Goal: Task Accomplishment & Management: Manage account settings

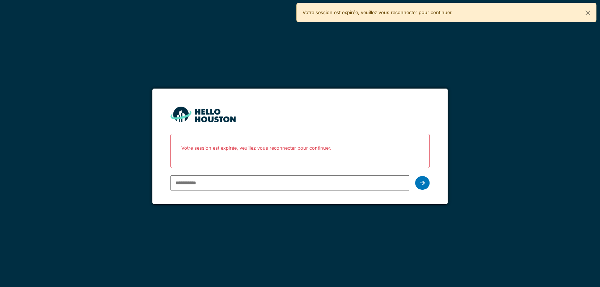
click at [123, 192] on div "You don't seem to have an account yet. Please follow the link given by your com…" at bounding box center [300, 143] width 600 height 287
click at [585, 11] on button "Close" at bounding box center [588, 12] width 16 height 19
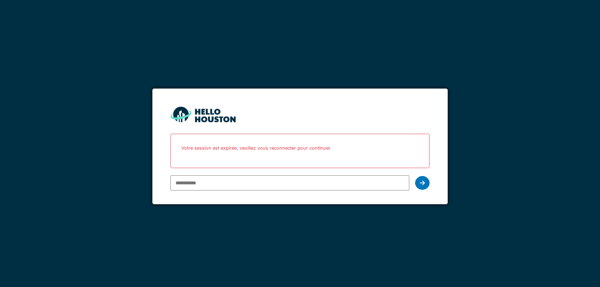
click at [211, 178] on input "email" at bounding box center [289, 182] width 239 height 15
click at [156, 101] on form "You don't seem to have an account yet. Please follow the link given by your com…" at bounding box center [299, 147] width 295 height 116
click at [207, 181] on input "email" at bounding box center [289, 182] width 239 height 15
type input "**********"
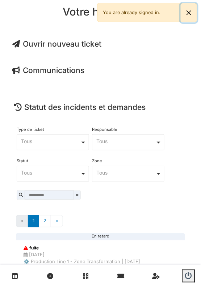
click at [192, 12] on button "Close" at bounding box center [189, 12] width 16 height 19
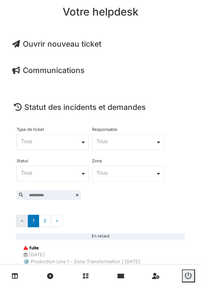
click at [74, 41] on span "Ouvrir nouveau ticket" at bounding box center [56, 43] width 89 height 9
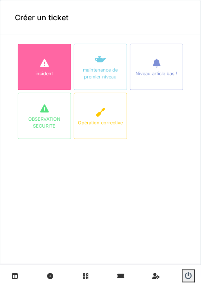
click at [54, 69] on div "incident" at bounding box center [44, 67] width 53 height 46
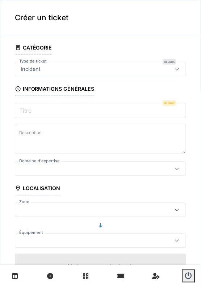
click at [35, 112] on input "Titre" at bounding box center [100, 110] width 171 height 15
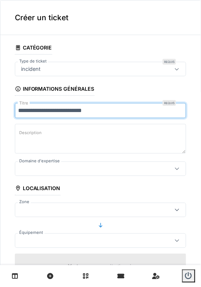
type input "**********"
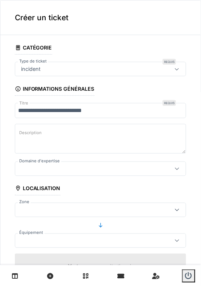
click at [37, 137] on textarea "Description" at bounding box center [100, 139] width 171 height 30
click at [173, 170] on div at bounding box center [176, 169] width 17 height 14
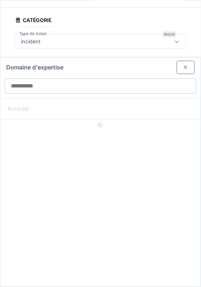
scroll to position [28, 0]
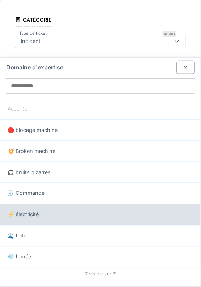
click at [59, 217] on div "⚡️ électricité" at bounding box center [100, 214] width 200 height 21
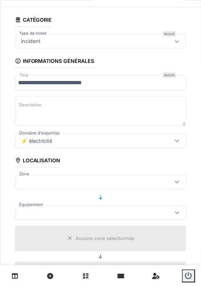
click at [72, 143] on div "⚡️ électricité" at bounding box center [89, 141] width 143 height 8
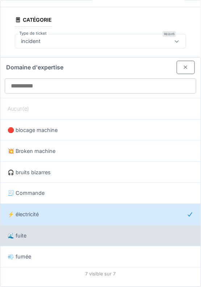
click at [41, 238] on div "🌊 fuite" at bounding box center [100, 235] width 200 height 21
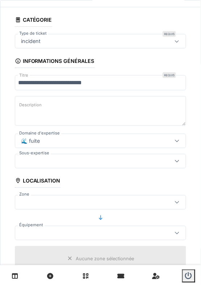
click at [61, 157] on div at bounding box center [89, 161] width 143 height 8
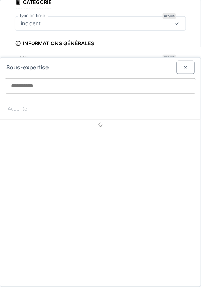
scroll to position [48, 0]
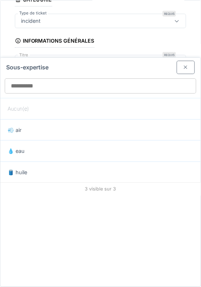
click at [189, 72] on div at bounding box center [186, 67] width 18 height 13
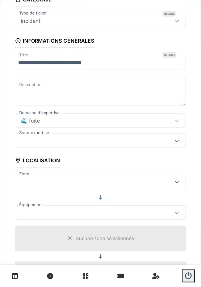
click at [59, 117] on div "🌊 fuite" at bounding box center [89, 121] width 143 height 8
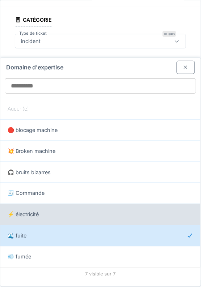
click at [39, 213] on div "⚡️ électricité" at bounding box center [101, 215] width 186 height 8
type input "***"
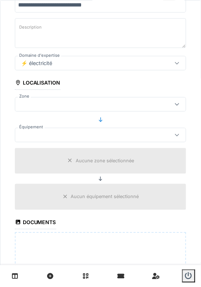
scroll to position [114, 0]
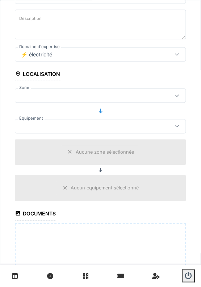
click at [170, 94] on div at bounding box center [176, 96] width 17 height 14
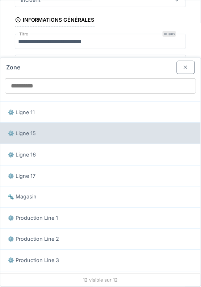
scroll to position [96, 0]
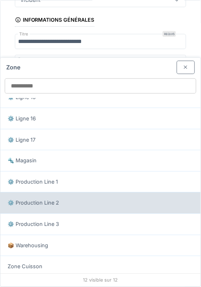
click at [58, 195] on div "⚙️ Production Line 2" at bounding box center [100, 202] width 200 height 21
type input "*****"
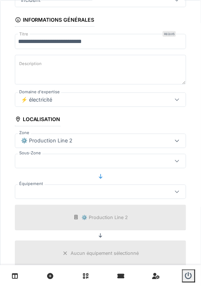
click at [165, 160] on div at bounding box center [100, 161] width 171 height 14
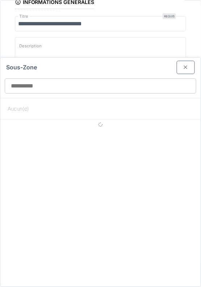
scroll to position [89, 0]
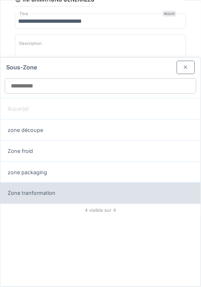
click at [58, 192] on div "Zone tranformation" at bounding box center [101, 194] width 186 height 8
type input "*****"
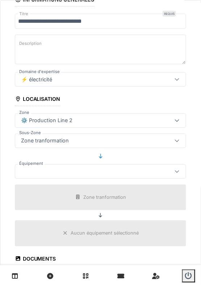
click at [77, 171] on div at bounding box center [89, 172] width 143 height 8
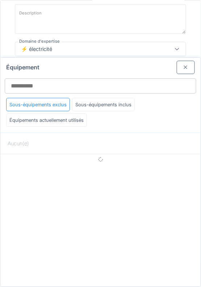
scroll to position [120, 0]
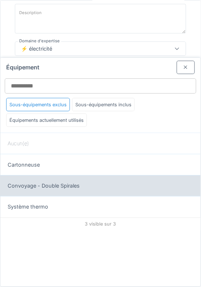
click at [56, 187] on span "Convoyage - Double Spirales" at bounding box center [44, 186] width 72 height 8
type input "******"
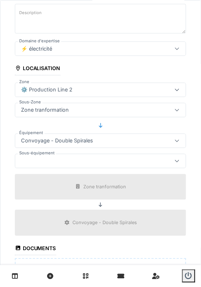
click at [113, 164] on div at bounding box center [100, 161] width 171 height 14
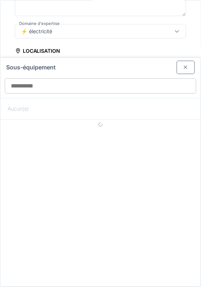
scroll to position [140, 0]
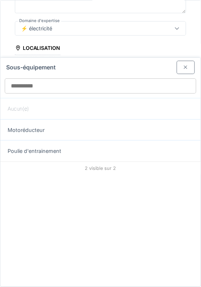
click at [187, 67] on div at bounding box center [186, 67] width 6 height 7
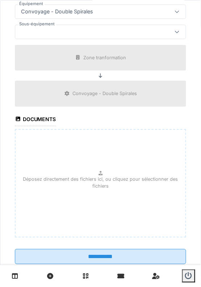
scroll to position [252, 0]
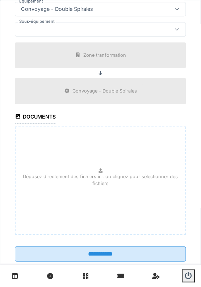
click at [105, 173] on p "Déposez directement des fichiers ici, ou cliquez pour sélectionner des fichiers" at bounding box center [100, 180] width 158 height 14
type input "**********"
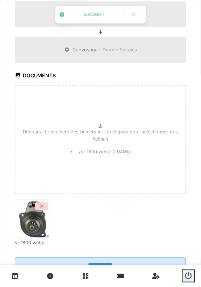
scroll to position [315, 0]
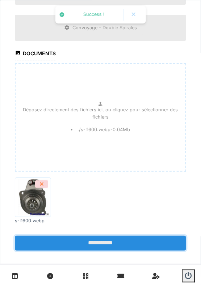
click at [98, 238] on input "**********" at bounding box center [100, 243] width 171 height 15
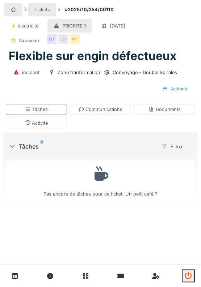
click at [188, 276] on icon "submit" at bounding box center [188, 276] width 7 height 7
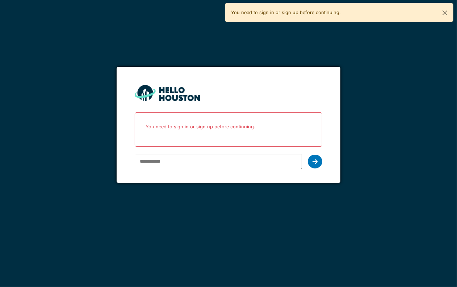
click at [1, 97] on div "You don't seem to have an account yet. Please follow the link given by your com…" at bounding box center [228, 143] width 457 height 287
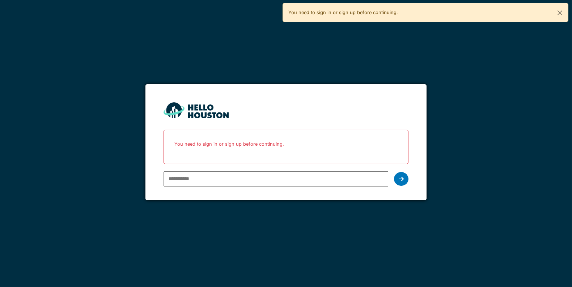
click at [186, 181] on input "email" at bounding box center [276, 178] width 225 height 15
type input "**********"
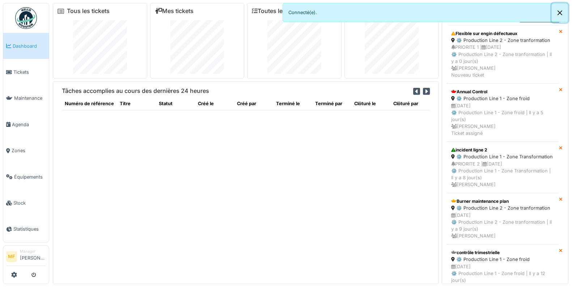
click at [563, 13] on button "Close" at bounding box center [560, 12] width 16 height 19
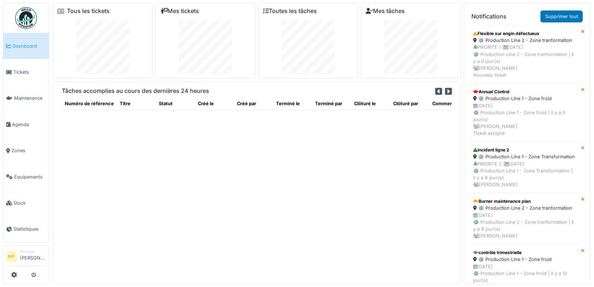
click at [450, 92] on icon at bounding box center [448, 92] width 7 height 8
click at [440, 91] on icon at bounding box center [438, 92] width 7 height 8
click at [450, 92] on icon at bounding box center [448, 92] width 7 height 8
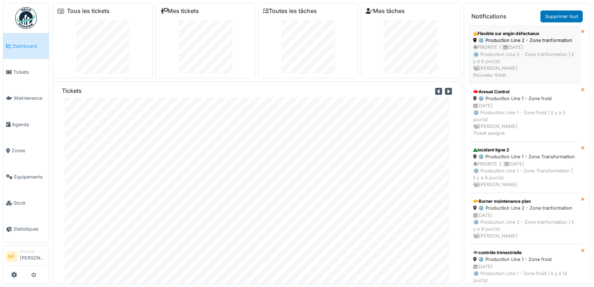
click at [512, 39] on div "⚙️ Production Line 2 - Zone tranformation" at bounding box center [524, 40] width 103 height 7
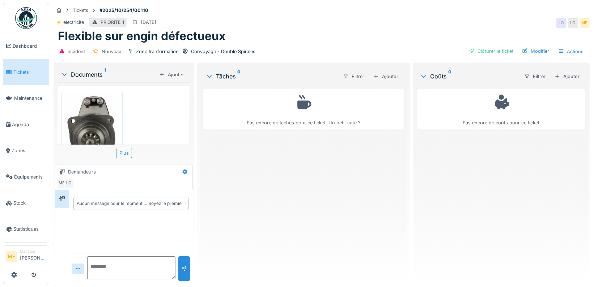
click at [212, 51] on div "Convoyage - Double Spirales" at bounding box center [223, 51] width 64 height 7
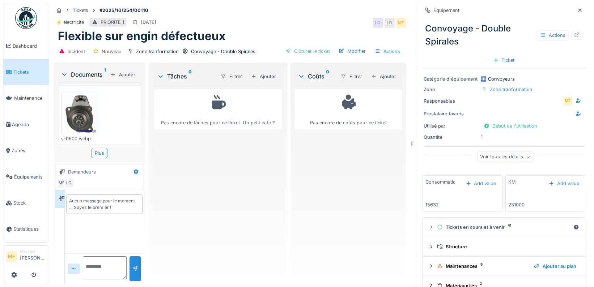
drag, startPoint x: 424, startPoint y: 143, endPoint x: 412, endPoint y: 143, distance: 11.2
click at [412, 143] on icon at bounding box center [412, 143] width 7 height 5
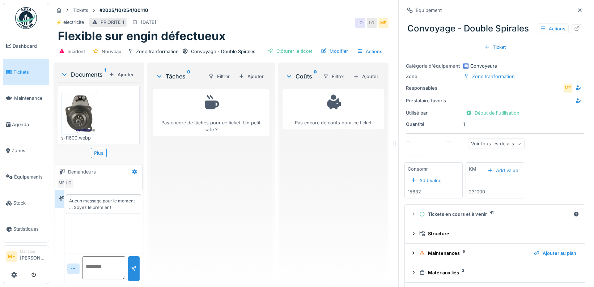
drag, startPoint x: 414, startPoint y: 142, endPoint x: 394, endPoint y: 142, distance: 19.2
click at [394, 142] on icon at bounding box center [394, 143] width 7 height 5
click at [499, 147] on div "Voir tous les détails" at bounding box center [496, 144] width 57 height 10
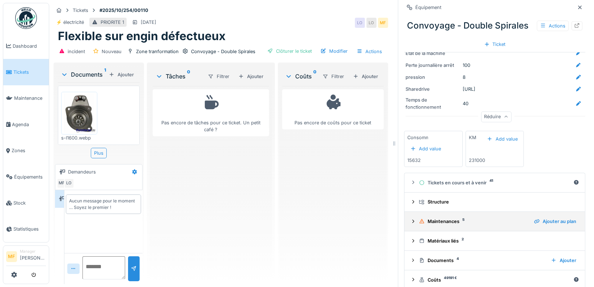
scroll to position [120, 0]
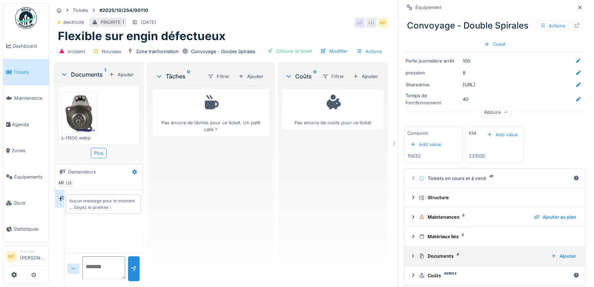
click at [444, 253] on div "Documents 4" at bounding box center [482, 256] width 126 height 7
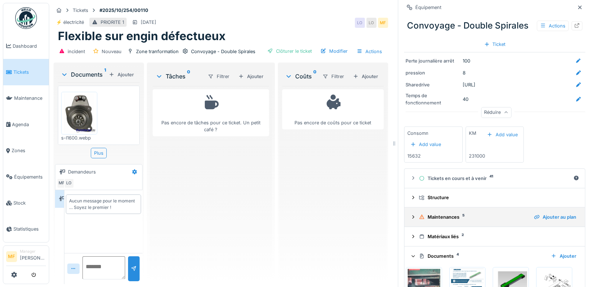
scroll to position [184, 0]
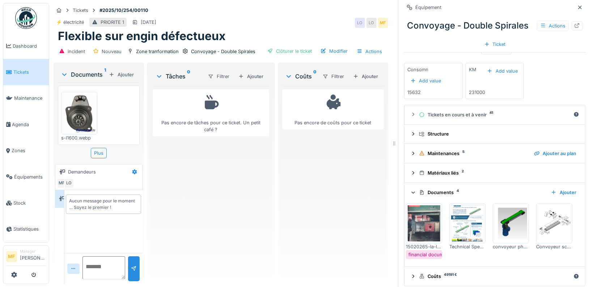
click at [469, 220] on img at bounding box center [467, 224] width 33 height 36
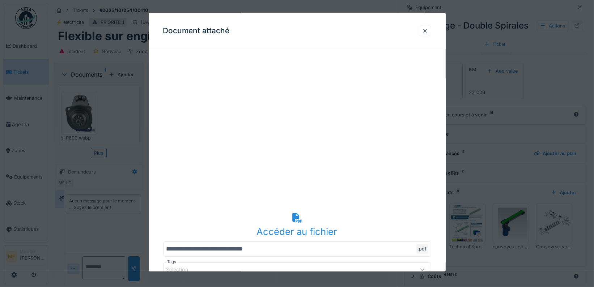
scroll to position [45, 0]
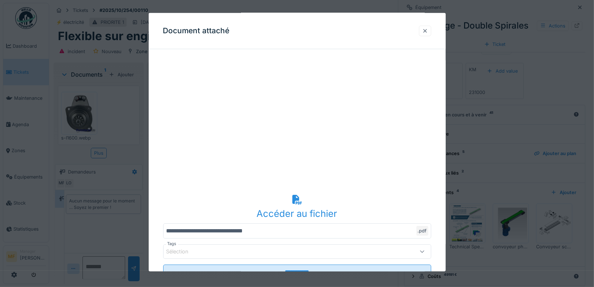
click at [425, 33] on div at bounding box center [425, 30] width 6 height 7
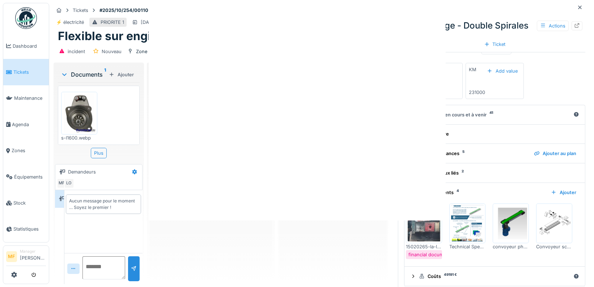
scroll to position [0, 0]
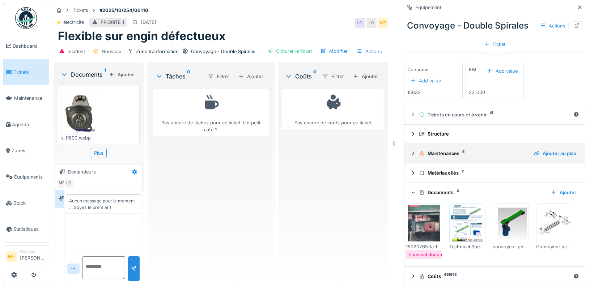
click at [468, 150] on div "Maintenances 5" at bounding box center [473, 153] width 109 height 7
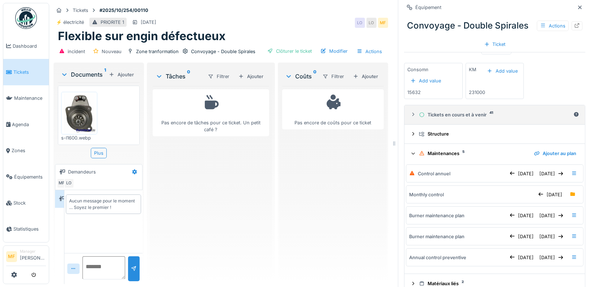
click at [449, 116] on summary "Tickets en cours et à venir 41" at bounding box center [494, 114] width 175 height 13
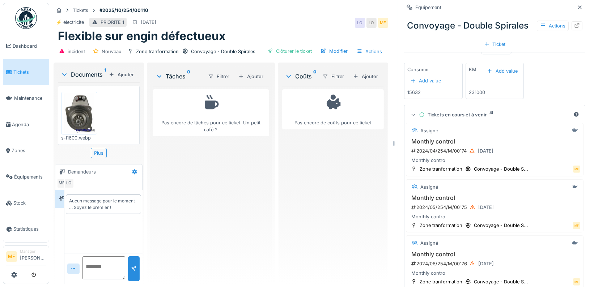
click at [415, 108] on summary "Tickets en cours et à venir 41" at bounding box center [494, 114] width 175 height 13
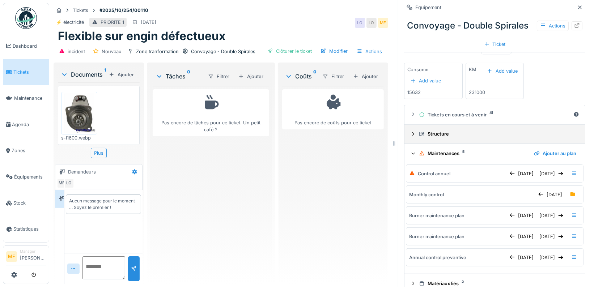
click at [415, 134] on div at bounding box center [413, 134] width 6 height 7
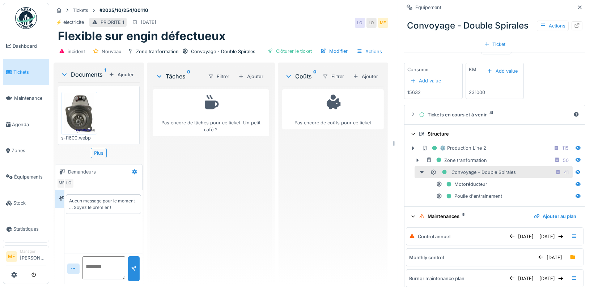
click at [415, 134] on div "Structure" at bounding box center [494, 134] width 169 height 7
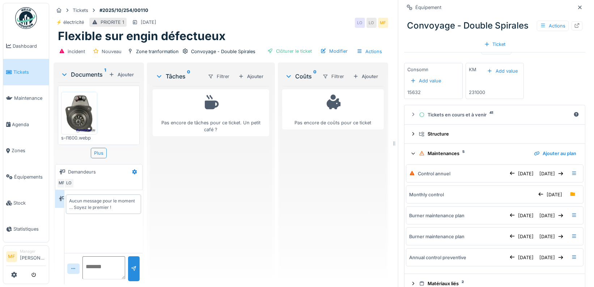
click at [414, 152] on icon at bounding box center [413, 154] width 5 height 6
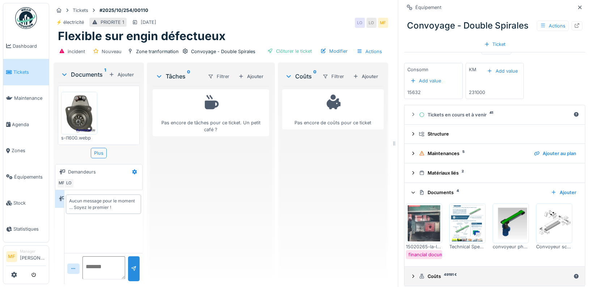
click at [414, 274] on icon at bounding box center [413, 276] width 6 height 5
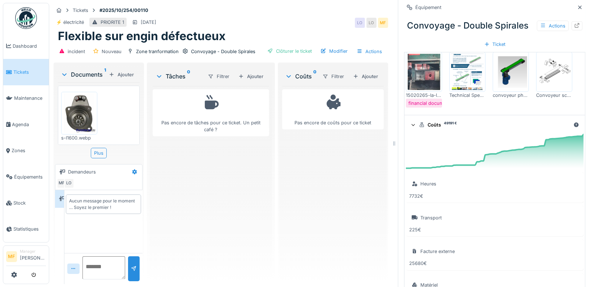
scroll to position [336, 0]
click at [582, 9] on icon at bounding box center [580, 7] width 6 height 5
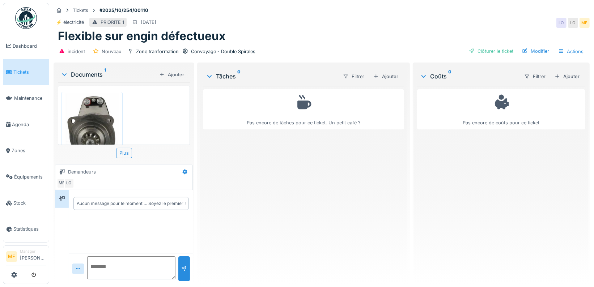
click at [116, 271] on textarea at bounding box center [131, 268] width 88 height 23
click at [391, 76] on div "Ajouter" at bounding box center [385, 77] width 31 height 10
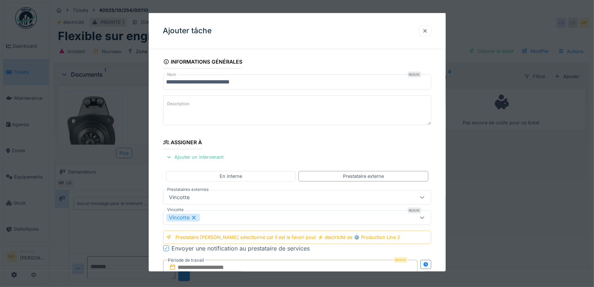
click at [424, 28] on div at bounding box center [425, 30] width 6 height 7
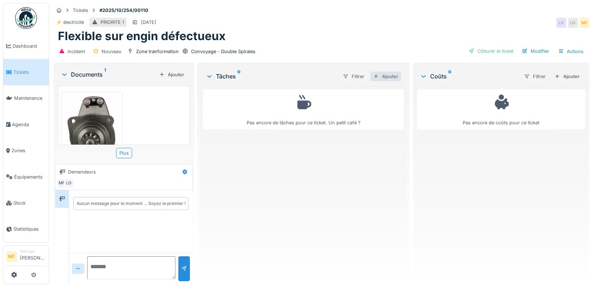
click at [386, 75] on div "Ajouter" at bounding box center [385, 77] width 31 height 10
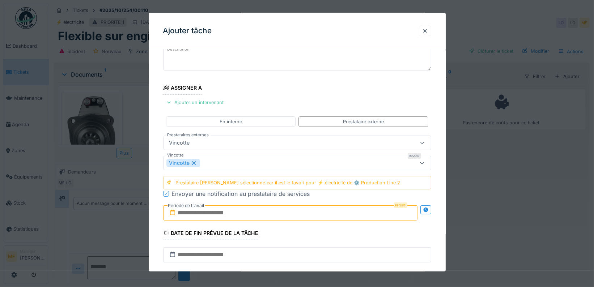
scroll to position [63, 0]
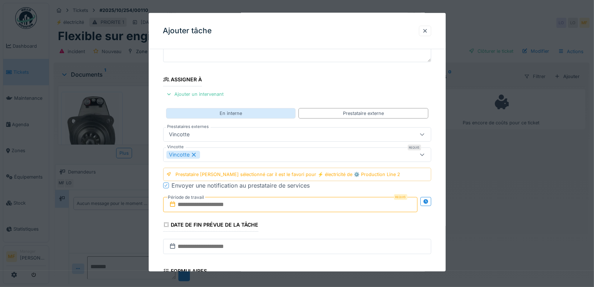
click at [243, 108] on div "En interne" at bounding box center [231, 113] width 130 height 10
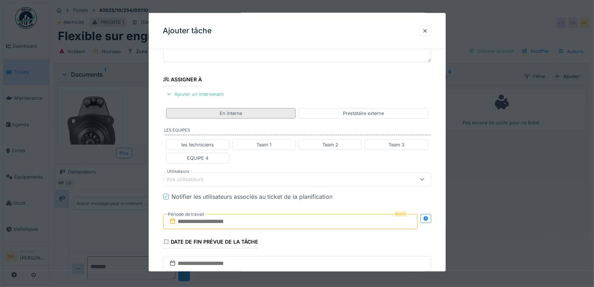
click at [260, 114] on div "En interne" at bounding box center [231, 113] width 130 height 10
click at [200, 143] on div "les techniciens" at bounding box center [197, 144] width 33 height 7
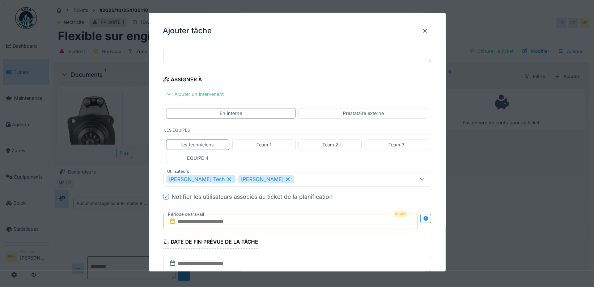
click at [285, 177] on icon at bounding box center [288, 179] width 7 height 5
type input "****"
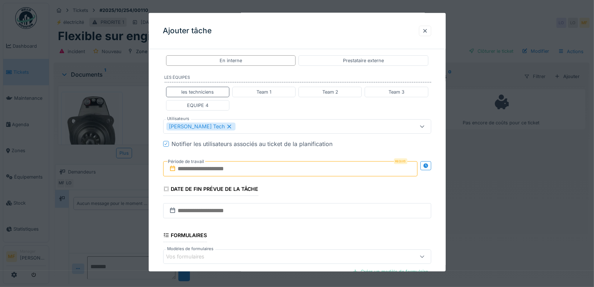
scroll to position [128, 0]
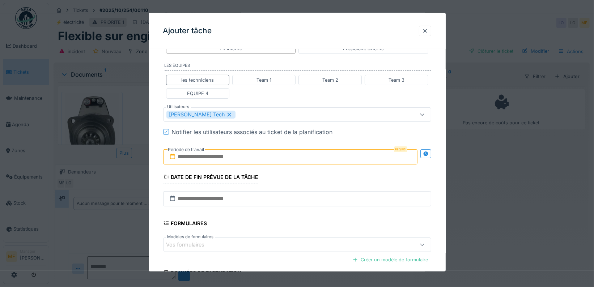
click at [262, 155] on input "text" at bounding box center [290, 156] width 254 height 15
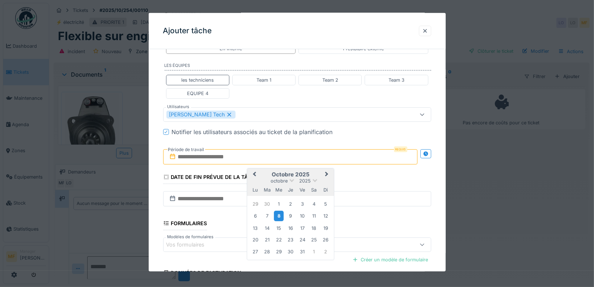
click at [278, 215] on div "8" at bounding box center [279, 216] width 10 height 10
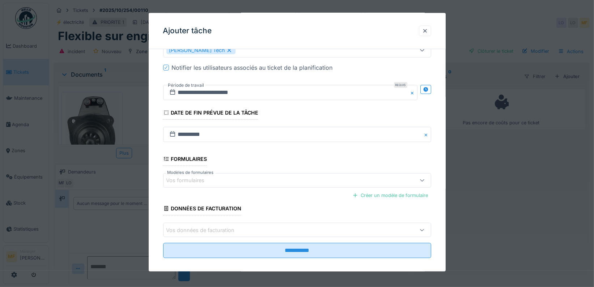
scroll to position [195, 0]
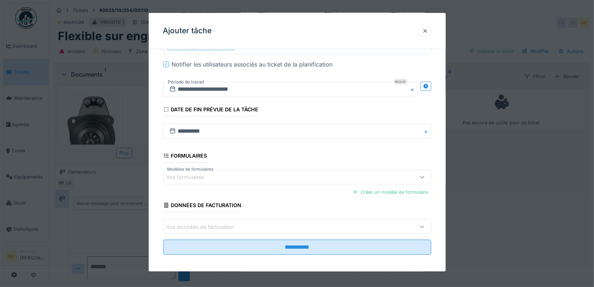
click at [251, 174] on div "Vos formulaires" at bounding box center [281, 177] width 230 height 8
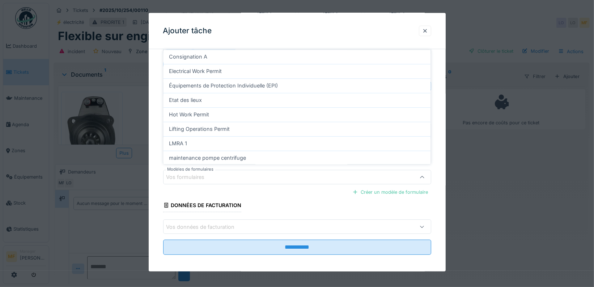
scroll to position [64, 0]
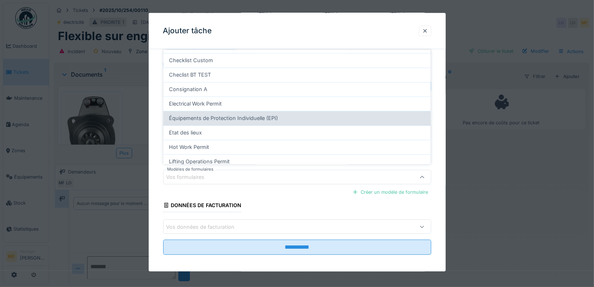
click at [252, 119] on span "Équipements de Protection Individuelle (EPI)" at bounding box center [223, 118] width 109 height 8
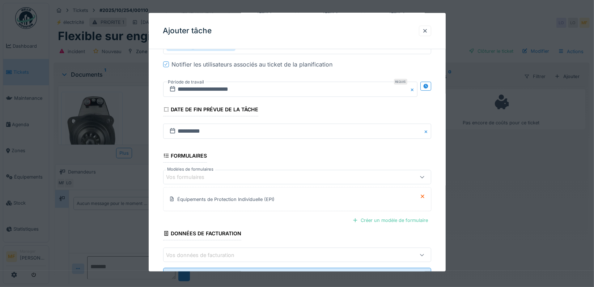
click at [332, 179] on div "Vos formulaires" at bounding box center [297, 177] width 268 height 14
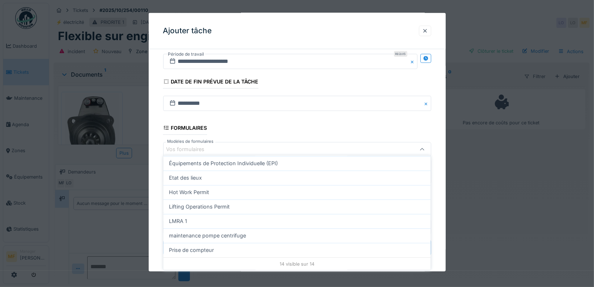
scroll to position [124, 0]
click at [229, 236] on span "maintenance pompe centrifuge" at bounding box center [207, 236] width 77 height 8
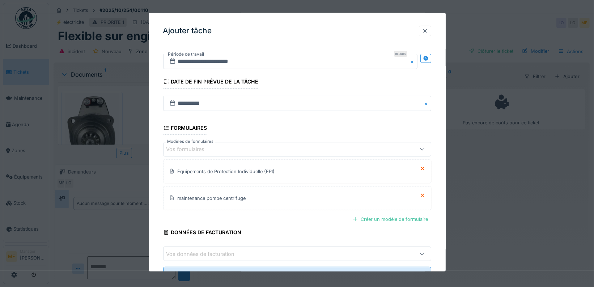
click at [233, 147] on div "Vos formulaires" at bounding box center [281, 149] width 230 height 8
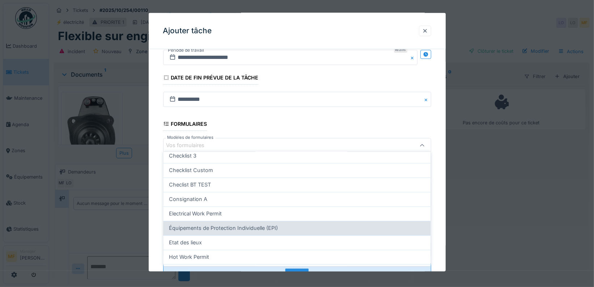
scroll to position [46, 0]
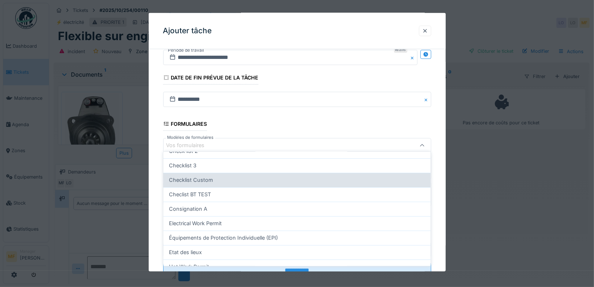
click at [203, 183] on div "Checklist Custom" at bounding box center [297, 180] width 267 height 14
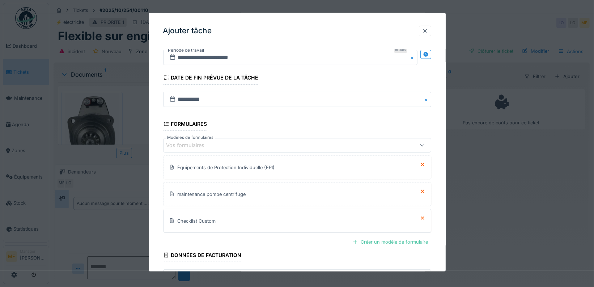
scroll to position [276, 0]
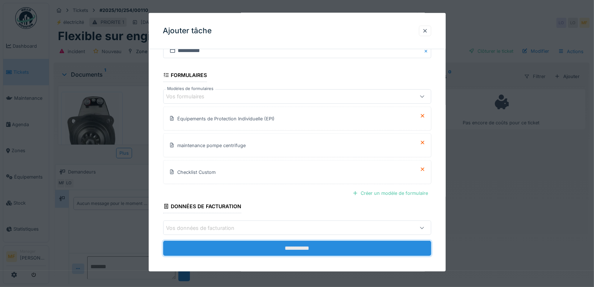
click at [277, 241] on input "**********" at bounding box center [297, 248] width 268 height 15
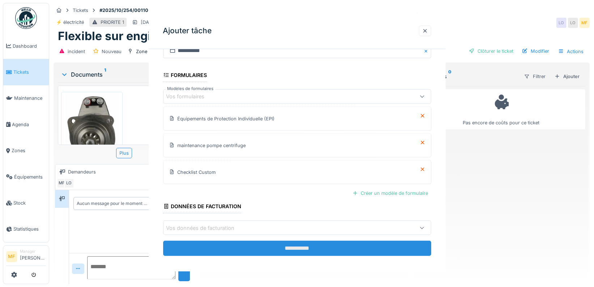
scroll to position [0, 0]
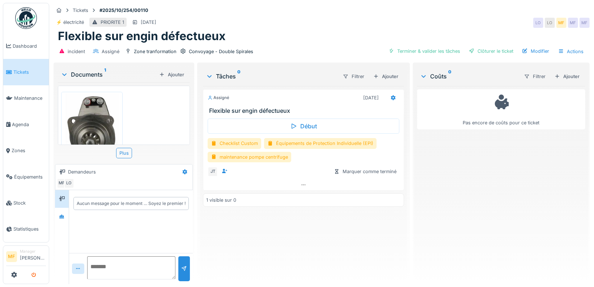
click at [33, 274] on icon "submit" at bounding box center [33, 275] width 5 height 5
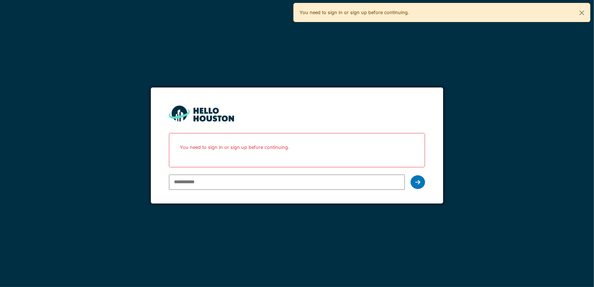
type input "**********"
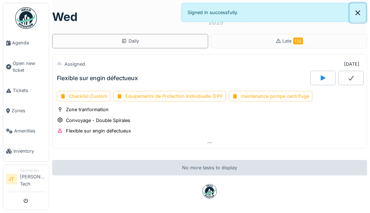
click at [356, 11] on button "Close" at bounding box center [357, 12] width 16 height 19
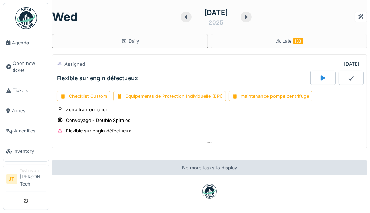
click at [84, 120] on div "Convoyage - Double Spirales" at bounding box center [98, 120] width 64 height 7
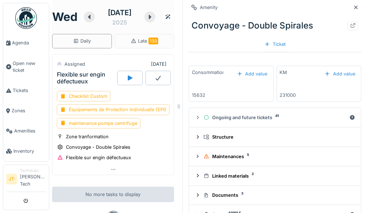
scroll to position [113, 0]
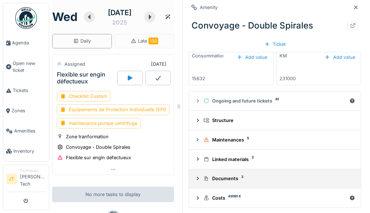
click at [232, 179] on div "Documents 3" at bounding box center [277, 178] width 149 height 7
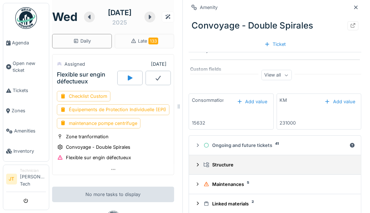
scroll to position [65, 0]
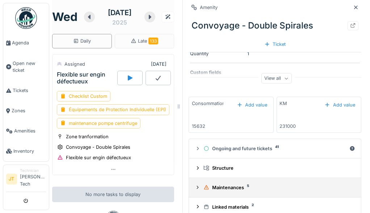
click at [223, 185] on div "Maintenances 5" at bounding box center [277, 188] width 149 height 7
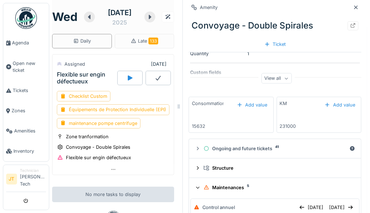
click at [200, 187] on div at bounding box center [197, 188] width 7 height 6
click at [357, 9] on icon at bounding box center [356, 7] width 6 height 5
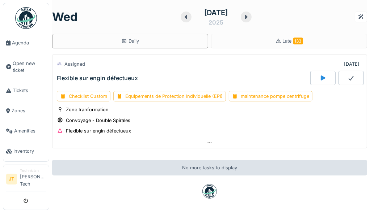
click at [324, 81] on div at bounding box center [322, 78] width 25 height 14
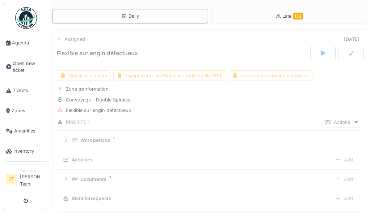
scroll to position [25, 0]
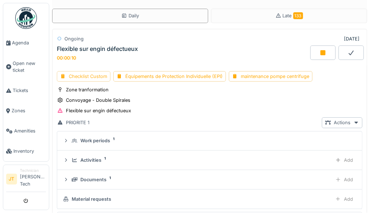
click at [85, 77] on div "Checklist Custom" at bounding box center [84, 76] width 54 height 10
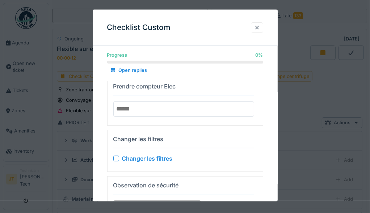
scroll to position [0, 0]
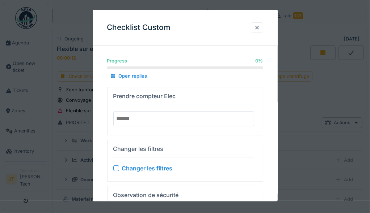
click at [137, 118] on input "number" at bounding box center [183, 118] width 141 height 15
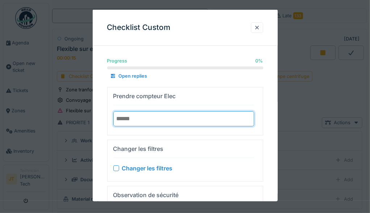
type input "****"
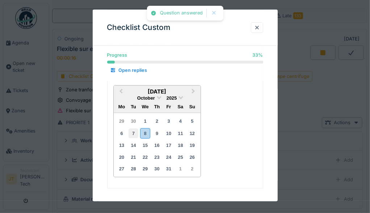
scroll to position [60, 0]
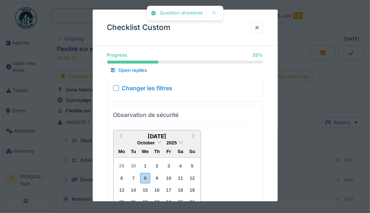
click at [114, 89] on div at bounding box center [116, 88] width 6 height 6
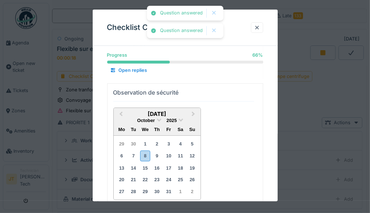
scroll to position [67, 0]
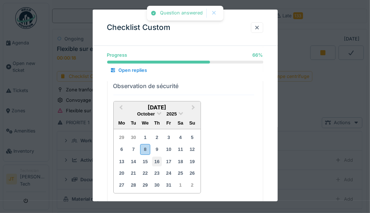
click at [157, 159] on div "16" at bounding box center [157, 162] width 10 height 10
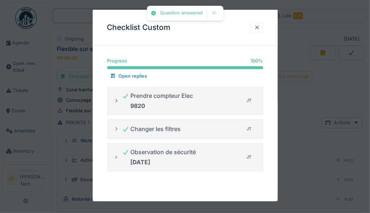
click at [258, 27] on div at bounding box center [257, 27] width 6 height 7
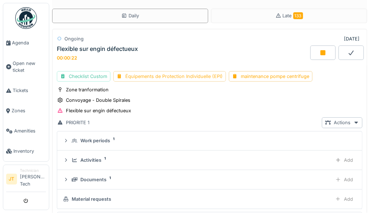
click at [156, 77] on div "Équipements de Protection Individuelle (EPI)" at bounding box center [169, 76] width 113 height 10
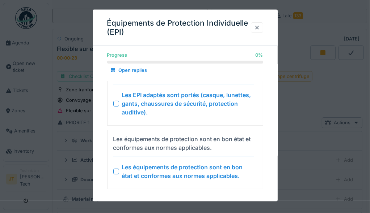
scroll to position [40, 0]
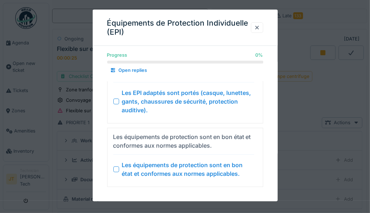
click at [118, 101] on div at bounding box center [116, 101] width 6 height 6
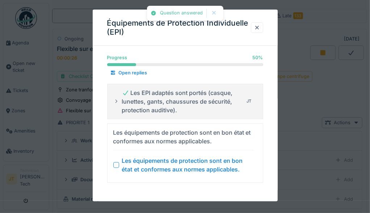
scroll to position [2, 0]
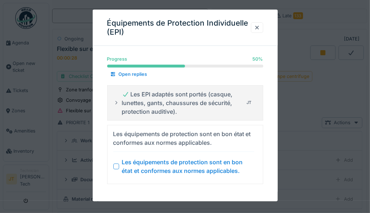
click at [114, 165] on div at bounding box center [116, 167] width 6 height 6
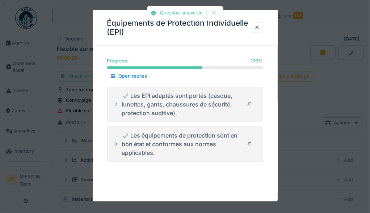
scroll to position [0, 0]
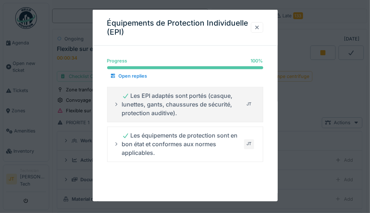
click at [258, 24] on div at bounding box center [257, 27] width 6 height 7
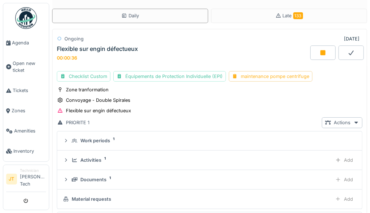
click at [261, 80] on div "maintenance pompe centrifuge" at bounding box center [271, 76] width 84 height 10
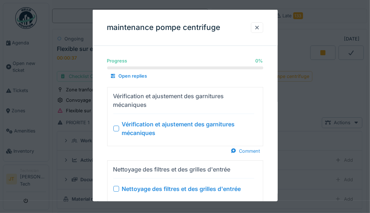
click at [118, 129] on div at bounding box center [116, 129] width 6 height 6
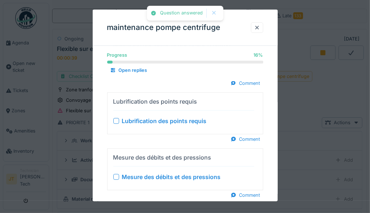
scroll to position [67, 0]
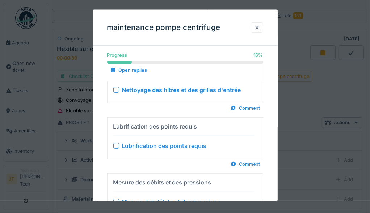
click at [115, 92] on div "Nettoyage des filtres et des grilles d'entrée" at bounding box center [183, 89] width 141 height 9
click at [116, 90] on div at bounding box center [116, 90] width 6 height 6
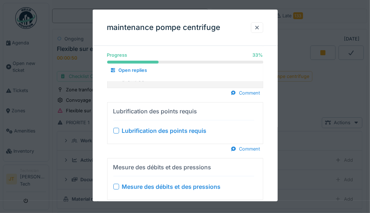
click at [116, 131] on div at bounding box center [116, 131] width 6 height 6
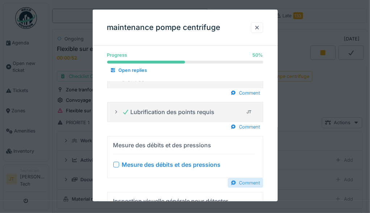
click at [242, 185] on div "Comment" at bounding box center [245, 183] width 35 height 10
click at [171, 192] on input "Comment" at bounding box center [185, 191] width 156 height 15
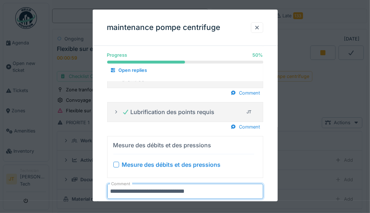
type input "**********"
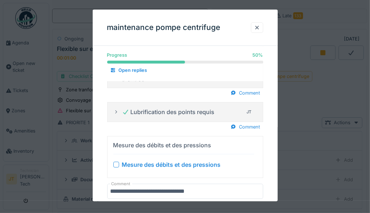
click at [117, 164] on div at bounding box center [116, 165] width 6 height 6
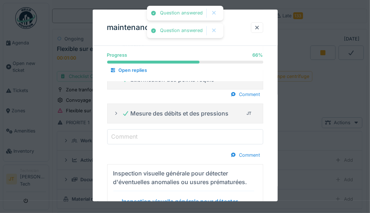
scroll to position [102, 0]
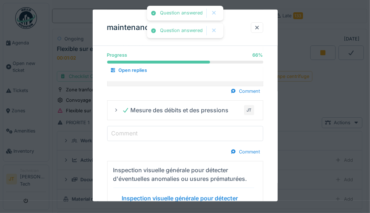
click at [186, 133] on input "Comment" at bounding box center [185, 133] width 156 height 15
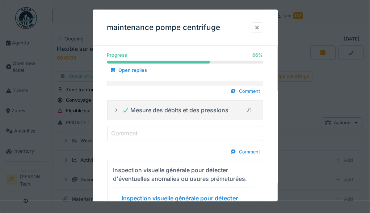
click at [119, 108] on div "Mesure des débits et des pressions JT" at bounding box center [185, 111] width 144 height 12
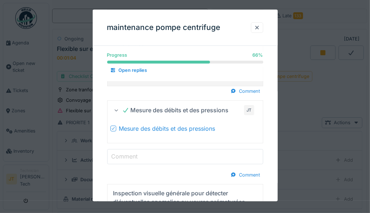
click at [118, 152] on label "Comment" at bounding box center [124, 156] width 29 height 9
click at [118, 151] on input "Comment" at bounding box center [185, 156] width 156 height 15
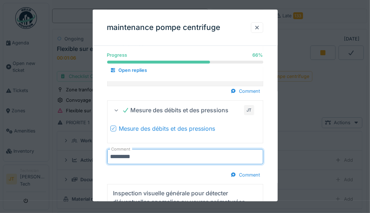
type input "*********"
click at [268, 141] on div "Progress 66 % 66 % Open replies Vérification et ajustement des garnitures mécan…" at bounding box center [185, 143] width 185 height 388
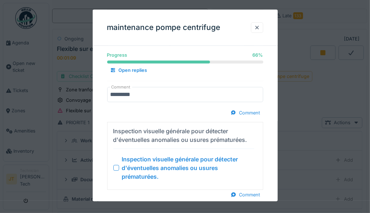
scroll to position [165, 0]
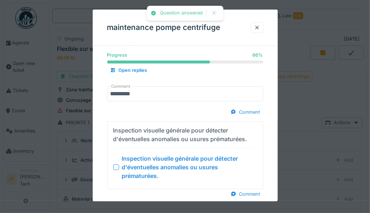
click at [117, 164] on div at bounding box center [116, 167] width 6 height 6
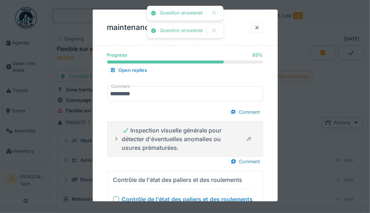
scroll to position [203, 0]
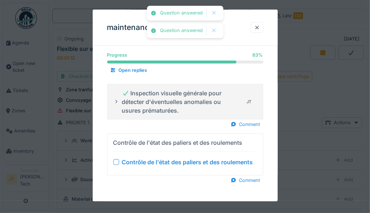
click at [117, 160] on div at bounding box center [116, 163] width 6 height 6
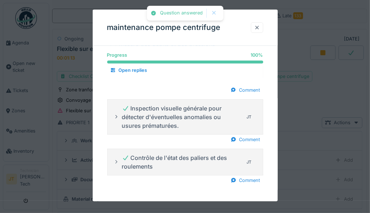
click at [257, 28] on div at bounding box center [257, 27] width 6 height 7
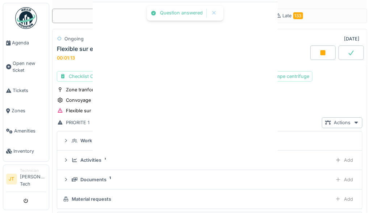
scroll to position [0, 0]
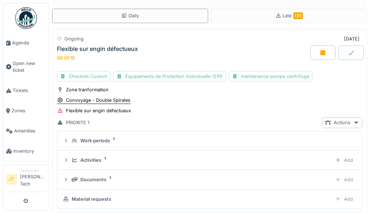
click at [90, 99] on div "Convoyage - Double Spirales" at bounding box center [98, 100] width 64 height 7
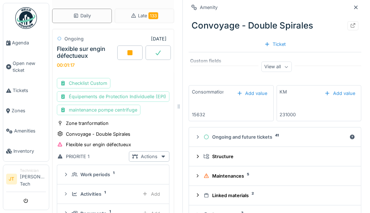
scroll to position [108, 0]
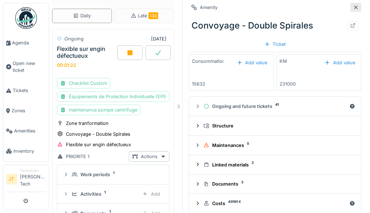
click at [358, 7] on icon at bounding box center [356, 7] width 6 height 5
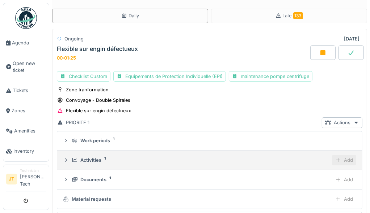
click at [349, 157] on div "Add" at bounding box center [344, 160] width 24 height 10
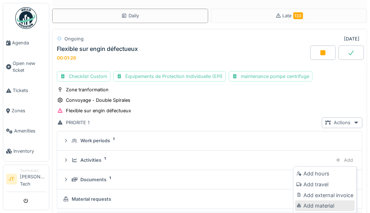
click at [325, 206] on div "Add material" at bounding box center [325, 206] width 60 height 11
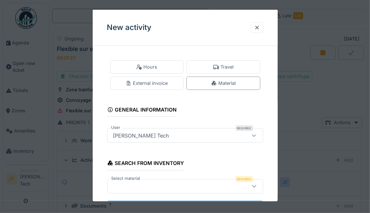
scroll to position [33, 0]
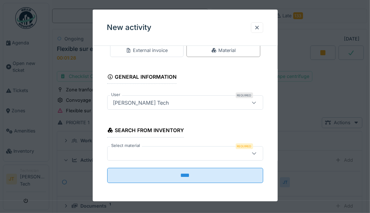
click at [186, 153] on div at bounding box center [174, 153] width 129 height 8
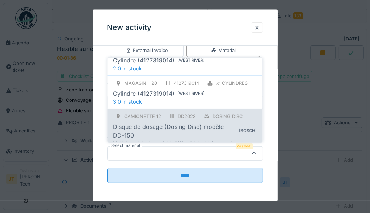
scroll to position [71, 0]
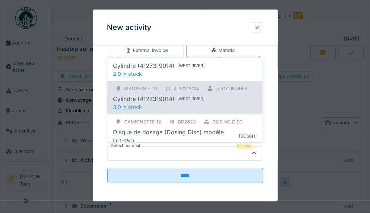
click at [139, 101] on div "Cylindre (4127319014)" at bounding box center [144, 99] width 62 height 9
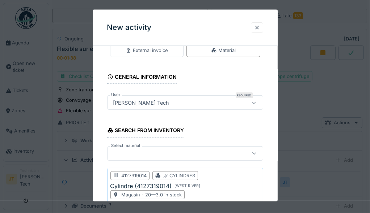
scroll to position [99, 0]
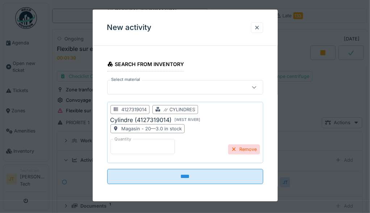
click at [129, 140] on input "*" at bounding box center [142, 146] width 64 height 15
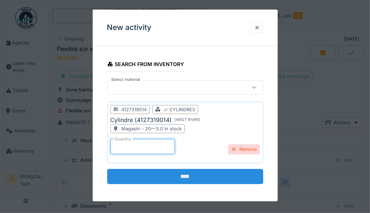
type input "*"
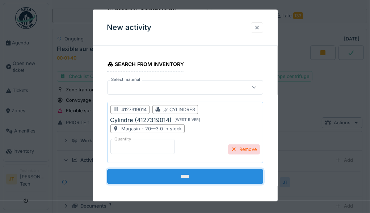
click at [193, 169] on input "****" at bounding box center [185, 176] width 156 height 15
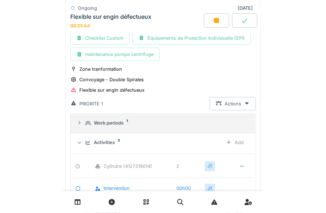
scroll to position [63, 0]
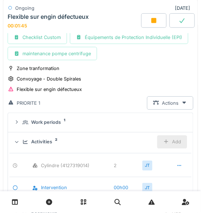
click at [170, 140] on div "Add" at bounding box center [172, 142] width 30 height 13
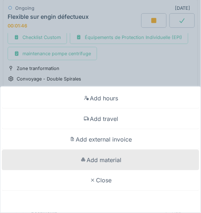
click at [115, 163] on div "Add material" at bounding box center [100, 160] width 197 height 21
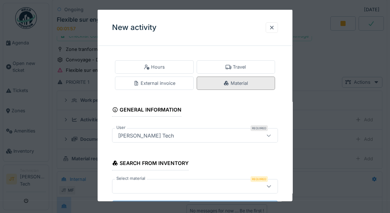
scroll to position [33, 0]
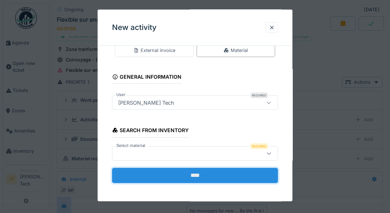
click at [210, 179] on input "****" at bounding box center [195, 175] width 166 height 15
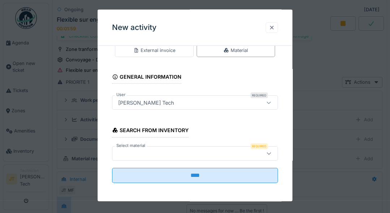
click at [276, 32] on div at bounding box center [272, 27] width 12 height 10
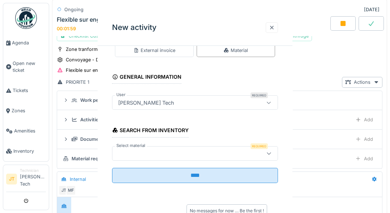
scroll to position [0, 0]
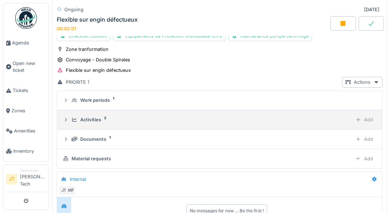
click at [66, 119] on icon at bounding box center [66, 120] width 6 height 5
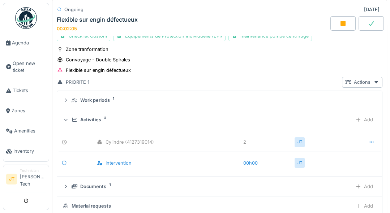
click at [67, 117] on icon at bounding box center [66, 120] width 5 height 6
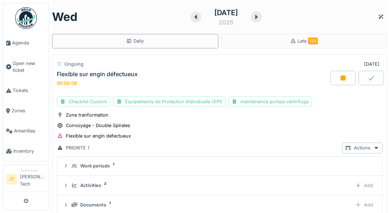
click at [368, 81] on div at bounding box center [371, 78] width 25 height 14
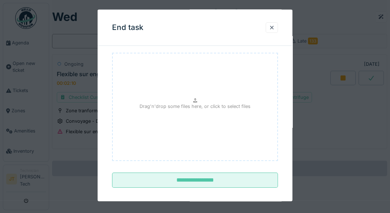
scroll to position [67, 0]
click at [193, 102] on p "Drag'n'drop some files here, or click to select files" at bounding box center [195, 105] width 111 height 7
type input "**********"
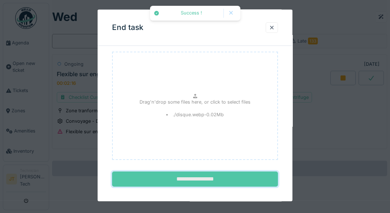
click at [210, 179] on input "**********" at bounding box center [195, 179] width 166 height 15
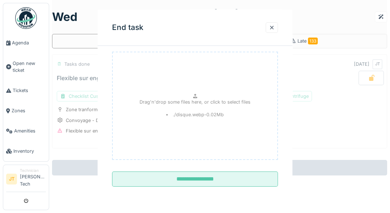
scroll to position [0, 0]
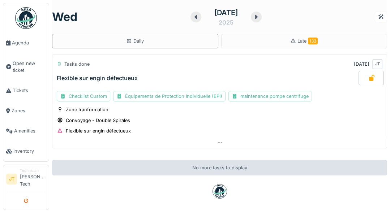
click at [27, 199] on icon "submit" at bounding box center [26, 201] width 5 height 5
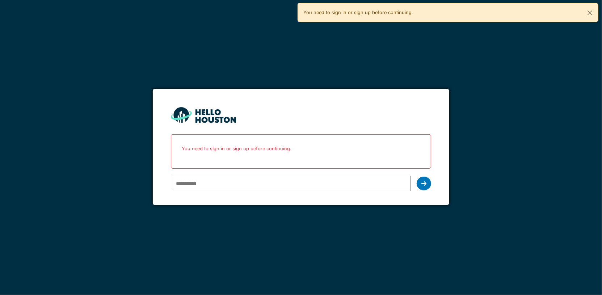
click at [191, 184] on input "email" at bounding box center [291, 183] width 240 height 15
type input "**********"
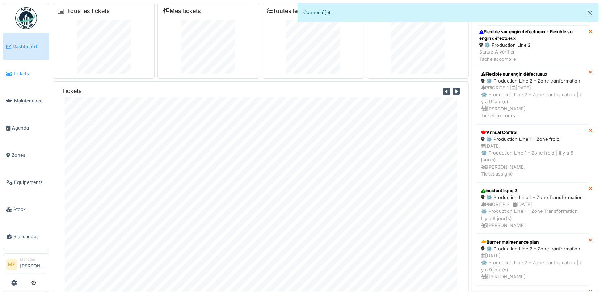
click at [18, 75] on span "Tickets" at bounding box center [29, 73] width 33 height 7
click at [499, 37] on div "Flexible sur engin défectueux - Flexible sur engin défectueux" at bounding box center [532, 35] width 107 height 13
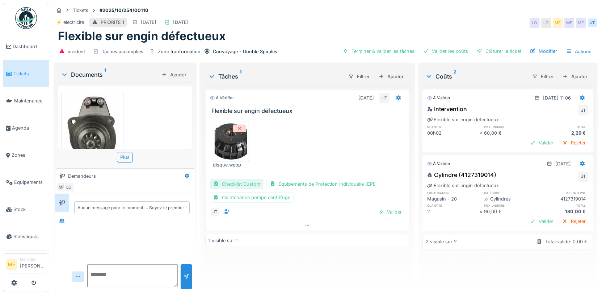
click at [250, 180] on div "Checklist Custom" at bounding box center [237, 184] width 54 height 10
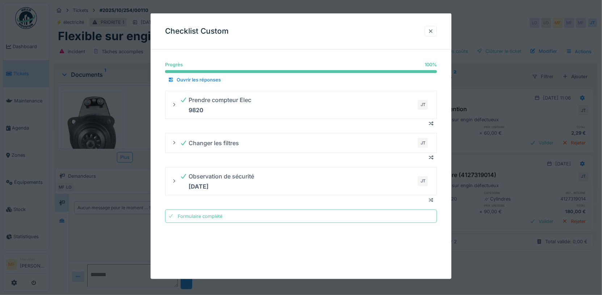
click at [431, 30] on div at bounding box center [431, 31] width 6 height 7
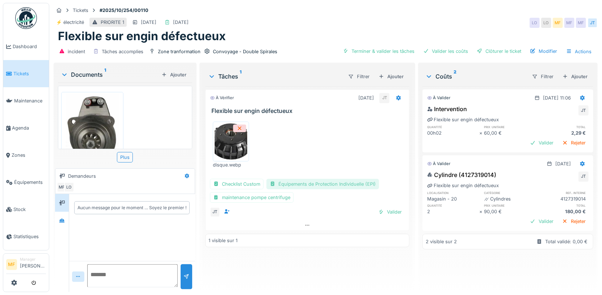
click at [326, 181] on div "Équipements de Protection Individuelle (EPI)" at bounding box center [322, 184] width 113 height 10
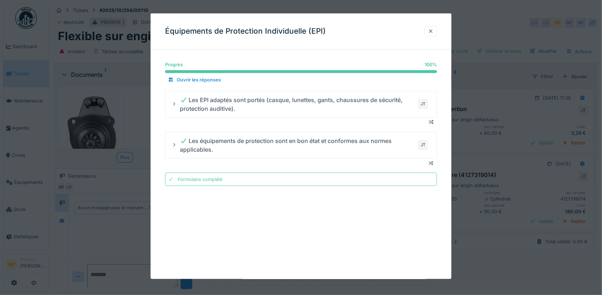
click at [431, 29] on div at bounding box center [431, 31] width 6 height 7
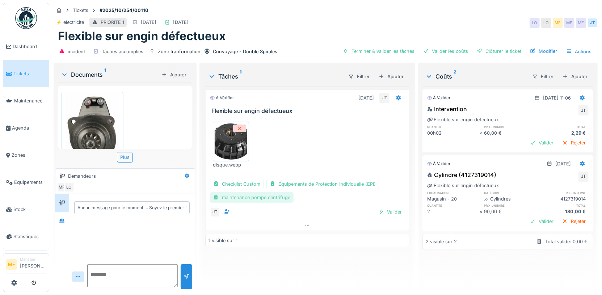
click at [247, 192] on div "maintenance pompe centrifuge" at bounding box center [252, 197] width 84 height 10
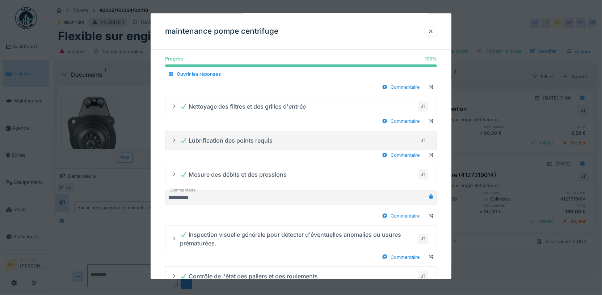
scroll to position [75, 0]
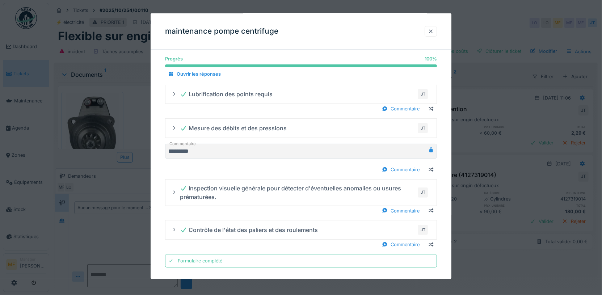
click at [430, 35] on div at bounding box center [430, 31] width 12 height 10
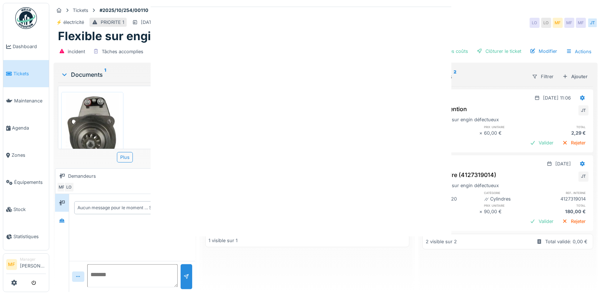
scroll to position [0, 0]
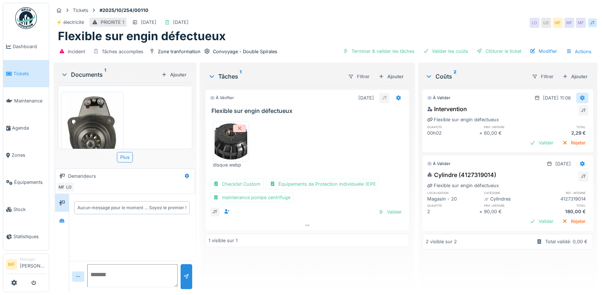
click at [583, 98] on icon at bounding box center [582, 98] width 6 height 5
click at [560, 114] on div "Modifier" at bounding box center [569, 112] width 35 height 11
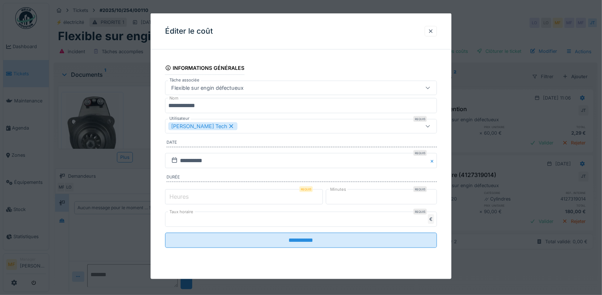
click at [171, 196] on label "Heures" at bounding box center [179, 196] width 22 height 9
click at [171, 196] on input "*" at bounding box center [244, 196] width 158 height 15
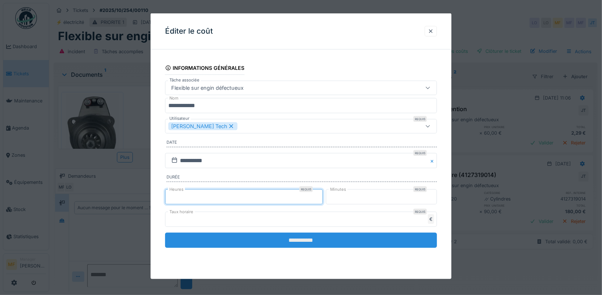
type input "*"
click at [319, 238] on input "**********" at bounding box center [301, 239] width 272 height 15
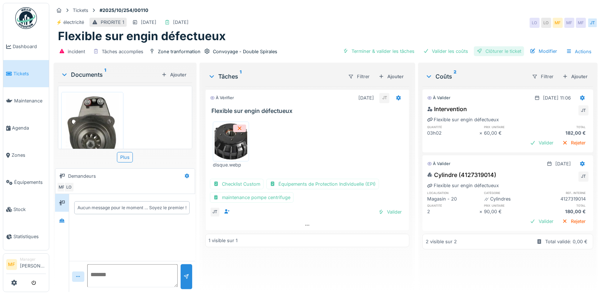
click at [505, 53] on div "Clôturer le ticket" at bounding box center [499, 51] width 50 height 10
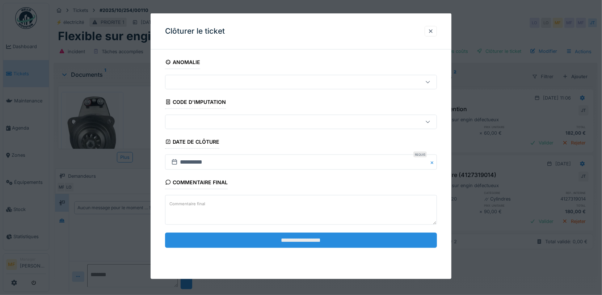
click at [289, 239] on input "**********" at bounding box center [301, 239] width 272 height 15
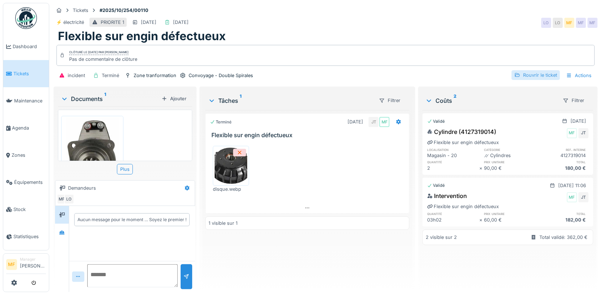
click at [535, 76] on div "Rouvrir le ticket" at bounding box center [535, 75] width 48 height 10
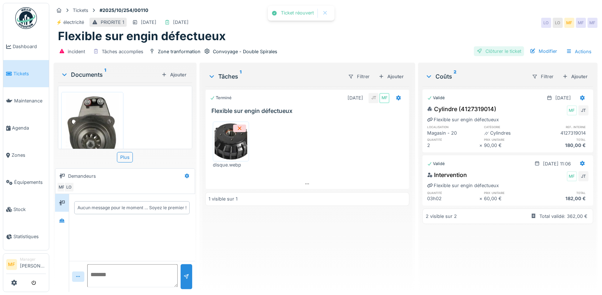
click at [500, 51] on div "Clôturer le ticket" at bounding box center [499, 51] width 50 height 10
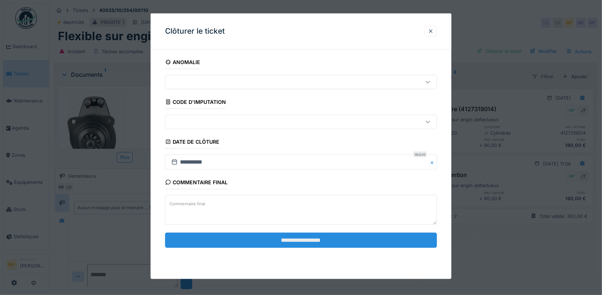
click at [320, 236] on input "**********" at bounding box center [301, 239] width 272 height 15
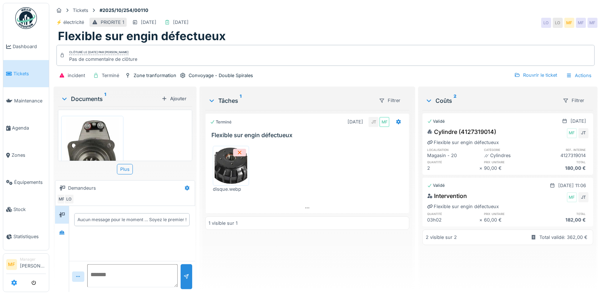
click at [14, 282] on icon at bounding box center [14, 283] width 6 height 6
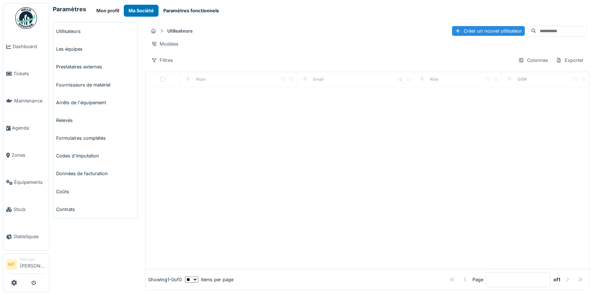
click at [193, 10] on button "Paramètres fonctionnels" at bounding box center [190, 11] width 65 height 12
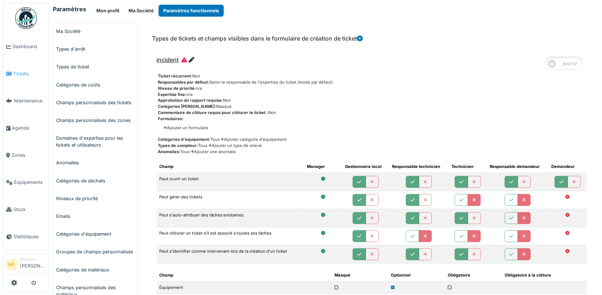
click at [22, 70] on span "Tickets" at bounding box center [29, 73] width 33 height 7
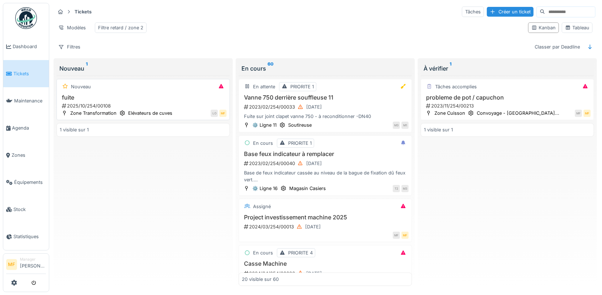
click at [99, 96] on h3 "fuite" at bounding box center [143, 97] width 167 height 7
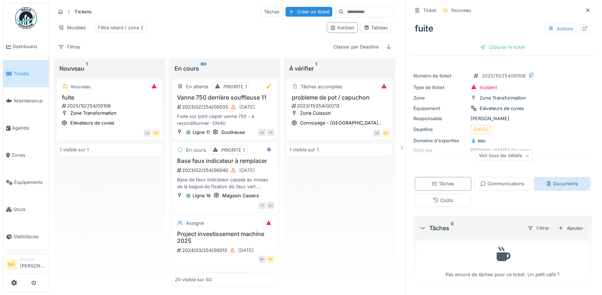
click at [545, 186] on div "Documents" at bounding box center [562, 183] width 56 height 13
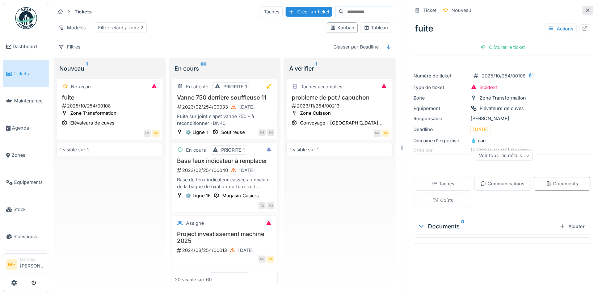
click at [590, 8] on icon at bounding box center [588, 10] width 6 height 5
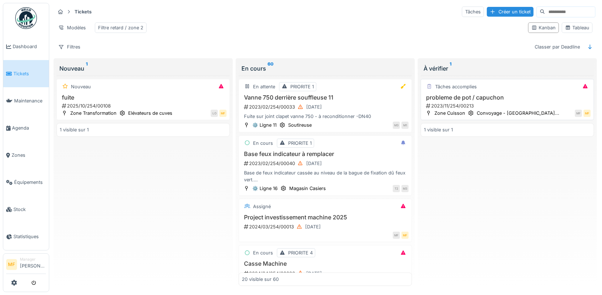
click at [476, 94] on h3 "probleme de pot / capuchon" at bounding box center [507, 97] width 167 height 7
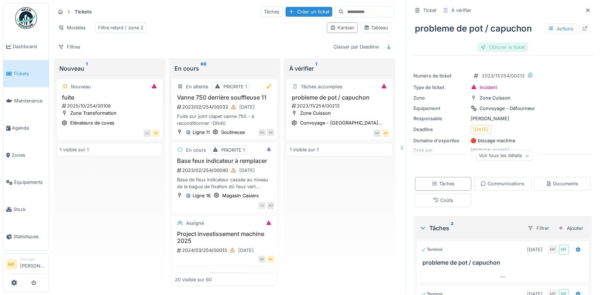
click at [500, 50] on div "Clôturer le ticket" at bounding box center [502, 47] width 50 height 10
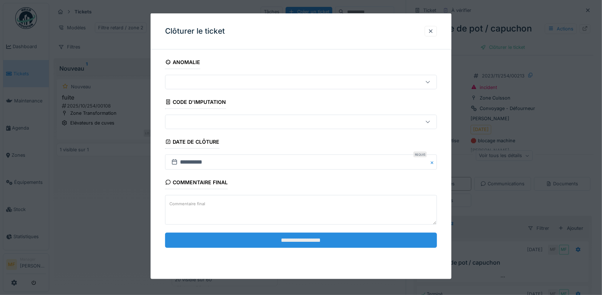
click at [324, 242] on input "**********" at bounding box center [301, 239] width 272 height 15
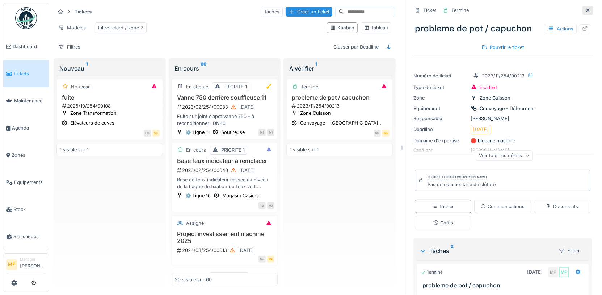
click at [589, 8] on icon at bounding box center [588, 10] width 6 height 5
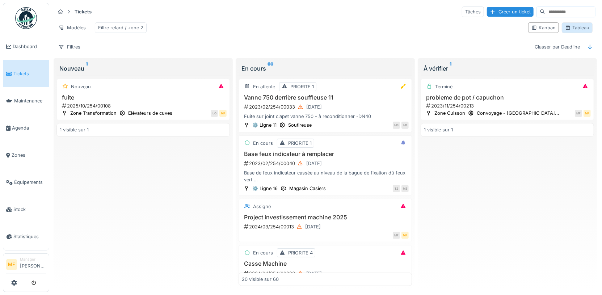
click at [581, 25] on div "Tableau" at bounding box center [577, 27] width 24 height 7
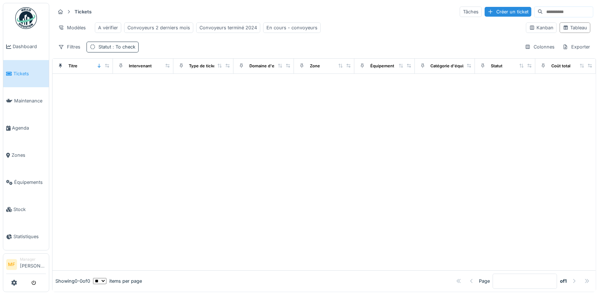
click at [119, 42] on div "Statut : To check" at bounding box center [112, 47] width 52 height 10
click at [149, 61] on div "Supprimer" at bounding box center [145, 65] width 37 height 10
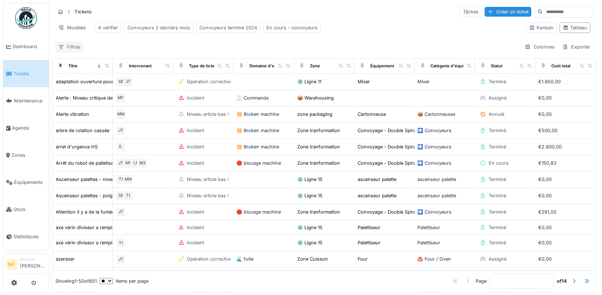
click at [68, 49] on div "Filtres" at bounding box center [69, 47] width 29 height 10
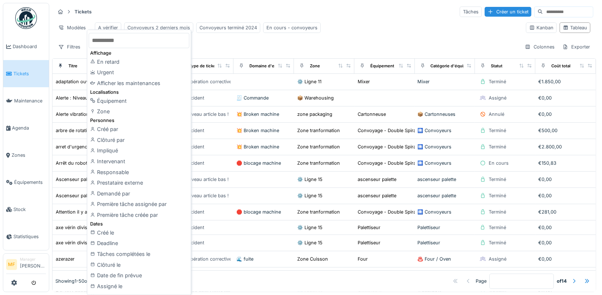
click at [242, 15] on div "Tickets Tâches Créer un ticket" at bounding box center [324, 12] width 538 height 12
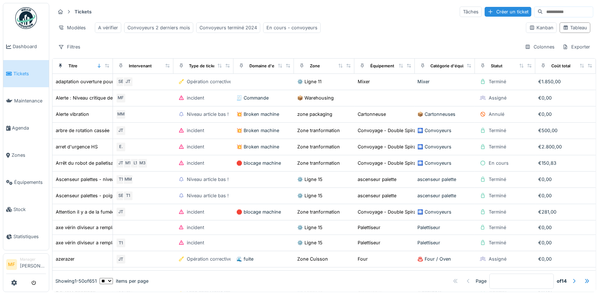
click at [241, 32] on div "A vérifier Convoyeurs 2 derniers mois Convoyeurs terminé 2024 En cours - convoy…" at bounding box center [208, 28] width 232 height 16
click at [233, 27] on div "Convoyeurs terminé 2024" at bounding box center [228, 27] width 58 height 7
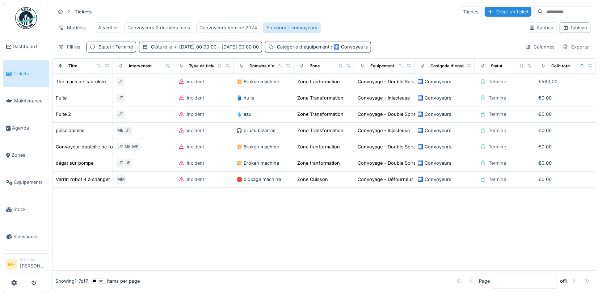
click at [295, 29] on div "En cours - convoyeurs" at bounding box center [291, 27] width 51 height 7
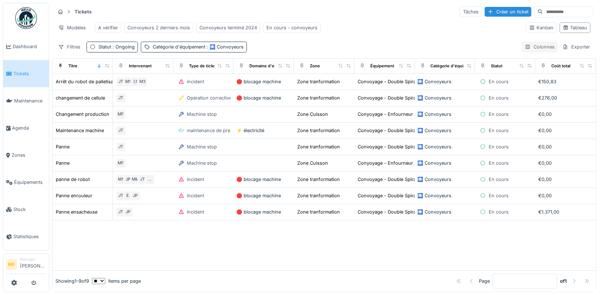
click at [536, 48] on div "Colonnes" at bounding box center [539, 47] width 36 height 10
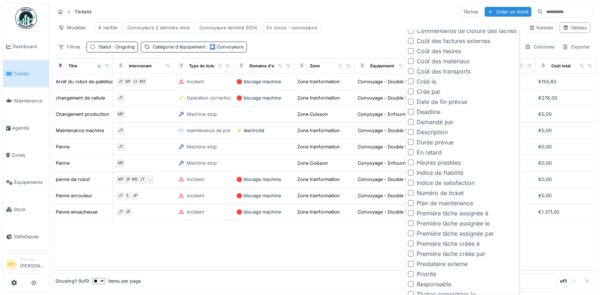
scroll to position [240, 0]
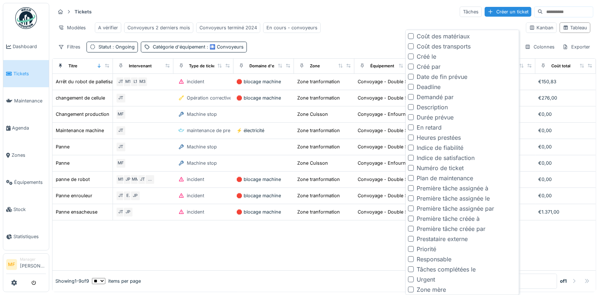
click at [393, 18] on div "Tickets Tâches Créer un ticket Modèles A vérifier Convoyeurs 2 derniers mois Co…" at bounding box center [324, 29] width 544 height 52
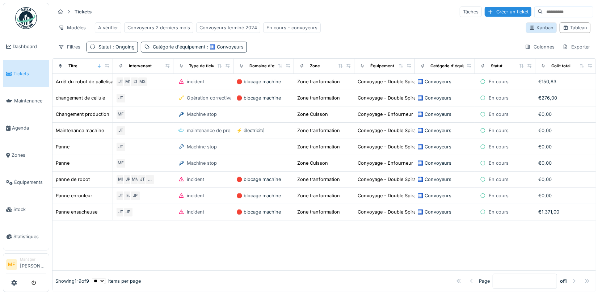
click at [544, 26] on div "Kanban" at bounding box center [541, 27] width 24 height 7
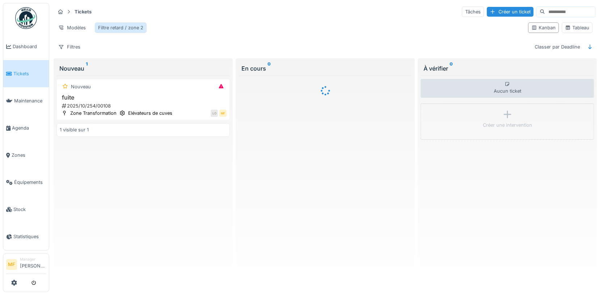
click at [129, 30] on div "Filtre retard / zone 2" at bounding box center [120, 27] width 45 height 7
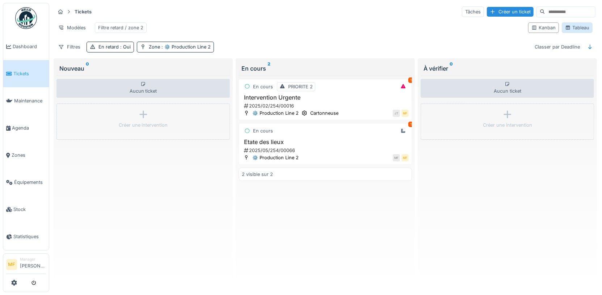
click at [576, 24] on div "Tableau" at bounding box center [577, 27] width 24 height 7
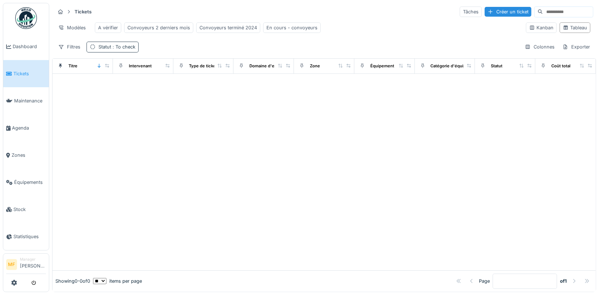
click at [128, 47] on span ": To check" at bounding box center [123, 46] width 24 height 5
click at [140, 61] on div "Supprimer" at bounding box center [145, 65] width 37 height 10
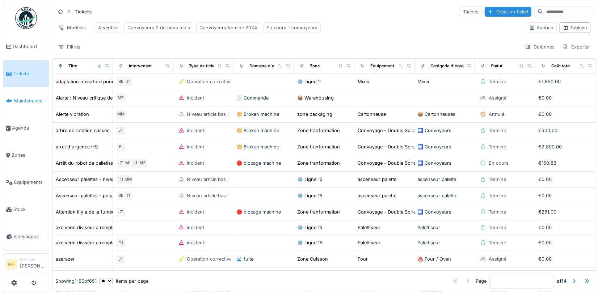
click at [30, 98] on span "Maintenance" at bounding box center [30, 100] width 32 height 7
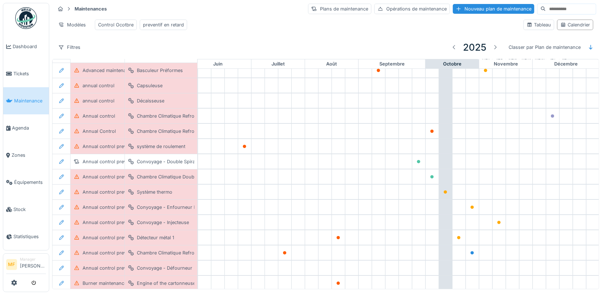
scroll to position [0, 313]
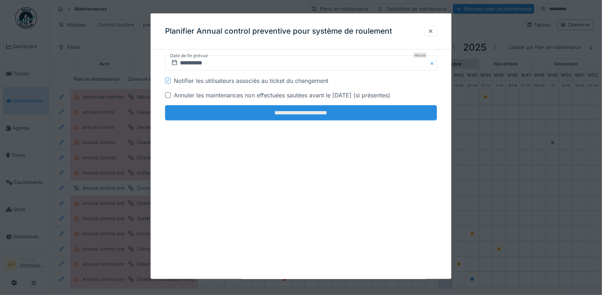
click at [304, 108] on input "**********" at bounding box center [301, 112] width 272 height 15
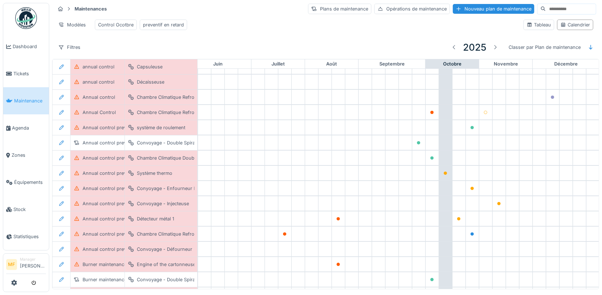
scroll to position [46, 313]
click at [121, 22] on div "Control Ocotbre" at bounding box center [115, 24] width 35 height 7
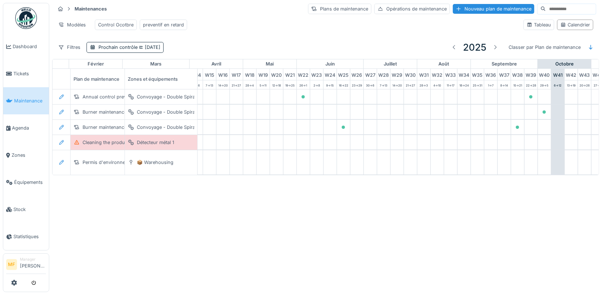
scroll to position [0, 313]
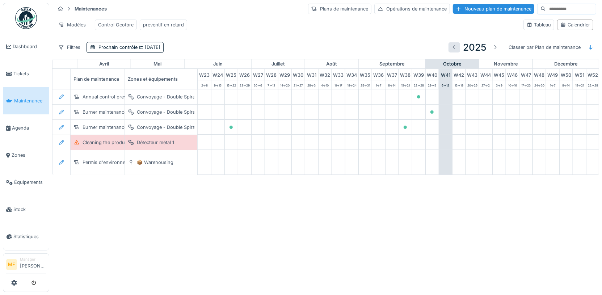
click at [455, 45] on div at bounding box center [454, 47] width 6 height 7
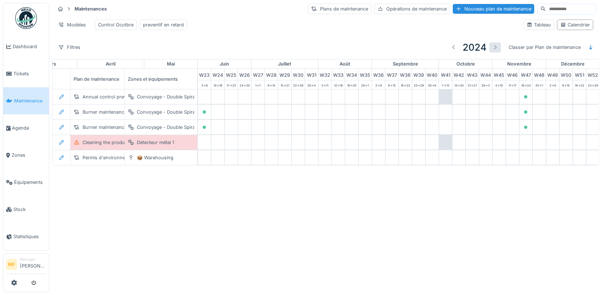
click at [495, 47] on div at bounding box center [495, 47] width 6 height 7
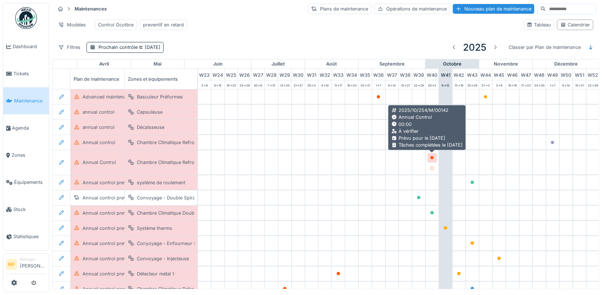
click at [430, 157] on icon at bounding box center [432, 158] width 4 height 4
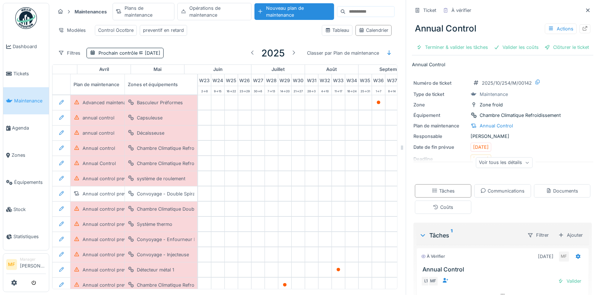
scroll to position [28, 0]
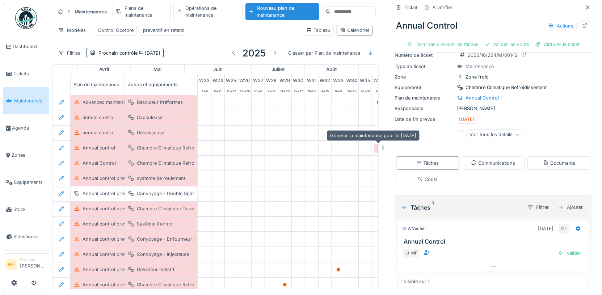
drag, startPoint x: 401, startPoint y: 147, endPoint x: 380, endPoint y: 147, distance: 20.6
click at [380, 147] on div at bounding box center [383, 147] width 7 height 295
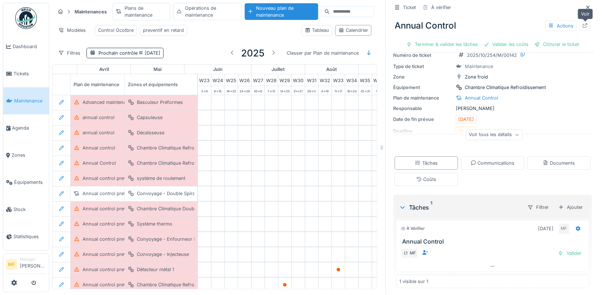
click at [585, 28] on div at bounding box center [585, 25] width 6 height 7
click at [590, 8] on icon at bounding box center [588, 7] width 6 height 5
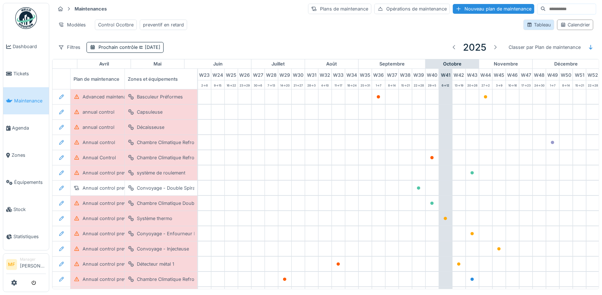
click at [547, 27] on div "Tableau" at bounding box center [538, 24] width 24 height 7
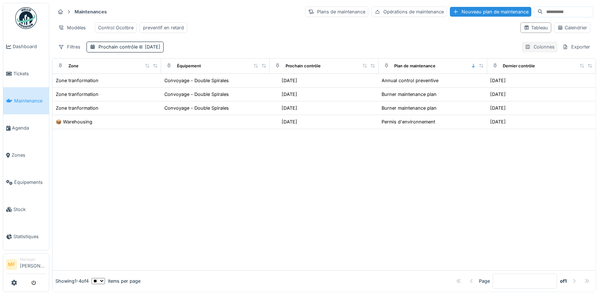
click at [537, 47] on div "Colonnes" at bounding box center [539, 47] width 36 height 10
click at [346, 164] on div at bounding box center [323, 199] width 543 height 141
click at [175, 28] on div "preventif en retard" at bounding box center [163, 27] width 41 height 7
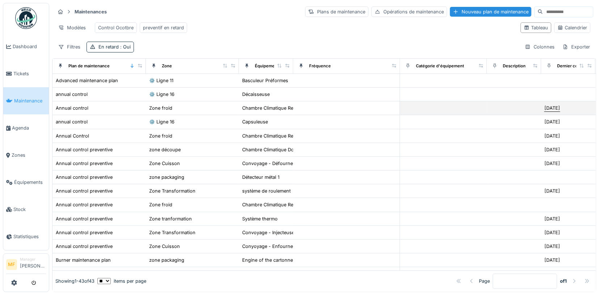
click at [552, 107] on div "23/04/2025" at bounding box center [552, 108] width 16 height 7
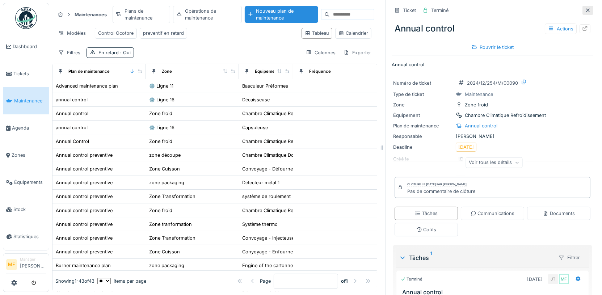
click at [588, 8] on icon at bounding box center [588, 10] width 6 height 5
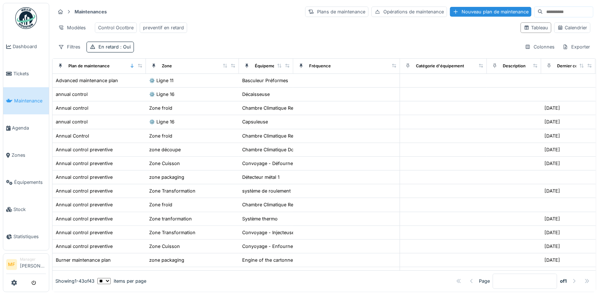
drag, startPoint x: 572, startPoint y: 30, endPoint x: 410, endPoint y: 29, distance: 162.8
click at [410, 29] on div "Modèles Control Ocotbre preventif en retard Tableau Calendrier" at bounding box center [324, 28] width 538 height 16
click at [579, 22] on div "Calendrier" at bounding box center [572, 27] width 36 height 10
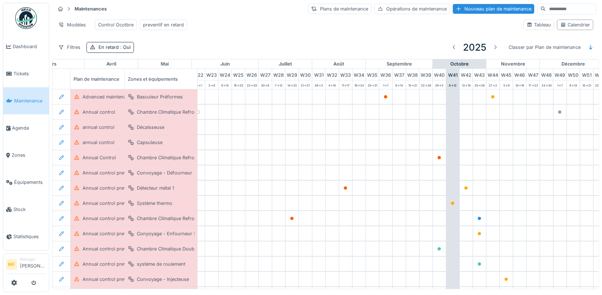
scroll to position [0, 313]
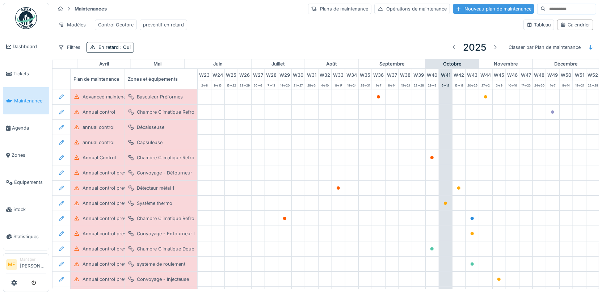
click at [488, 13] on div "Nouveau plan de maintenance" at bounding box center [493, 9] width 81 height 10
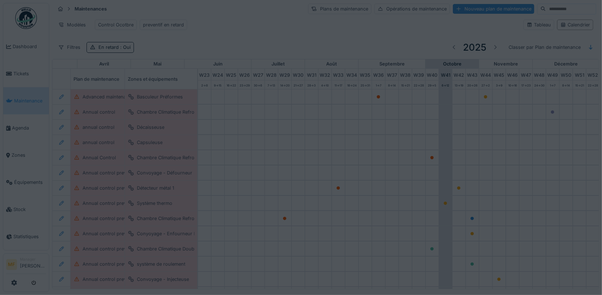
type input "***"
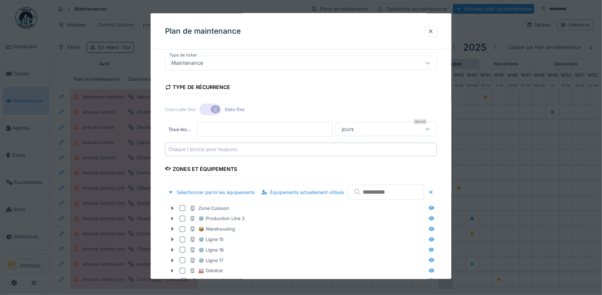
scroll to position [96, 0]
click at [212, 129] on input "*" at bounding box center [264, 129] width 135 height 15
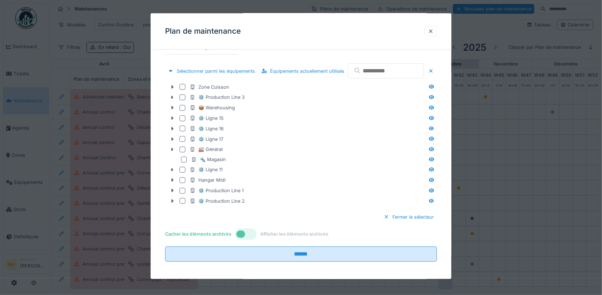
scroll to position [230, 0]
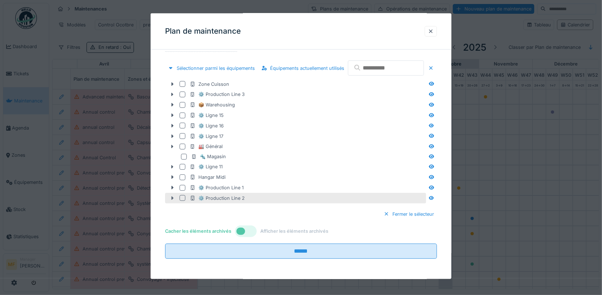
click at [173, 200] on icon at bounding box center [172, 198] width 6 height 5
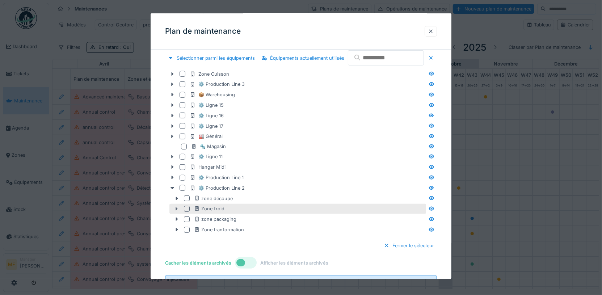
click at [177, 211] on icon at bounding box center [176, 209] width 2 height 4
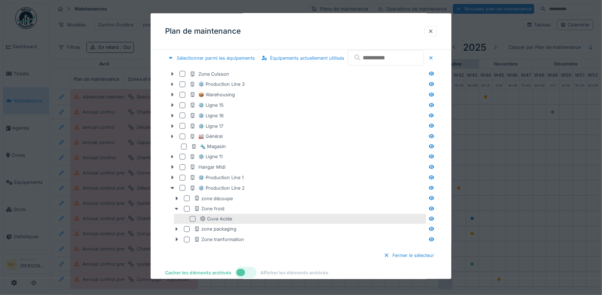
click at [192, 222] on div at bounding box center [193, 219] width 6 height 6
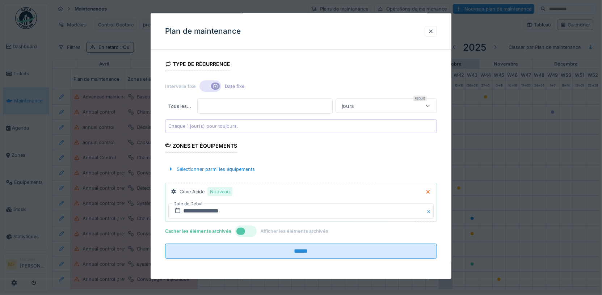
scroll to position [116, 0]
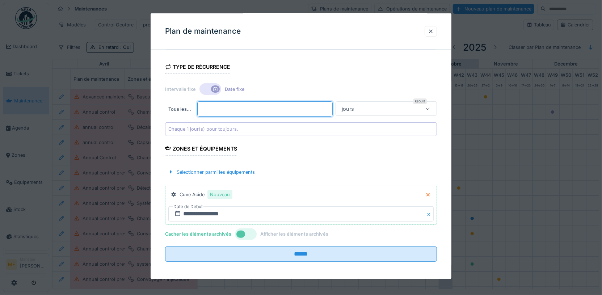
drag, startPoint x: 226, startPoint y: 110, endPoint x: 172, endPoint y: 106, distance: 54.4
click at [172, 106] on div "Tous les … * Requis jours *****" at bounding box center [301, 108] width 272 height 15
type input "*"
click at [405, 109] on div "jours" at bounding box center [379, 109] width 80 height 8
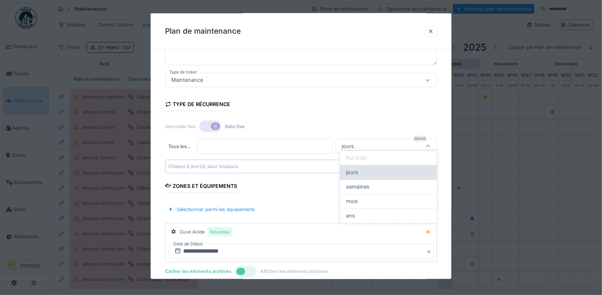
scroll to position [78, 0]
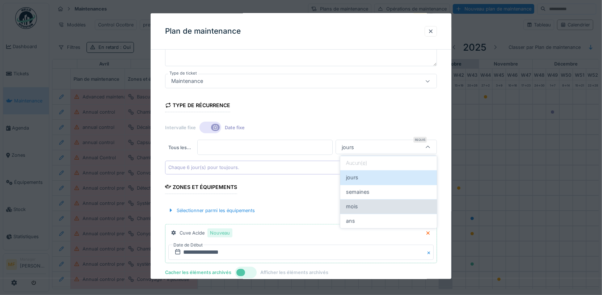
click at [368, 206] on div "mois" at bounding box center [388, 206] width 85 height 8
type input "*******"
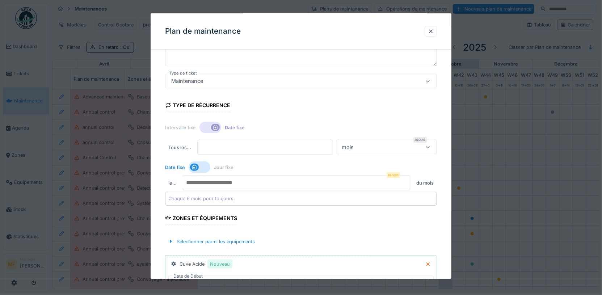
click at [227, 184] on input "number" at bounding box center [297, 182] width 228 height 15
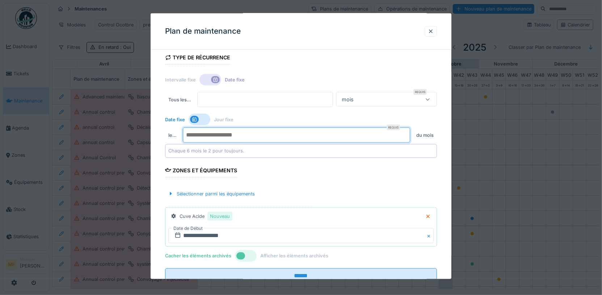
scroll to position [132, 0]
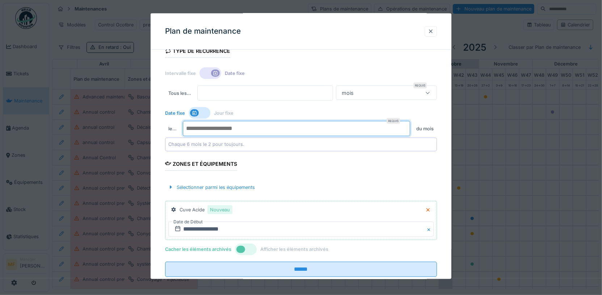
type input "*"
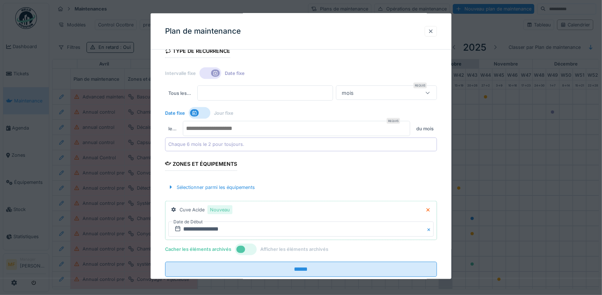
click at [427, 31] on div at bounding box center [430, 31] width 12 height 10
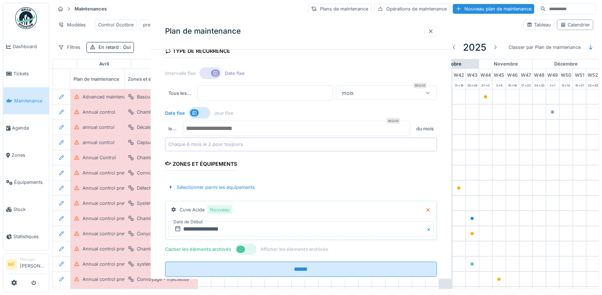
scroll to position [0, 0]
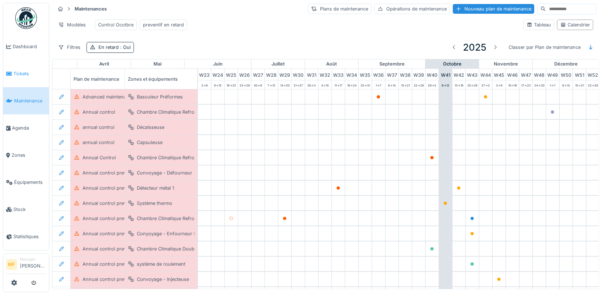
click at [21, 70] on span "Tickets" at bounding box center [29, 73] width 33 height 7
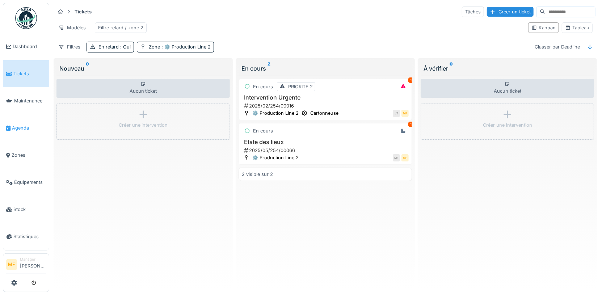
click at [14, 129] on link "Agenda" at bounding box center [26, 127] width 46 height 27
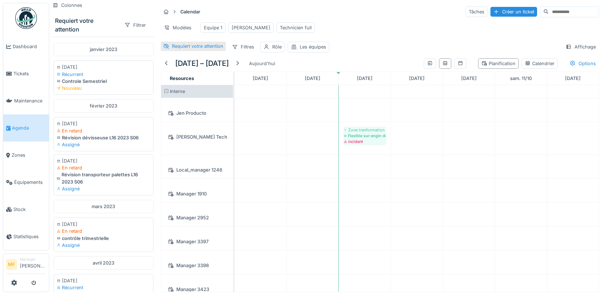
click at [175, 47] on div "Requiert votre attention" at bounding box center [197, 46] width 51 height 7
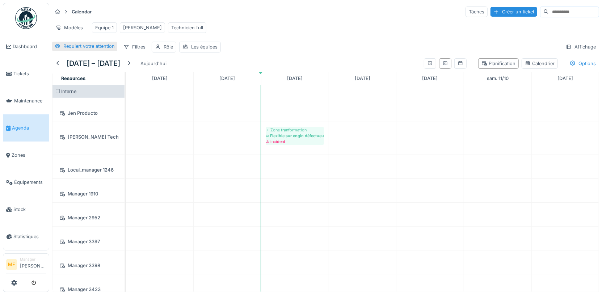
click at [87, 46] on div "Requiert votre attention" at bounding box center [88, 46] width 51 height 7
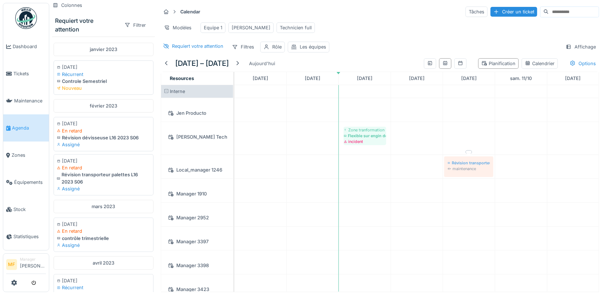
drag, startPoint x: 81, startPoint y: 178, endPoint x: 457, endPoint y: 169, distance: 376.0
click at [457, 169] on div "Colonnes Requiert votre attention Filtrer [DATE] [DATE] Récurrent Controle Seme…" at bounding box center [325, 147] width 552 height 295
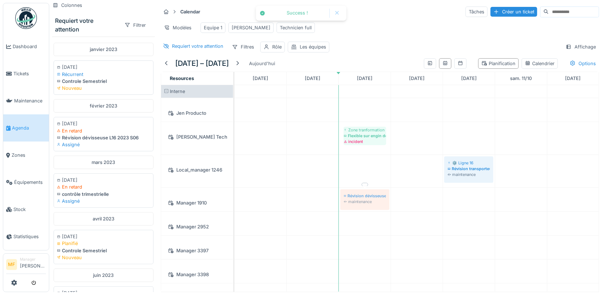
drag, startPoint x: 78, startPoint y: 136, endPoint x: 352, endPoint y: 202, distance: 282.1
click at [352, 202] on div "Colonnes Requiert votre attention Filtrer [DATE] [DATE] Récurrent Controle Seme…" at bounding box center [325, 147] width 552 height 295
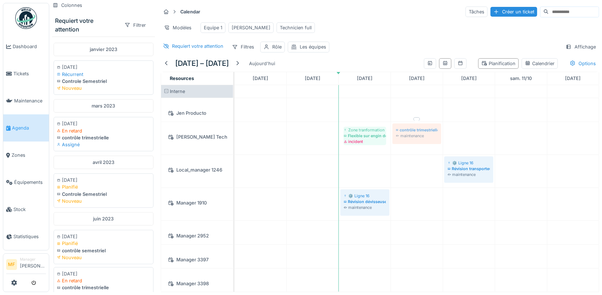
drag, startPoint x: 77, startPoint y: 127, endPoint x: 405, endPoint y: 133, distance: 328.6
click at [405, 133] on div "Colonnes Requiert votre attention Filtrer janvier 2023 10/01/2023 Récurrent Con…" at bounding box center [325, 147] width 552 height 295
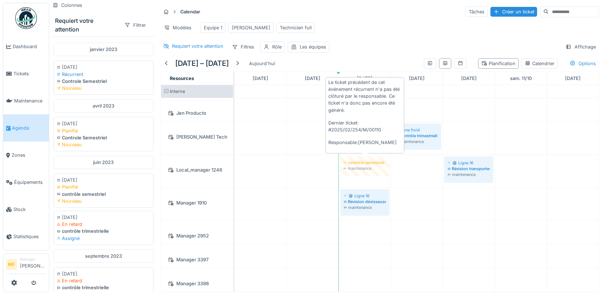
drag, startPoint x: 86, startPoint y: 181, endPoint x: 372, endPoint y: 164, distance: 285.9
click at [372, 164] on div "Colonnes Requiert votre attention Filtrer janvier 2023 10/01/2023 Récurrent Con…" at bounding box center [325, 147] width 552 height 295
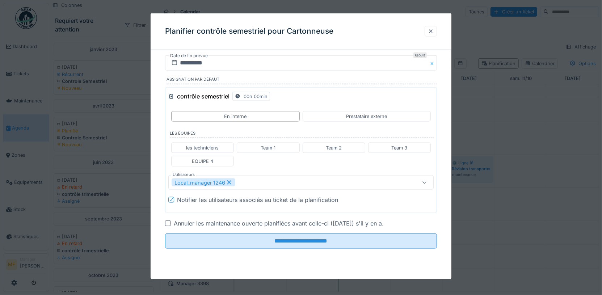
click at [170, 221] on div at bounding box center [168, 223] width 6 height 6
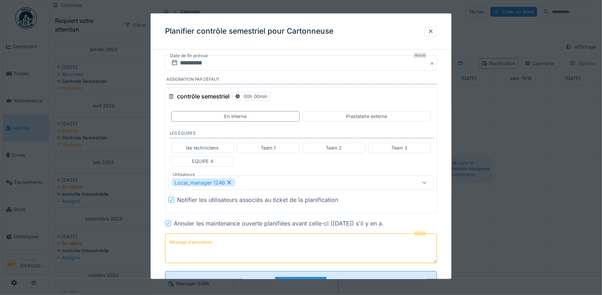
scroll to position [24, 0]
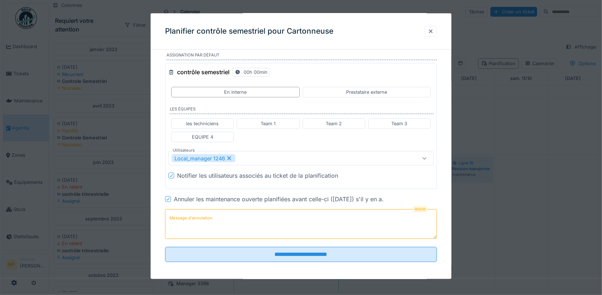
click at [236, 230] on textarea "Message d'annulation" at bounding box center [301, 224] width 272 height 30
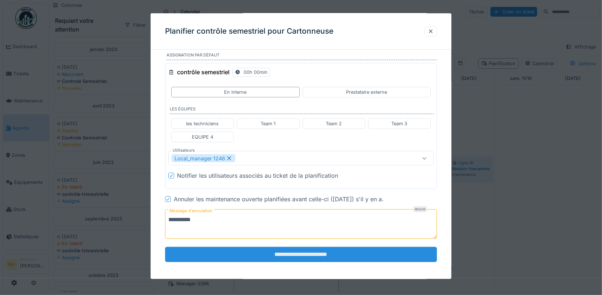
type textarea "**********"
click at [326, 251] on input "**********" at bounding box center [301, 253] width 272 height 15
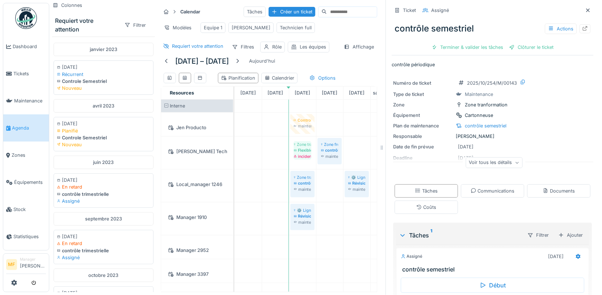
click at [320, 117] on div "Colonnes Requiert votre attention Filtrer janvier 2023 10/01/2023 Récurrent Con…" at bounding box center [214, 147] width 331 height 295
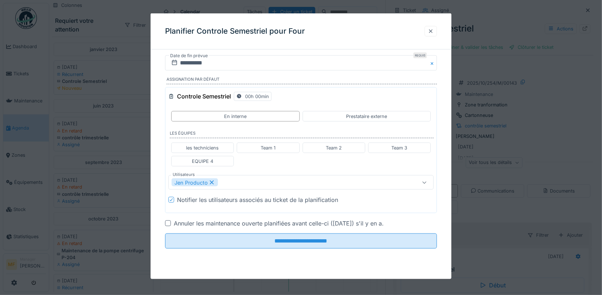
click at [429, 31] on div at bounding box center [431, 31] width 6 height 7
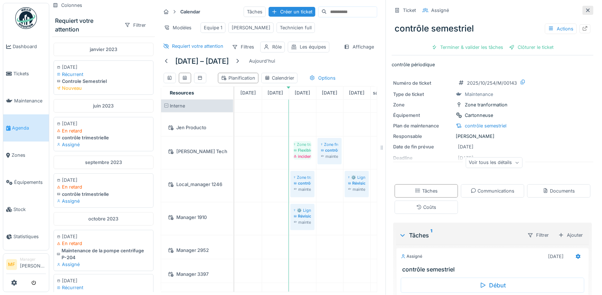
click at [589, 11] on icon at bounding box center [588, 10] width 4 height 4
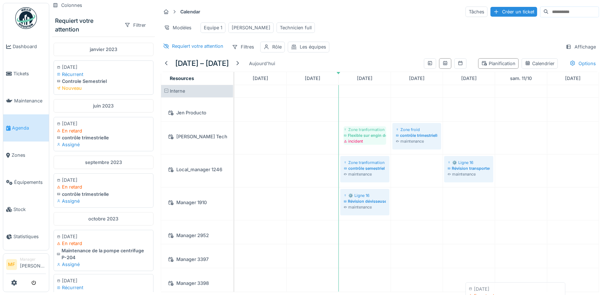
scroll to position [2, 0]
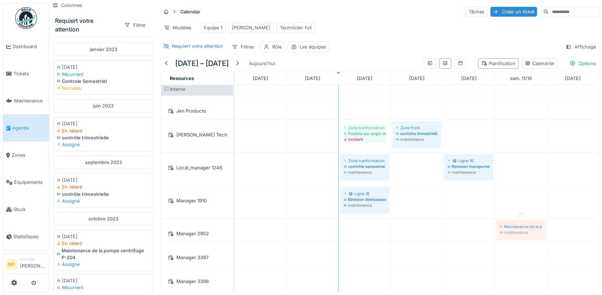
drag, startPoint x: 72, startPoint y: 241, endPoint x: 499, endPoint y: 232, distance: 427.7
click at [499, 232] on div "Colonnes Requiert votre attention Filtrer janvier 2023 10/01/2023 Récurrent Con…" at bounding box center [325, 147] width 552 height 295
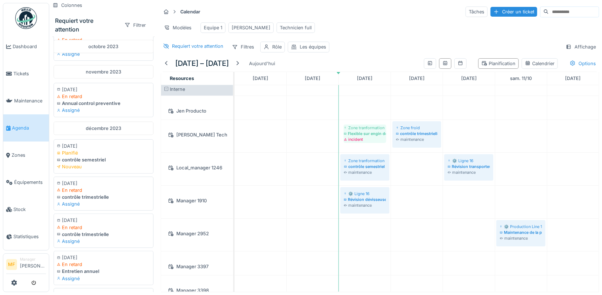
scroll to position [250, 0]
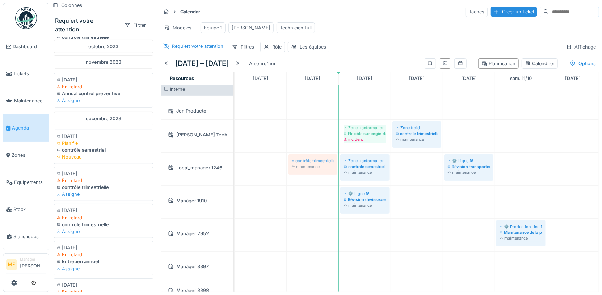
drag, startPoint x: 95, startPoint y: 181, endPoint x: 309, endPoint y: 183, distance: 213.5
click at [309, 183] on div "Colonnes Requiert votre attention Filtrer janvier 2023 10/01/2023 Récurrent Con…" at bounding box center [325, 147] width 552 height 295
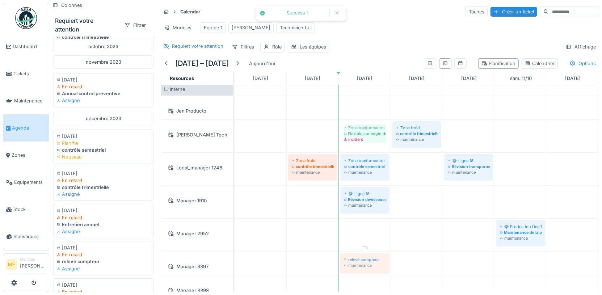
drag, startPoint x: 84, startPoint y: 255, endPoint x: 360, endPoint y: 254, distance: 276.1
click at [360, 254] on div "Colonnes Requiert votre attention Filtrer janvier 2023 10/01/2023 Récurrent Con…" at bounding box center [325, 147] width 552 height 295
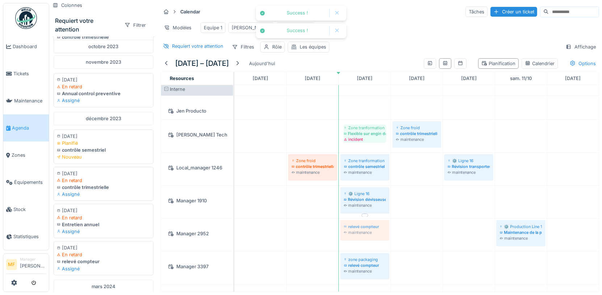
scroll to position [0, 0]
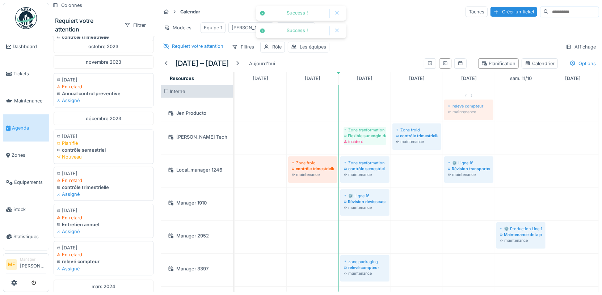
drag, startPoint x: 79, startPoint y: 245, endPoint x: 479, endPoint y: 97, distance: 426.5
click at [471, 106] on div "Colonnes Requiert votre attention Filtrer janvier 2023 10/01/2023 Récurrent Con…" at bounding box center [325, 147] width 552 height 295
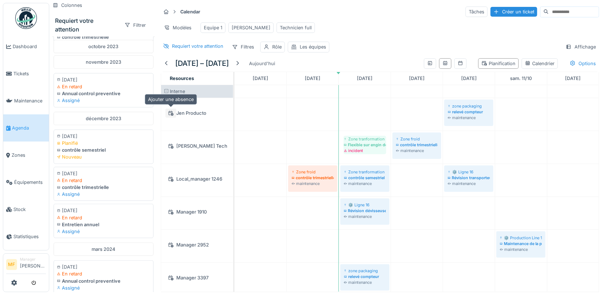
click at [171, 112] on icon at bounding box center [171, 113] width 6 height 5
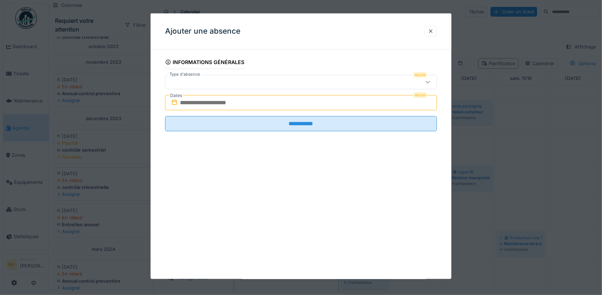
click at [193, 84] on div at bounding box center [284, 82] width 233 height 8
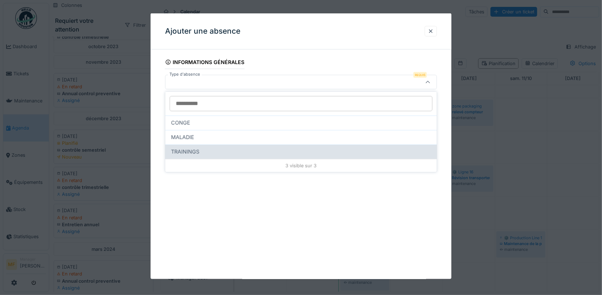
click at [187, 146] on div "TRAININGS" at bounding box center [300, 151] width 271 height 14
type input "***"
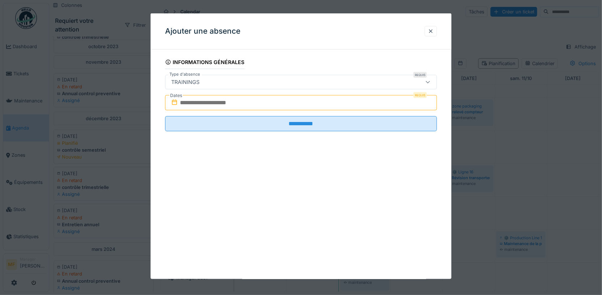
click at [198, 104] on input "text" at bounding box center [301, 102] width 272 height 15
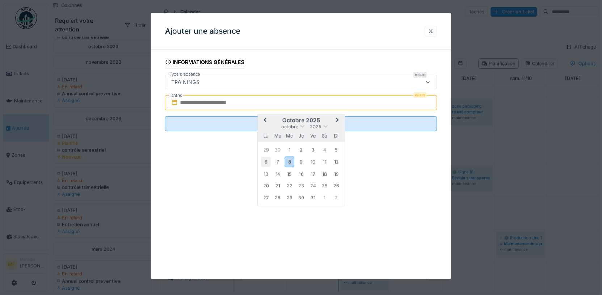
click at [268, 161] on div "6" at bounding box center [266, 162] width 10 height 10
click at [274, 161] on div "7" at bounding box center [277, 162] width 10 height 10
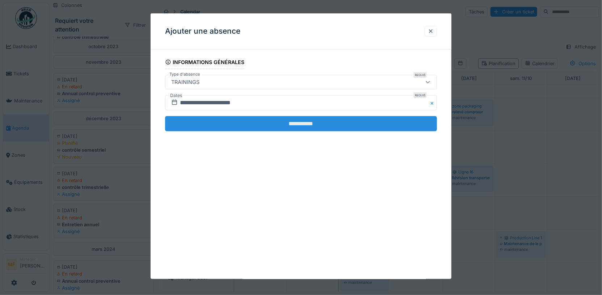
click at [263, 117] on input "**********" at bounding box center [301, 123] width 272 height 15
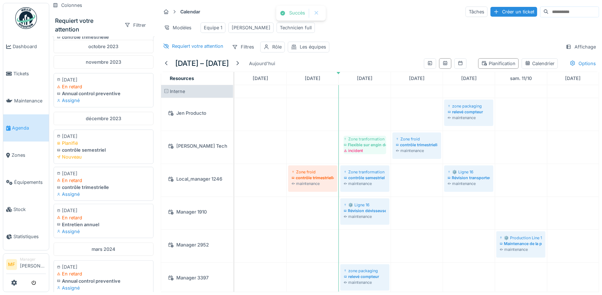
click at [582, 55] on div "Planification Calendrier Options" at bounding box center [510, 63] width 178 height 16
click at [580, 59] on div "Options" at bounding box center [582, 63] width 33 height 10
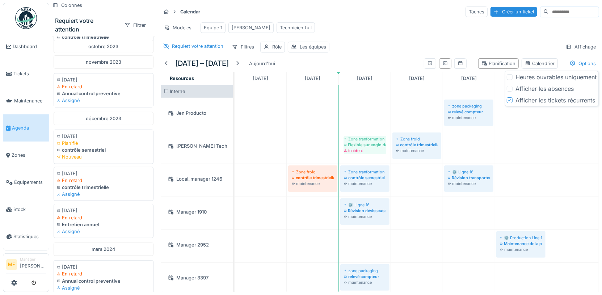
click at [511, 88] on div at bounding box center [510, 89] width 6 height 6
click at [434, 39] on div "Calendar Tâches Créer un ticket Modèles Equipe 1 John Technicien full Requiert …" at bounding box center [380, 29] width 444 height 52
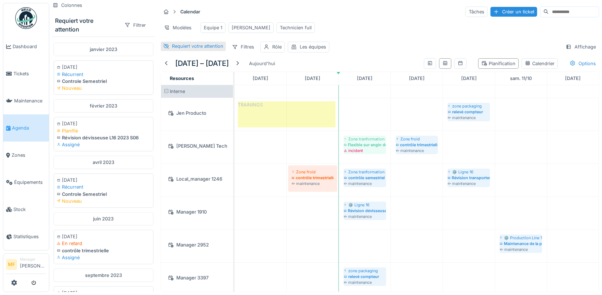
click at [175, 46] on div "Requiert votre attention" at bounding box center [197, 46] width 51 height 7
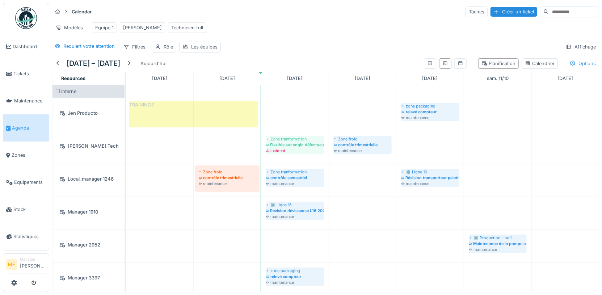
click at [584, 66] on div "Options" at bounding box center [582, 63] width 33 height 10
click at [492, 34] on div "Modèles Equipe 1 [PERSON_NAME] Technicien full" at bounding box center [325, 28] width 547 height 16
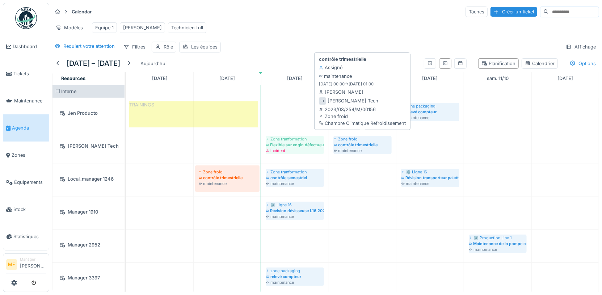
click at [354, 148] on div "maintenance" at bounding box center [363, 151] width 58 height 6
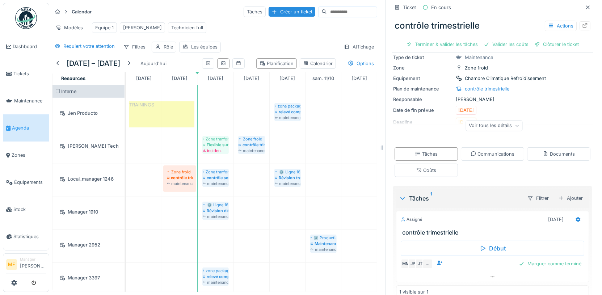
scroll to position [36, 0]
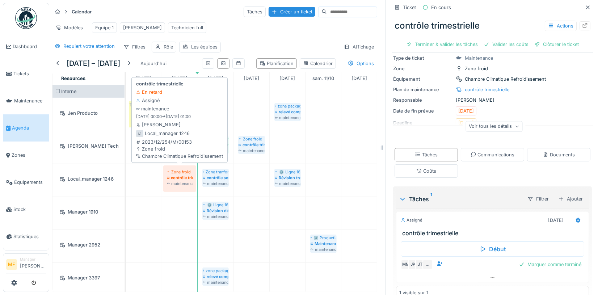
click at [178, 175] on div "contrôle trimestrielle" at bounding box center [180, 178] width 26 height 6
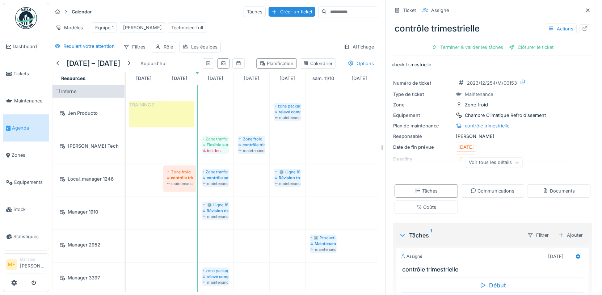
click at [537, 40] on div "contrôle trimestrielle Actions Terminer & valider les tâches Clôturer le ticket" at bounding box center [492, 34] width 202 height 37
click at [530, 48] on div "Clôturer le ticket" at bounding box center [531, 47] width 50 height 10
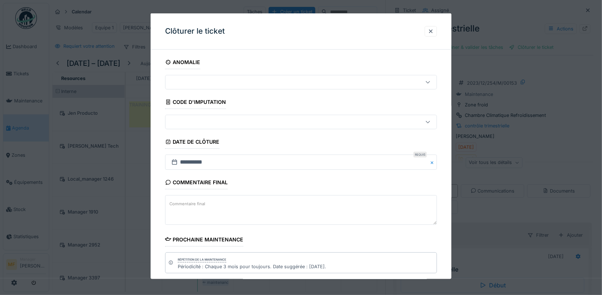
scroll to position [75, 0]
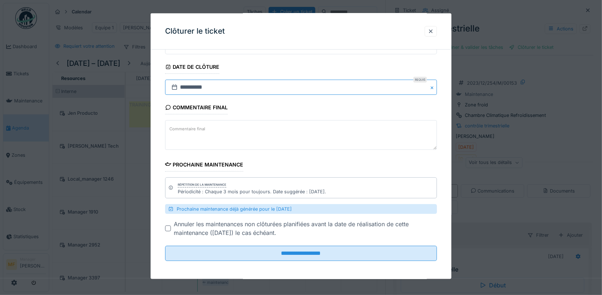
click at [190, 84] on input "**********" at bounding box center [301, 87] width 272 height 15
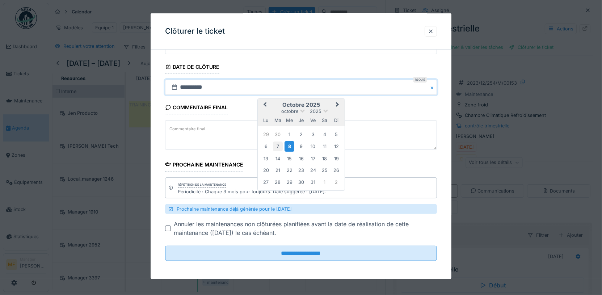
click at [275, 145] on div "7" at bounding box center [277, 146] width 10 height 10
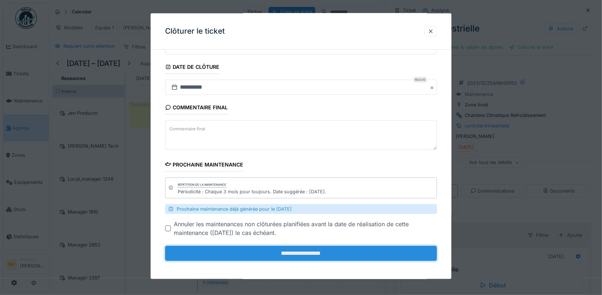
click at [255, 254] on input "**********" at bounding box center [301, 253] width 272 height 15
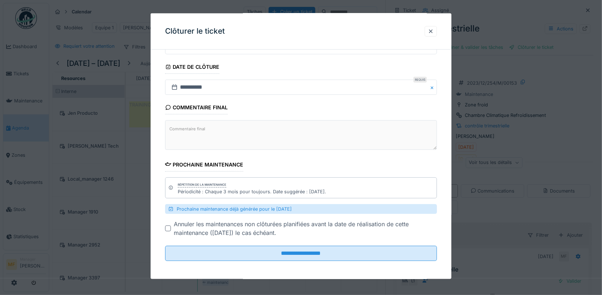
click at [166, 226] on div at bounding box center [168, 228] width 6 height 6
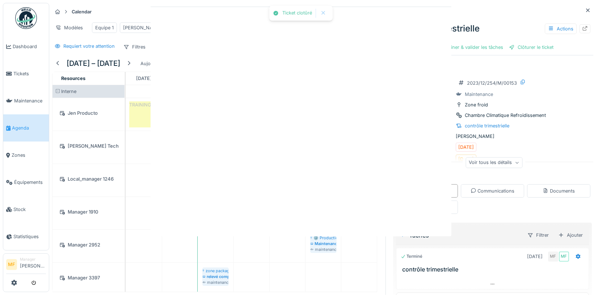
scroll to position [0, 0]
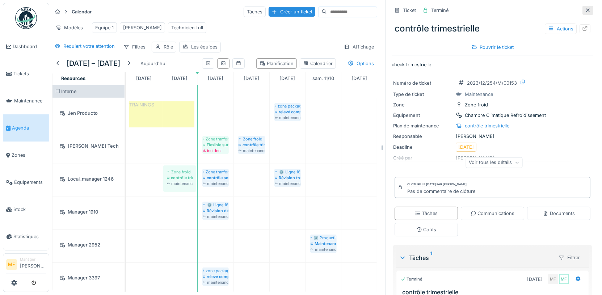
click at [590, 13] on div at bounding box center [588, 10] width 6 height 7
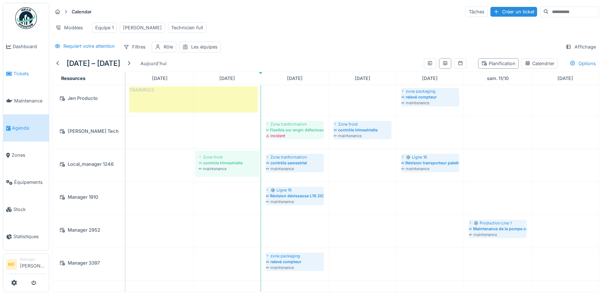
click at [19, 67] on link "Tickets" at bounding box center [26, 73] width 46 height 27
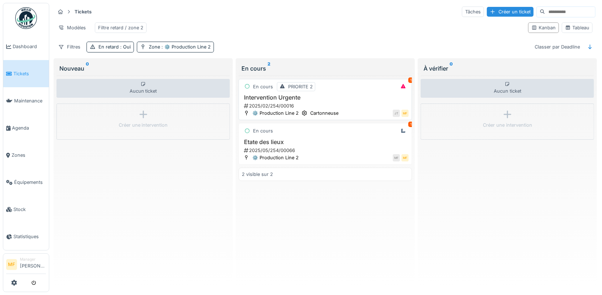
click at [285, 97] on h3 "Intervention Urgente" at bounding box center [325, 97] width 167 height 7
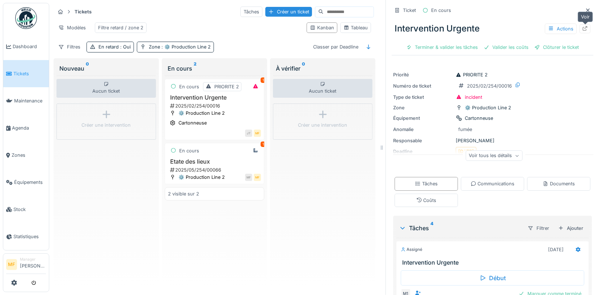
click at [585, 27] on icon at bounding box center [584, 28] width 5 height 5
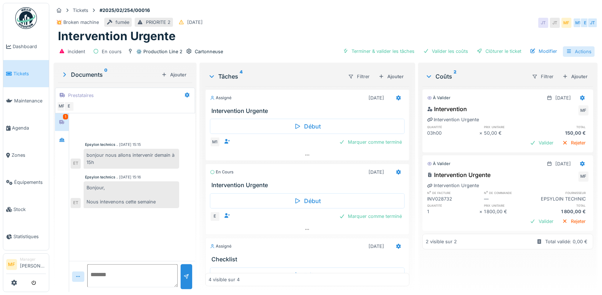
click at [577, 51] on div "Actions" at bounding box center [579, 51] width 32 height 10
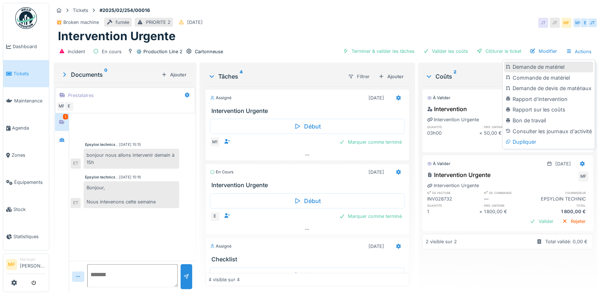
click at [533, 69] on div "Demande de matériel" at bounding box center [548, 67] width 89 height 11
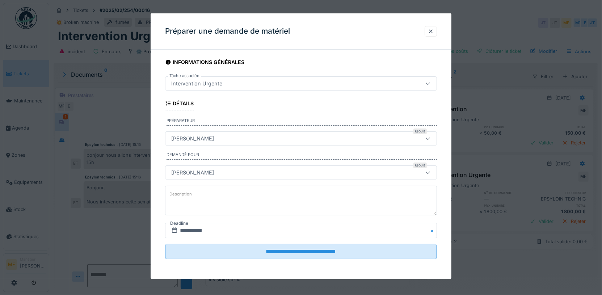
click at [185, 200] on textarea "Description" at bounding box center [301, 200] width 272 height 30
click at [433, 32] on div at bounding box center [431, 31] width 6 height 7
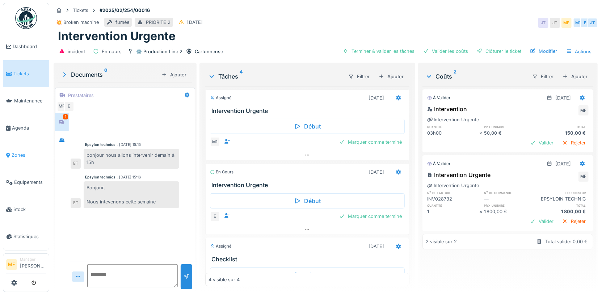
click at [19, 152] on span "Zones" at bounding box center [29, 155] width 34 height 7
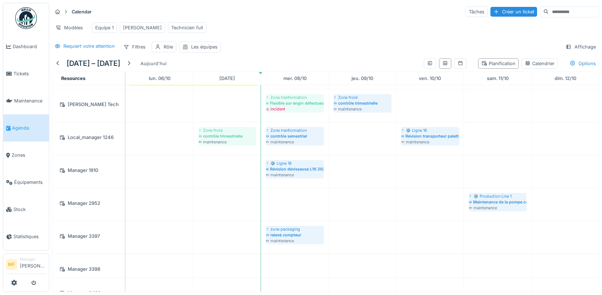
scroll to position [7, 0]
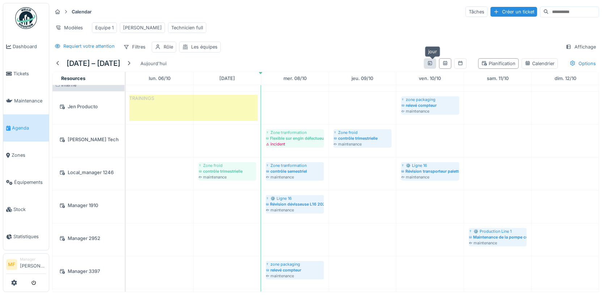
click at [432, 61] on icon at bounding box center [430, 63] width 4 height 4
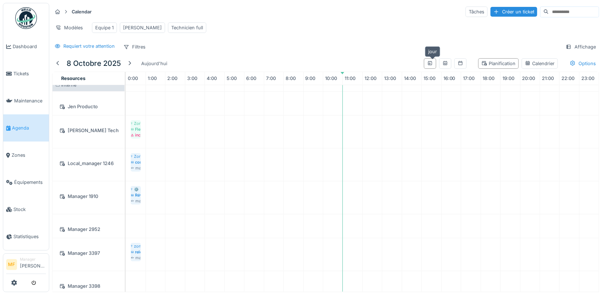
scroll to position [0, 0]
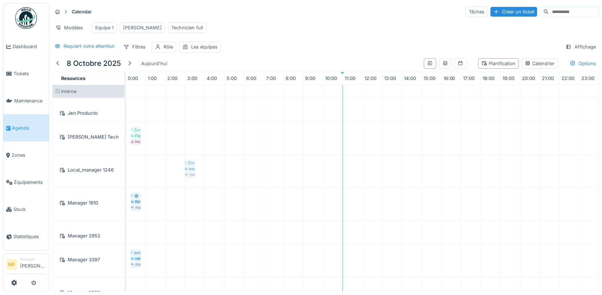
drag, startPoint x: 140, startPoint y: 165, endPoint x: 195, endPoint y: 165, distance: 55.0
click at [126, 165] on div "Zone tranformation contrôle semestriel maintenance Zone tranformation contrôle …" at bounding box center [126, 171] width 0 height 33
drag, startPoint x: 197, startPoint y: 168, endPoint x: 266, endPoint y: 168, distance: 68.4
click at [126, 168] on div "Zone tranformation contrôle semestriel maintenance Zone tranformation contrôle …" at bounding box center [126, 171] width 0 height 33
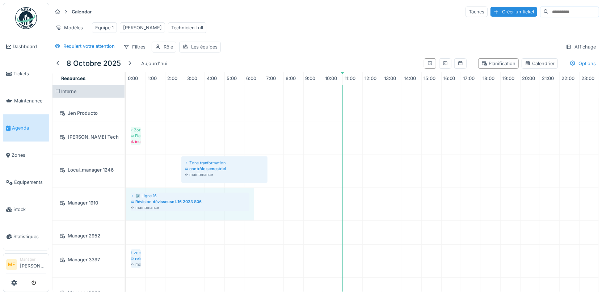
drag, startPoint x: 143, startPoint y: 199, endPoint x: 253, endPoint y: 205, distance: 109.4
click at [126, 205] on div "⚙️ Ligne 16 Révision dévisseuse L16 2023 S06 maintenance ⚙️ Ligne 16 Révision d…" at bounding box center [126, 204] width 0 height 33
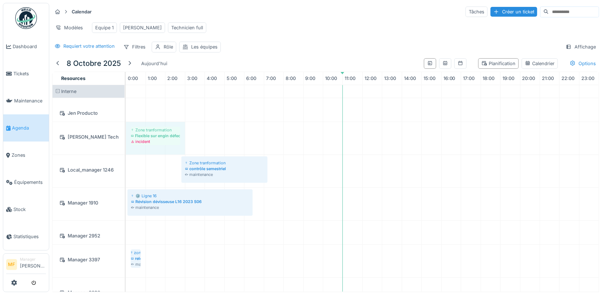
drag, startPoint x: 142, startPoint y: 134, endPoint x: 184, endPoint y: 132, distance: 42.0
click at [126, 132] on div "Zone tranformation Flexible sur engin défectueux incident Zone tranformation Fl…" at bounding box center [126, 138] width 0 height 33
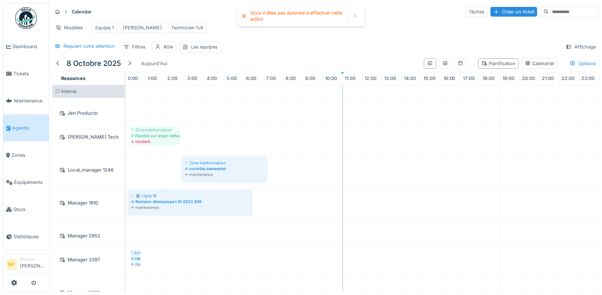
click at [357, 15] on div at bounding box center [355, 16] width 6 height 6
click at [30, 70] on span "Tickets" at bounding box center [29, 73] width 33 height 7
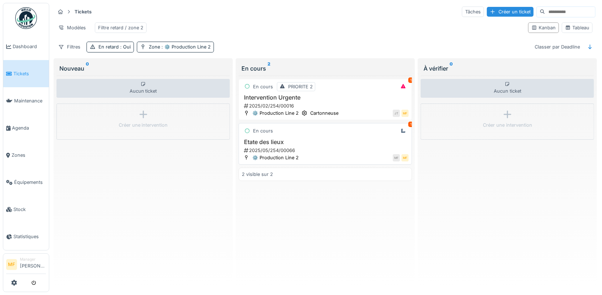
click at [305, 139] on h3 "Etate des lieux" at bounding box center [325, 142] width 167 height 7
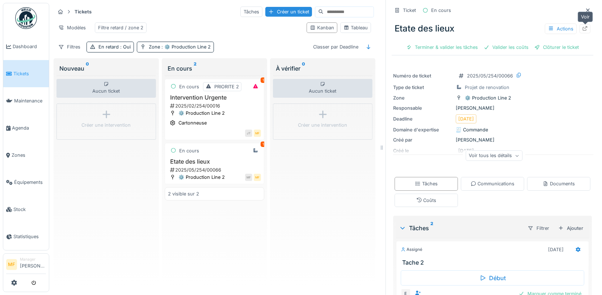
click at [584, 30] on icon at bounding box center [585, 28] width 6 height 5
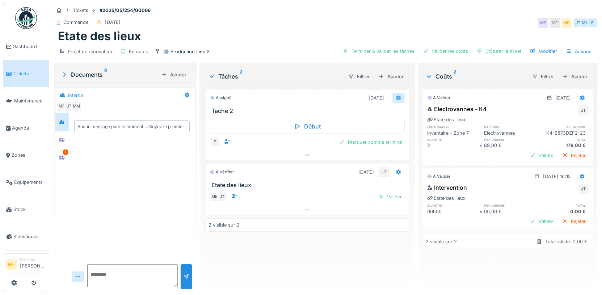
click at [398, 96] on icon at bounding box center [398, 98] width 6 height 5
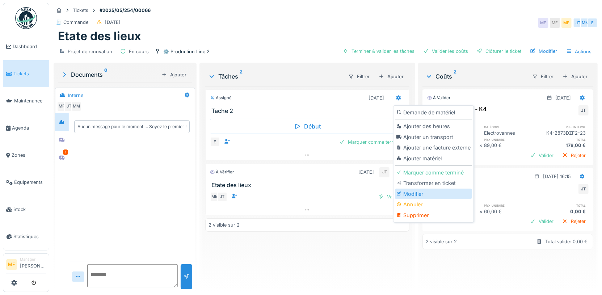
click at [407, 191] on div "Modifier" at bounding box center [433, 193] width 77 height 11
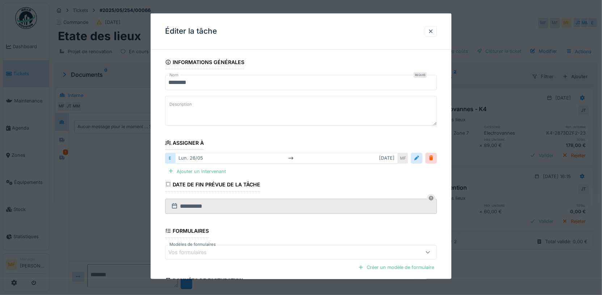
scroll to position [69, 0]
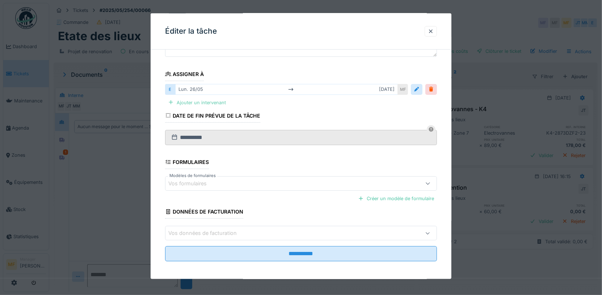
click at [197, 103] on div "Ajouter un intervenant" at bounding box center [197, 102] width 64 height 10
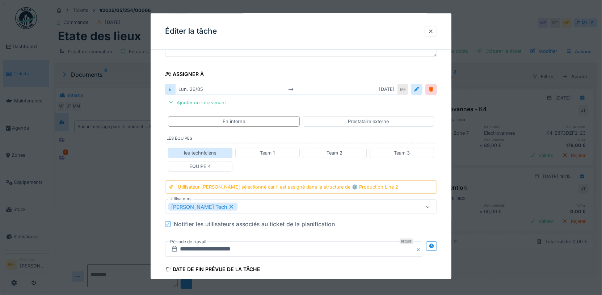
click at [206, 151] on div "les techniciens" at bounding box center [200, 152] width 33 height 7
click at [287, 204] on icon at bounding box center [290, 206] width 7 height 5
type input "****"
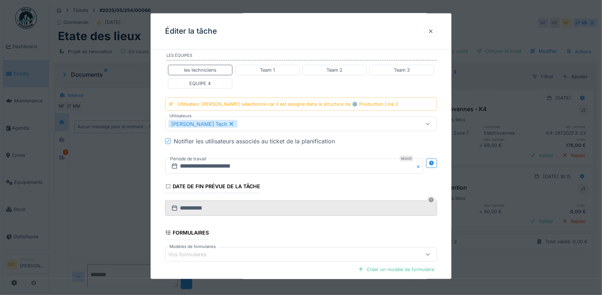
scroll to position [170, 0]
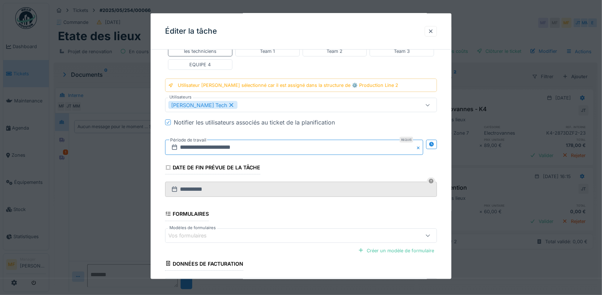
click at [207, 141] on input "**********" at bounding box center [294, 147] width 258 height 15
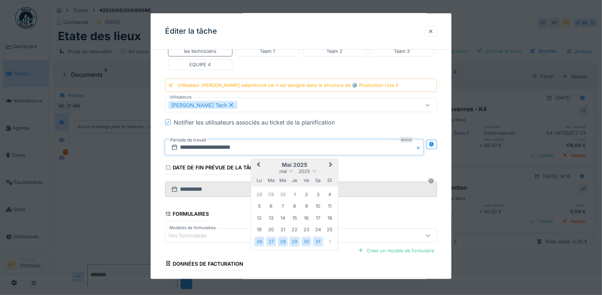
click at [330, 161] on span "Next Month" at bounding box center [330, 165] width 0 height 9
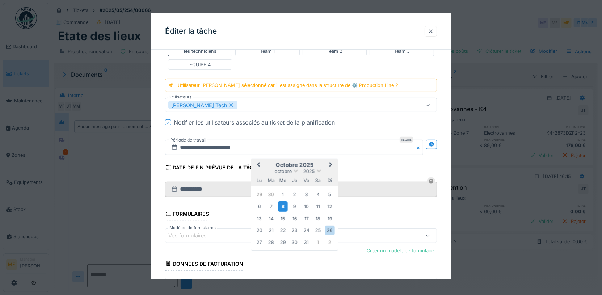
click at [280, 202] on div "8" at bounding box center [282, 206] width 10 height 10
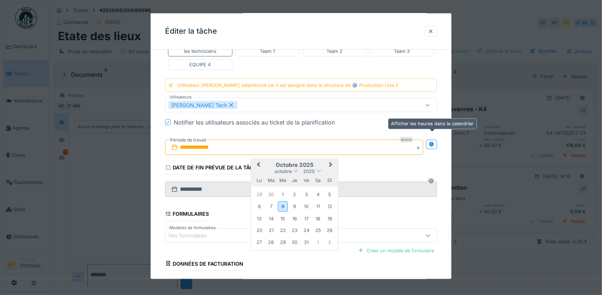
click at [431, 142] on icon at bounding box center [431, 144] width 5 height 5
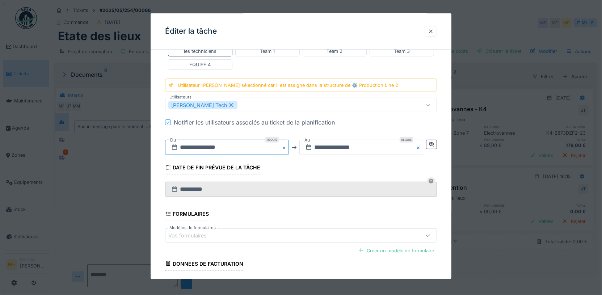
click at [227, 142] on input "**********" at bounding box center [227, 147] width 124 height 15
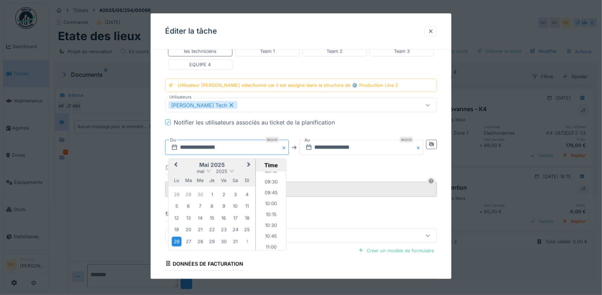
scroll to position [414, 0]
click at [273, 196] on li "10:00" at bounding box center [270, 197] width 31 height 11
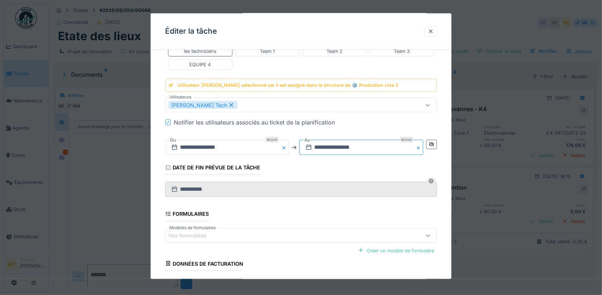
click at [376, 142] on input "**********" at bounding box center [361, 147] width 124 height 15
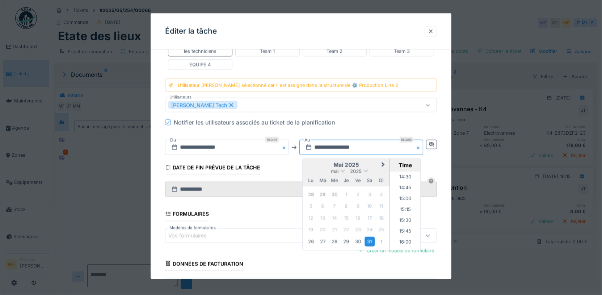
scroll to position [623, 0]
click at [405, 202] on li "15:00" at bounding box center [405, 205] width 31 height 11
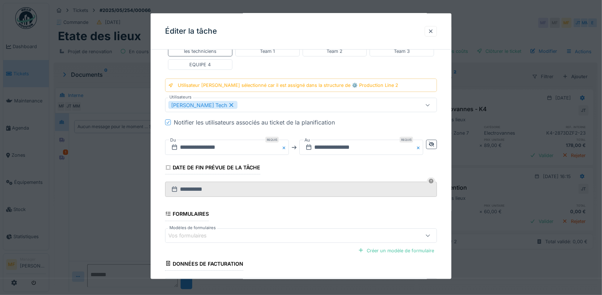
scroll to position [221, 0]
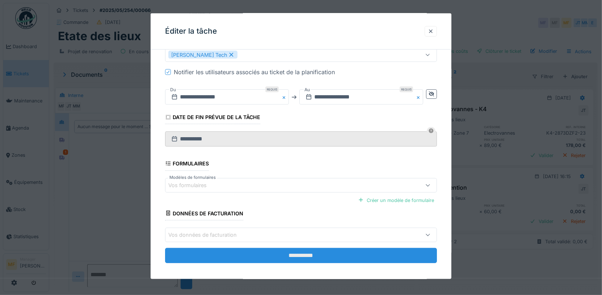
click at [306, 257] on input "**********" at bounding box center [301, 255] width 272 height 15
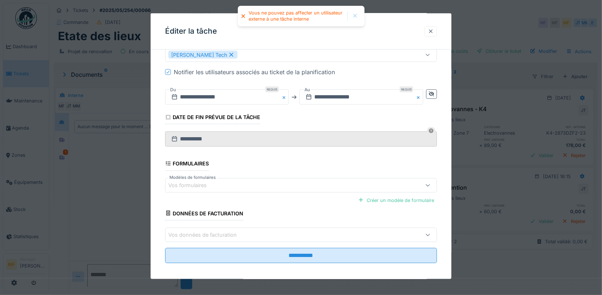
click at [428, 34] on div at bounding box center [431, 31] width 6 height 7
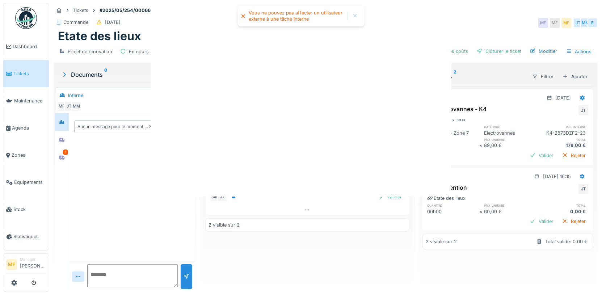
scroll to position [0, 0]
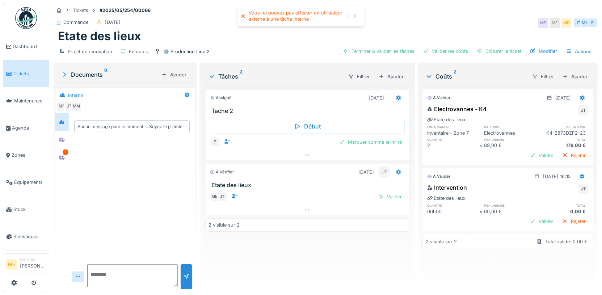
click at [354, 17] on div at bounding box center [355, 16] width 6 height 6
click at [35, 97] on span "Maintenance" at bounding box center [30, 100] width 32 height 7
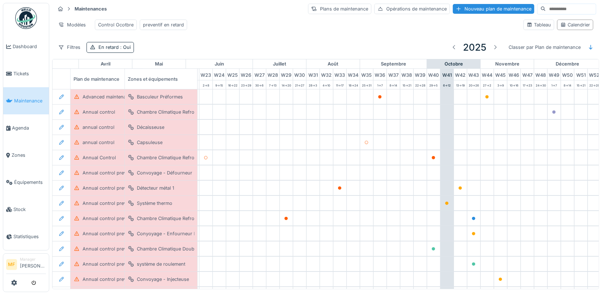
scroll to position [0, 313]
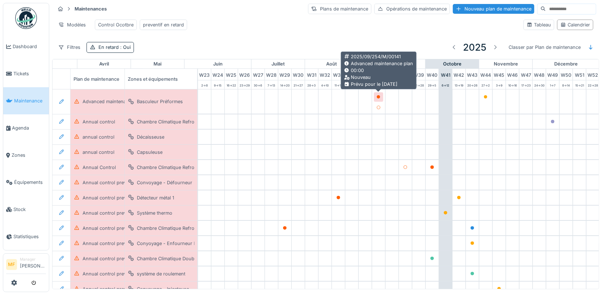
click at [379, 95] on icon at bounding box center [378, 97] width 4 height 4
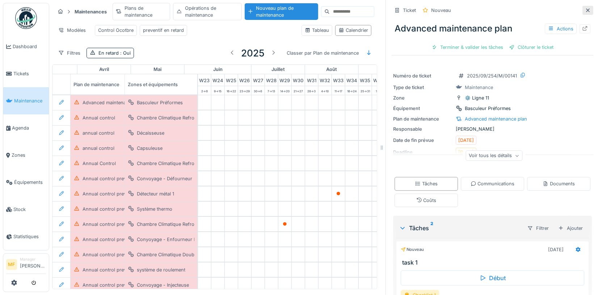
click at [586, 9] on icon at bounding box center [588, 10] width 6 height 5
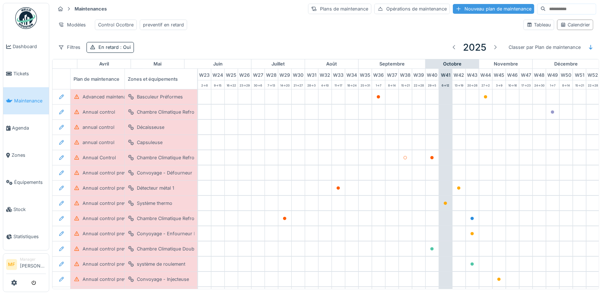
click at [461, 7] on div "Nouveau plan de maintenance" at bounding box center [493, 9] width 81 height 10
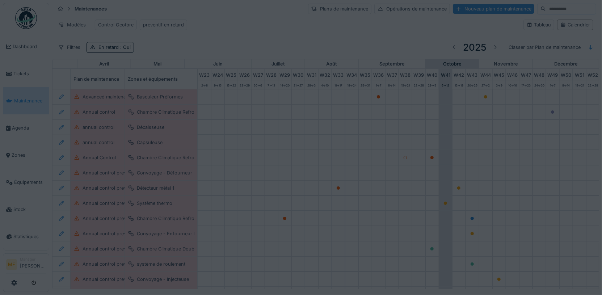
type input "***"
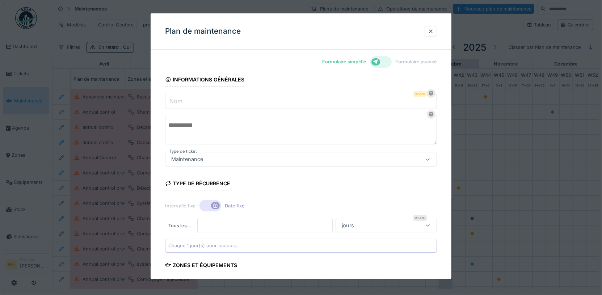
click at [380, 59] on div at bounding box center [381, 62] width 22 height 12
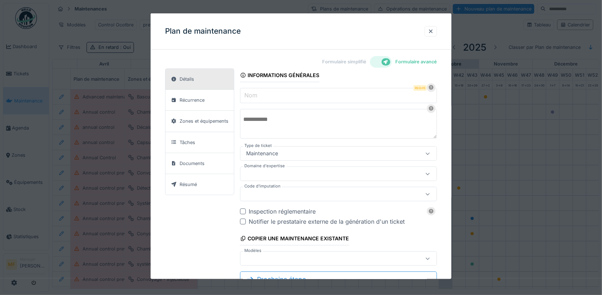
click at [253, 94] on label "Nom" at bounding box center [251, 95] width 16 height 9
click at [253, 94] on input "Nom" at bounding box center [338, 95] width 197 height 15
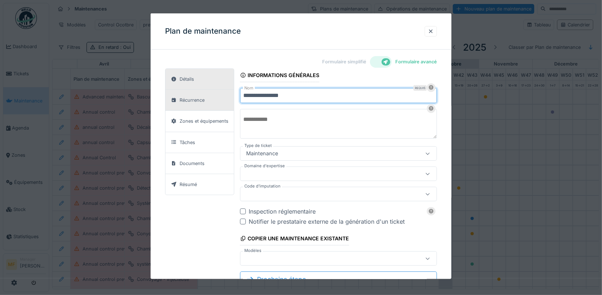
type input "**********"
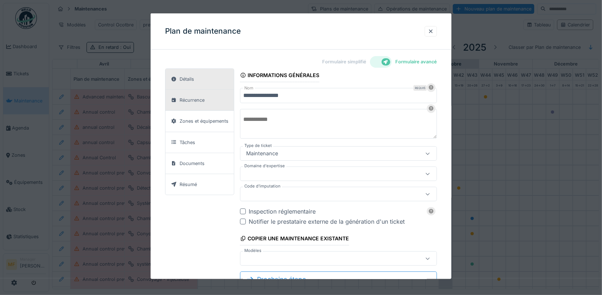
click at [202, 93] on div "Récurrence" at bounding box center [199, 100] width 68 height 21
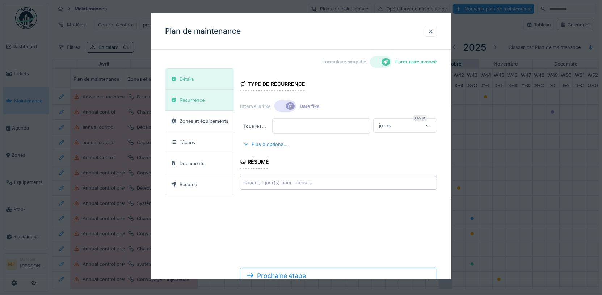
click at [259, 146] on div "Plus d'options..." at bounding box center [265, 144] width 51 height 10
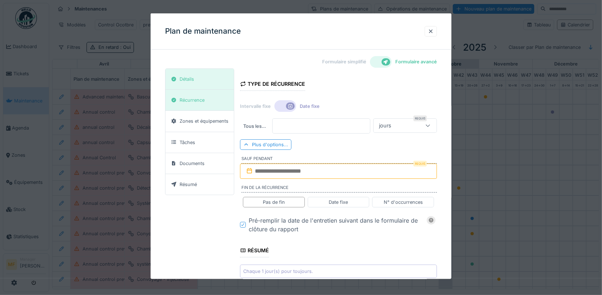
scroll to position [40, 0]
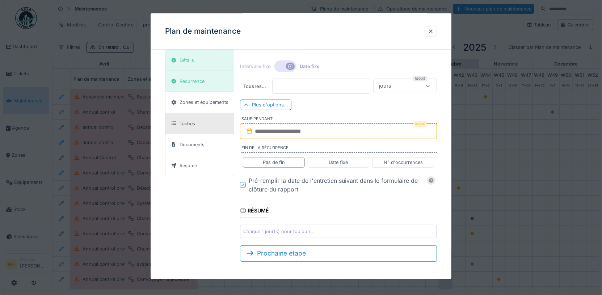
click at [199, 119] on div "Tâches" at bounding box center [199, 123] width 68 height 21
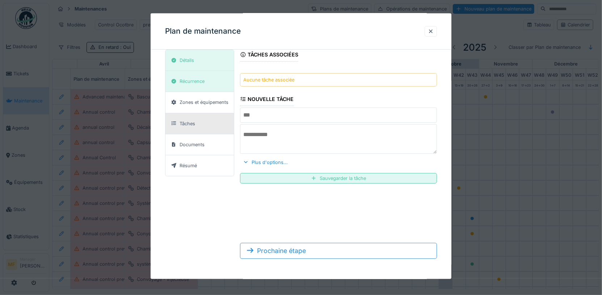
click at [270, 119] on input "text" at bounding box center [338, 114] width 197 height 15
type input "*"
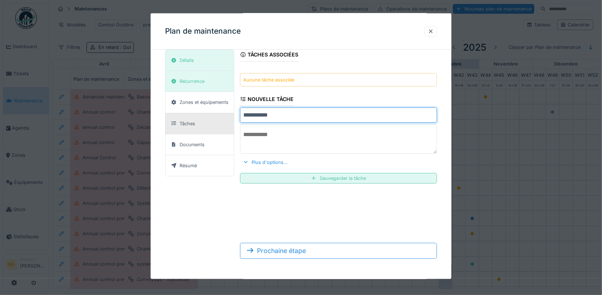
type input "**********"
click at [386, 93] on div "**********" at bounding box center [338, 116] width 197 height 146
click at [256, 164] on div "Plus d'options..." at bounding box center [265, 162] width 51 height 10
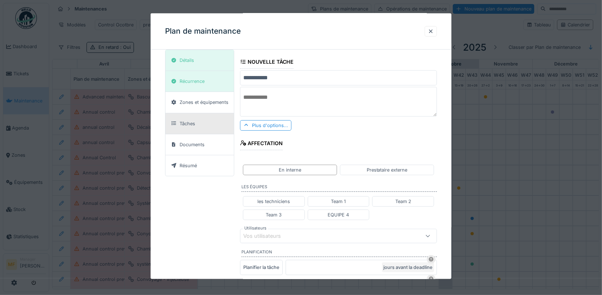
scroll to position [60, 0]
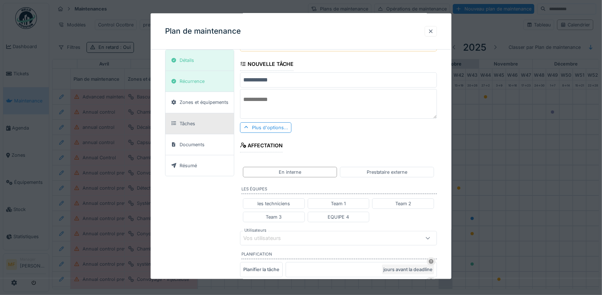
click at [432, 30] on div at bounding box center [431, 31] width 6 height 7
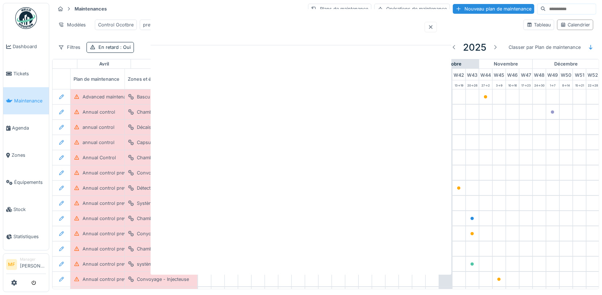
scroll to position [0, 0]
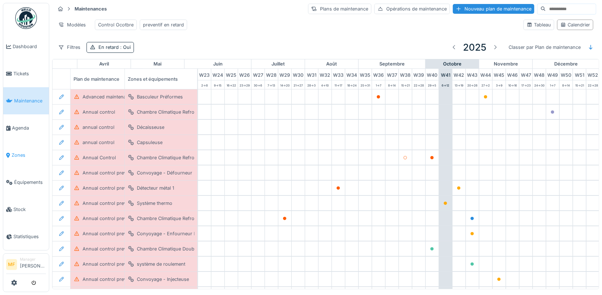
click at [7, 155] on link "Zones" at bounding box center [26, 154] width 46 height 27
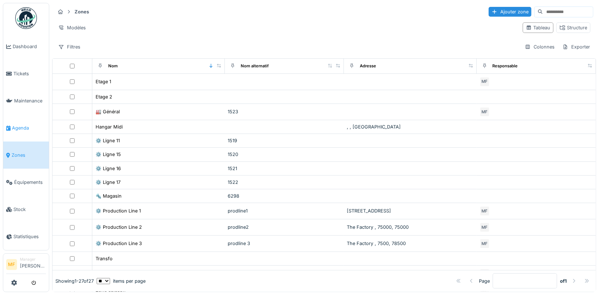
click at [17, 121] on link "Agenda" at bounding box center [26, 127] width 46 height 27
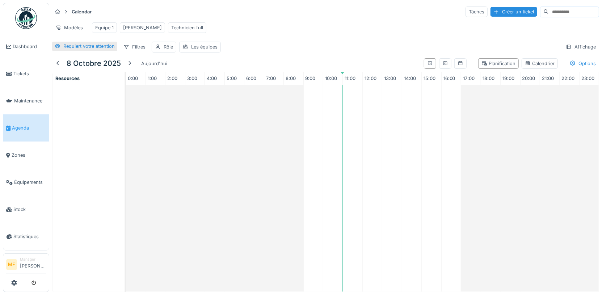
click at [88, 44] on div "Requiert votre attention" at bounding box center [88, 46] width 51 height 7
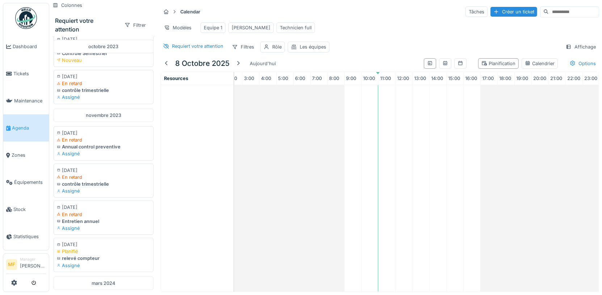
scroll to position [520, 0]
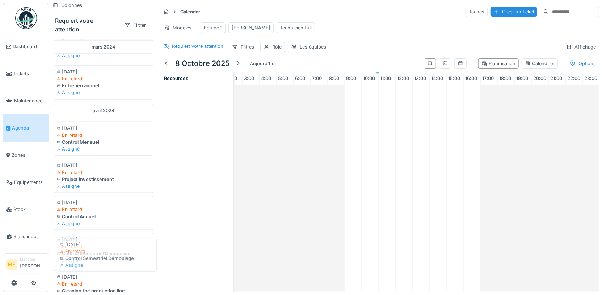
drag, startPoint x: 105, startPoint y: 242, endPoint x: 82, endPoint y: 261, distance: 29.8
click at [82, 261] on div "janvier 2023 10/01/2023 Récurrent Controle Semestriel Nouveau avril 2023 10/04/…" at bounding box center [103, 168] width 103 height 263
click at [448, 61] on icon at bounding box center [445, 63] width 6 height 5
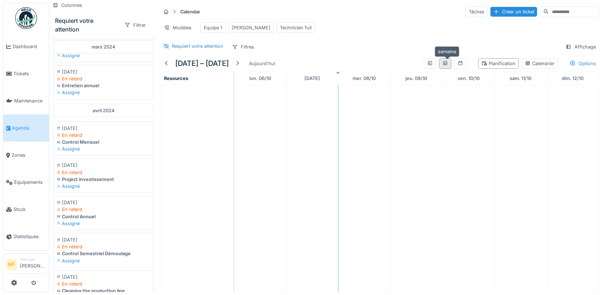
scroll to position [0, 0]
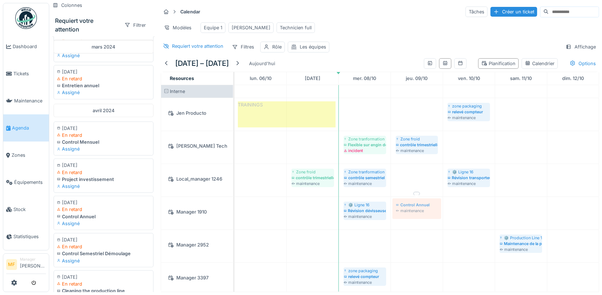
drag, startPoint x: 91, startPoint y: 206, endPoint x: 424, endPoint y: 199, distance: 332.6
click at [424, 199] on div "Colonnes Requiert votre attention Filtrer janvier 2023 10/01/2023 Récurrent Con…" at bounding box center [325, 147] width 552 height 295
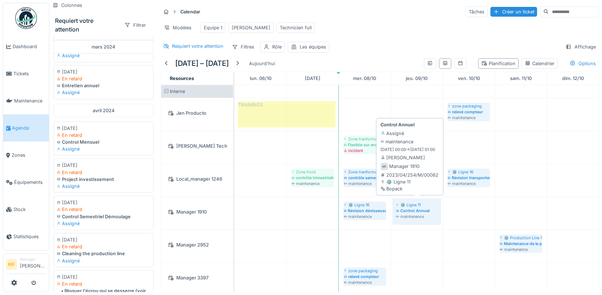
click at [419, 208] on div "Control Annuel" at bounding box center [417, 211] width 42 height 6
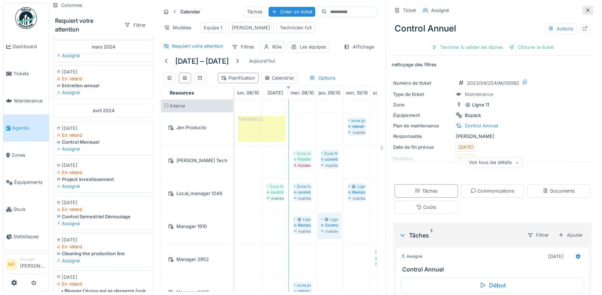
click at [587, 12] on div at bounding box center [588, 10] width 6 height 7
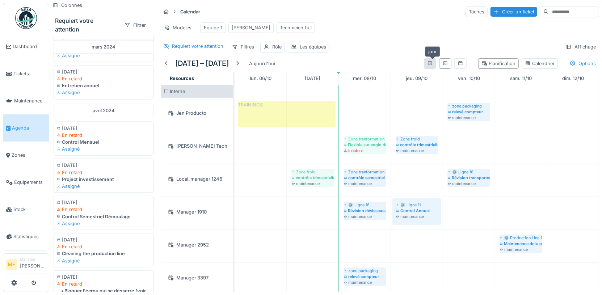
click at [432, 62] on icon at bounding box center [430, 63] width 4 height 4
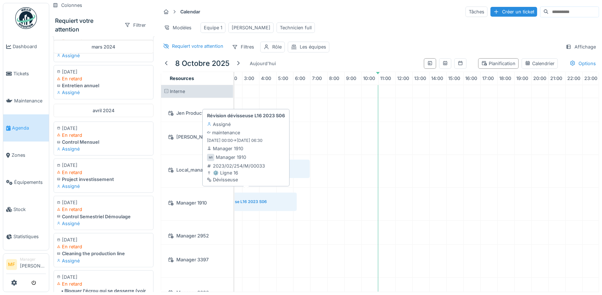
click at [297, 199] on div "⚙️ Ligne 16 Révision dévisseuse L16 2023 S06 maintenance" at bounding box center [246, 201] width 104 height 21
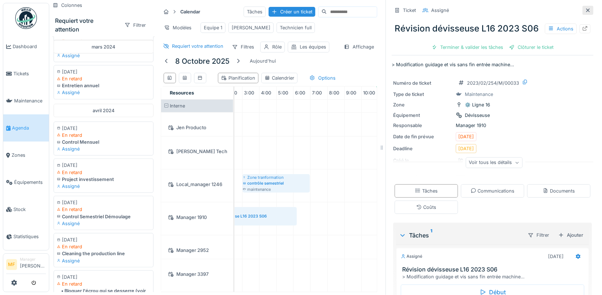
click at [589, 10] on icon at bounding box center [588, 10] width 6 height 5
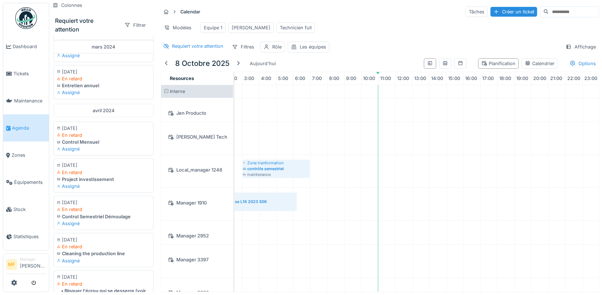
scroll to position [0, 43]
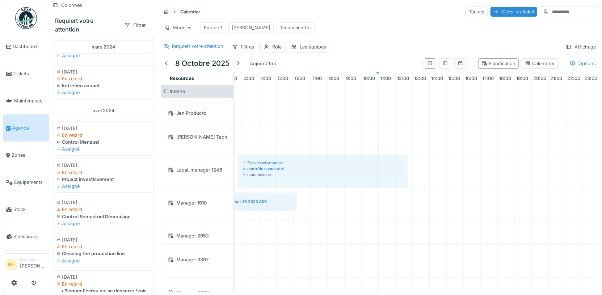
drag, startPoint x: 311, startPoint y: 167, endPoint x: 406, endPoint y: 162, distance: 94.9
click at [191, 162] on div "Zone tranformation contrôle semestriel maintenance Zone tranformation contrôle …" at bounding box center [191, 171] width 0 height 33
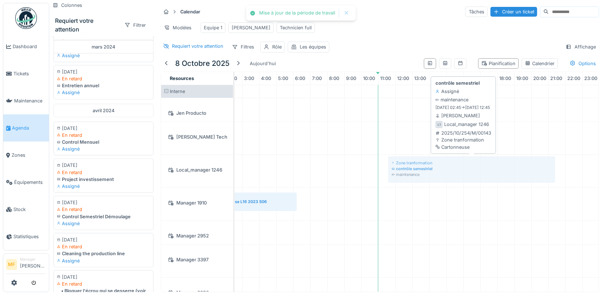
click at [191, 159] on div "Zone tranformation contrôle semestriel maintenance Zone tranformation contrôle …" at bounding box center [191, 171] width 0 height 33
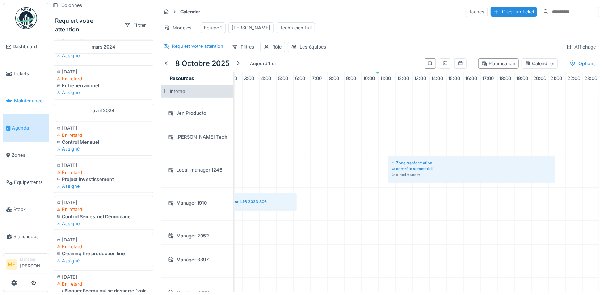
click at [26, 105] on link "Maintenance" at bounding box center [26, 100] width 46 height 27
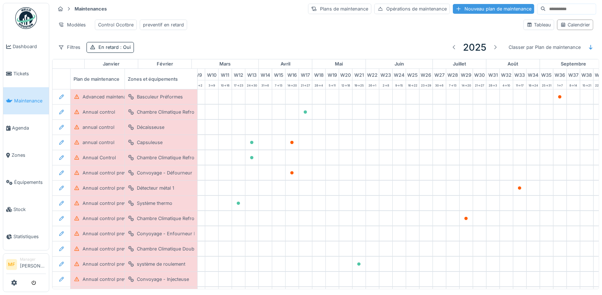
click at [471, 12] on div "Nouveau plan de maintenance" at bounding box center [493, 9] width 81 height 10
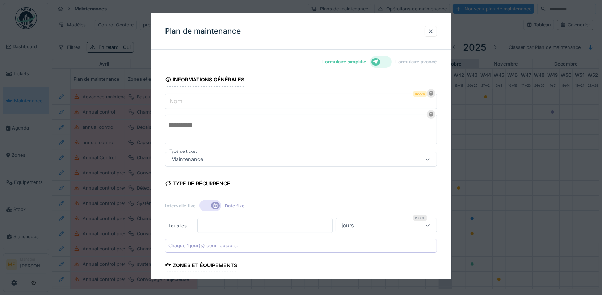
scroll to position [0, 313]
click at [193, 103] on input "Nom" at bounding box center [301, 101] width 272 height 15
click at [380, 62] on div at bounding box center [381, 62] width 22 height 12
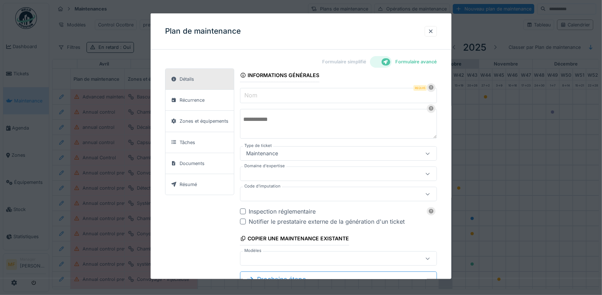
click at [257, 97] on label "Nom" at bounding box center [251, 95] width 16 height 9
click at [257, 97] on input "Nom" at bounding box center [338, 95] width 197 height 15
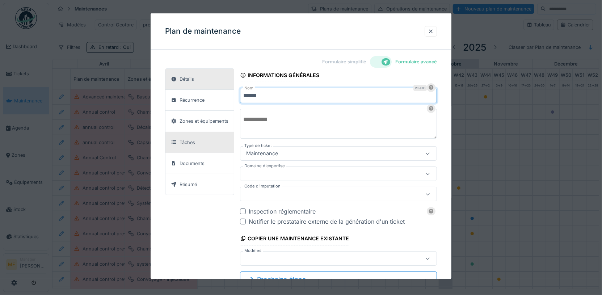
type input "*****"
click at [198, 136] on div "Tâches" at bounding box center [199, 142] width 68 height 21
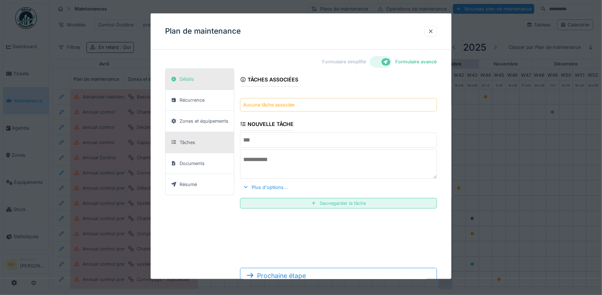
click at [197, 81] on div "Détails" at bounding box center [199, 79] width 68 height 21
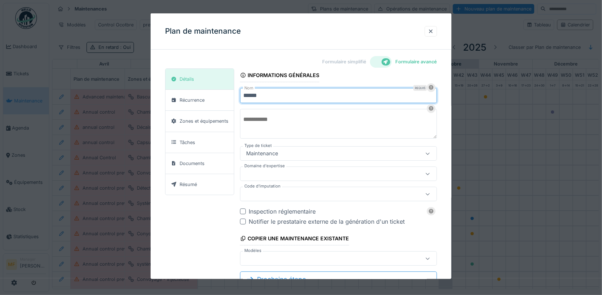
click at [253, 96] on input "*****" at bounding box center [338, 95] width 197 height 15
type input "*"
type input "*****"
click at [266, 152] on div "Maintenance" at bounding box center [262, 153] width 38 height 8
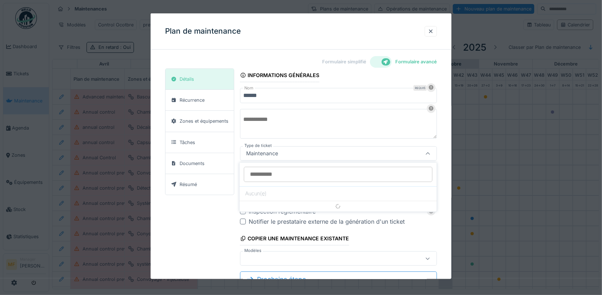
scroll to position [7, 0]
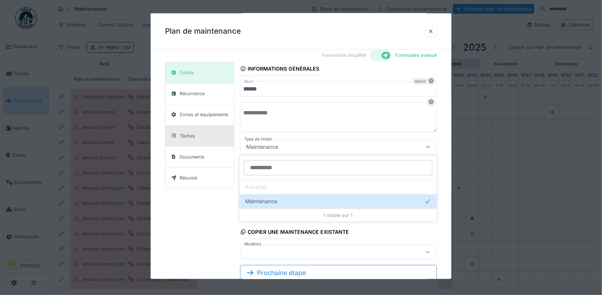
click at [189, 136] on div "Tâches" at bounding box center [187, 135] width 16 height 7
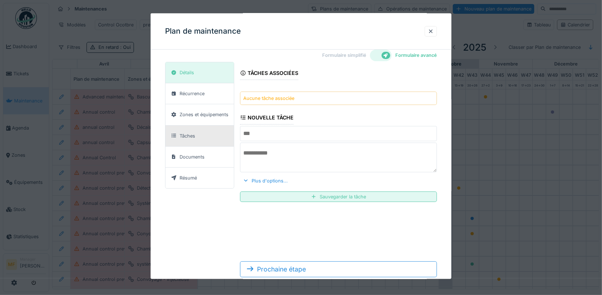
click at [259, 135] on input "text" at bounding box center [338, 133] width 197 height 15
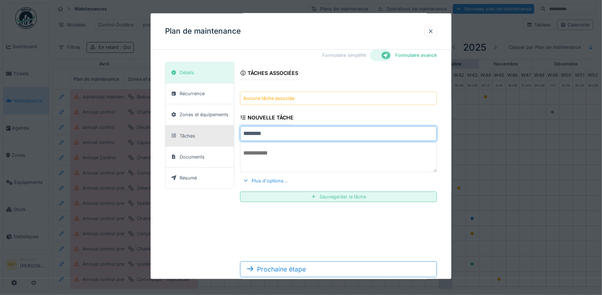
type input "*******"
click at [321, 112] on div "Tâches associées Aucune tâche associée Nouvelle tâche ******* Plus d'options...…" at bounding box center [338, 135] width 197 height 146
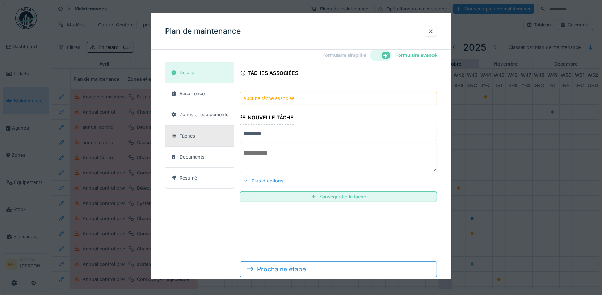
click at [268, 179] on div "Plus d'options..." at bounding box center [265, 180] width 51 height 10
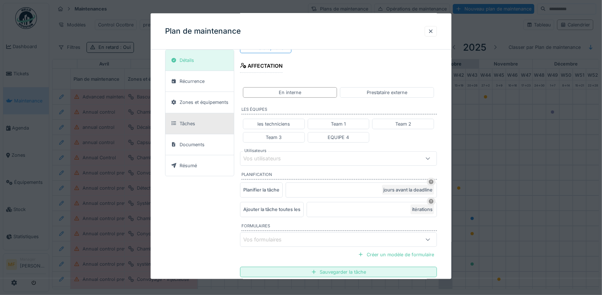
scroll to position [147, 0]
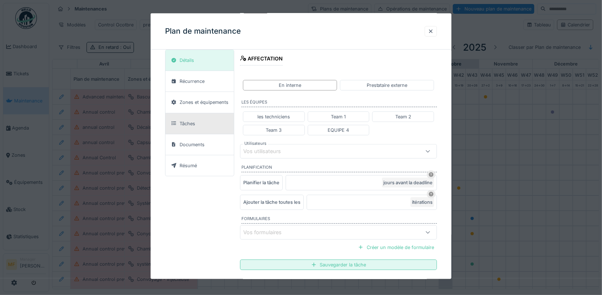
click at [393, 234] on div "Vos formulaires" at bounding box center [338, 232] width 197 height 14
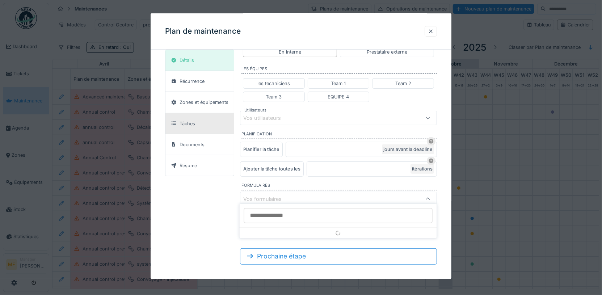
scroll to position [181, 0]
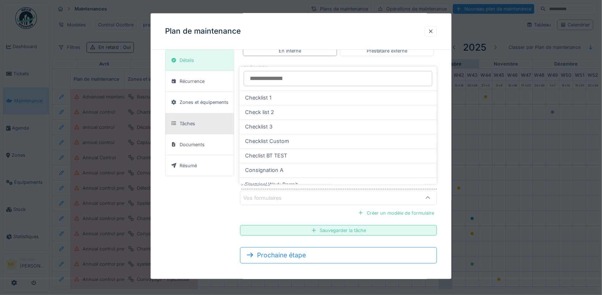
click at [107, 185] on div at bounding box center [301, 147] width 602 height 295
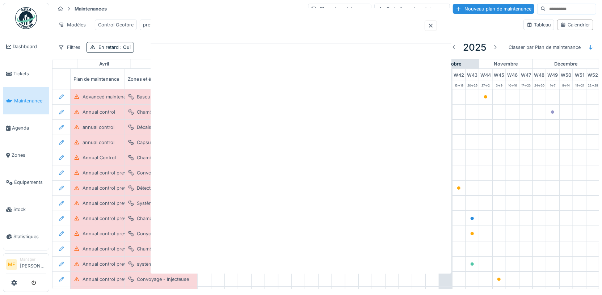
scroll to position [0, 0]
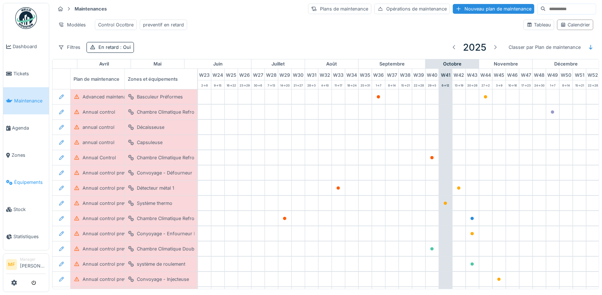
click at [26, 179] on span "Équipements" at bounding box center [30, 182] width 32 height 7
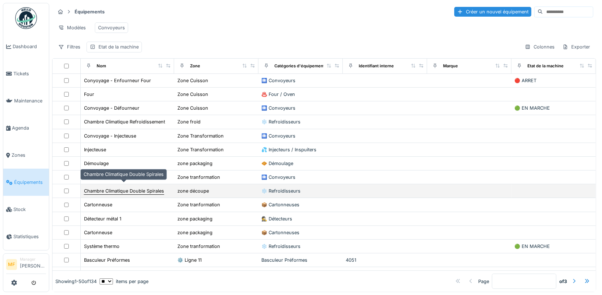
click at [137, 187] on div "Chambre Climatique Double Spirales" at bounding box center [124, 190] width 80 height 7
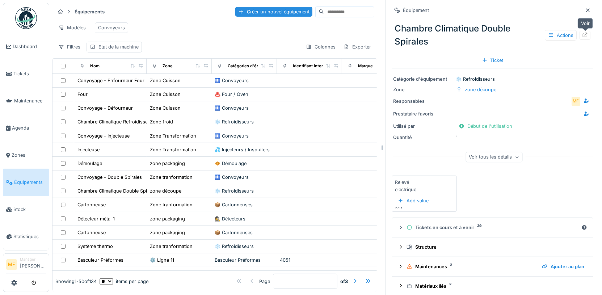
click at [585, 36] on icon at bounding box center [584, 35] width 5 height 5
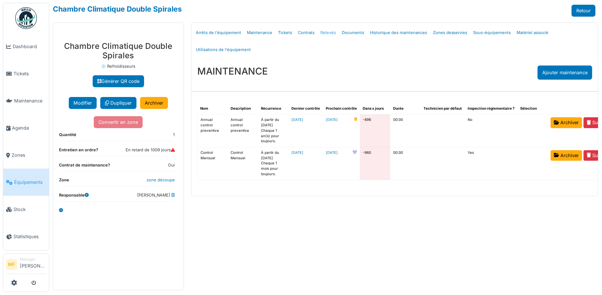
click at [327, 34] on link "Relevés" at bounding box center [327, 32] width 21 height 17
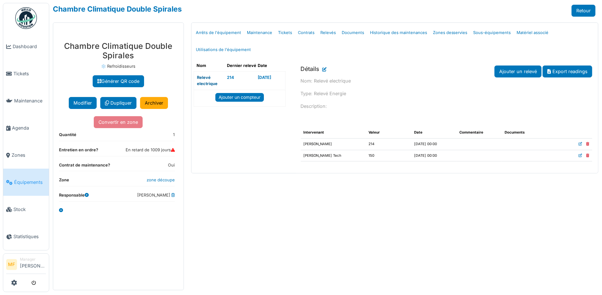
click at [210, 81] on link "Relevé electrique" at bounding box center [207, 80] width 21 height 11
click at [512, 70] on link "Ajouter un relevé" at bounding box center [517, 71] width 47 height 12
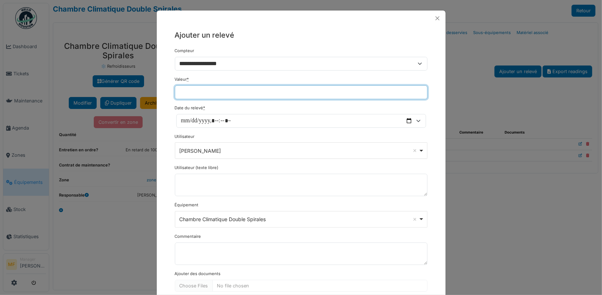
click at [233, 91] on input "Valeur *" at bounding box center [301, 92] width 253 height 14
type input "***"
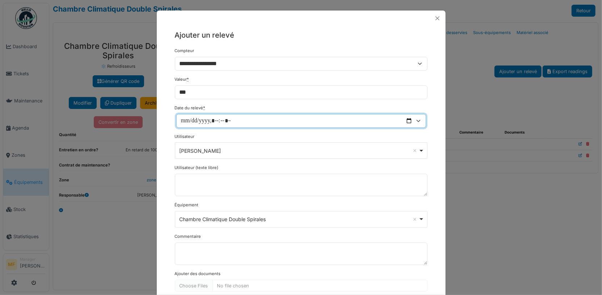
click at [212, 121] on input "Date du relevé *" at bounding box center [301, 121] width 250 height 14
click at [407, 119] on input "Date du relevé *" at bounding box center [301, 121] width 250 height 14
type input "**********"
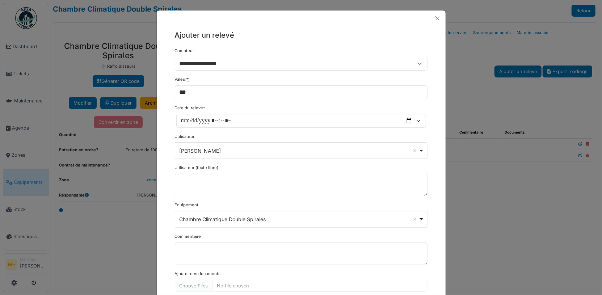
click at [301, 103] on form "**********" at bounding box center [301, 179] width 253 height 263
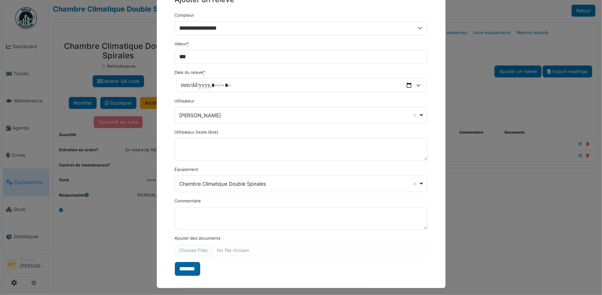
click at [188, 266] on input "*******" at bounding box center [187, 269] width 25 height 14
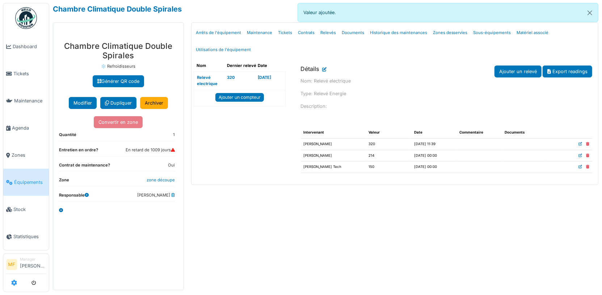
click at [16, 287] on link at bounding box center [14, 283] width 6 height 12
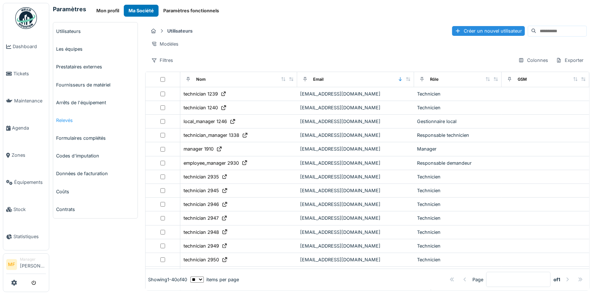
click at [67, 121] on link "Relevés" at bounding box center [95, 120] width 84 height 18
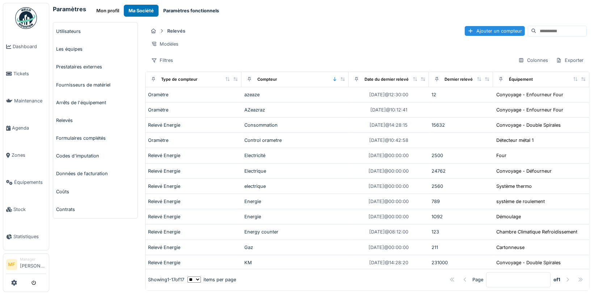
click at [180, 12] on button "Paramètres fonctionnels" at bounding box center [190, 11] width 65 height 12
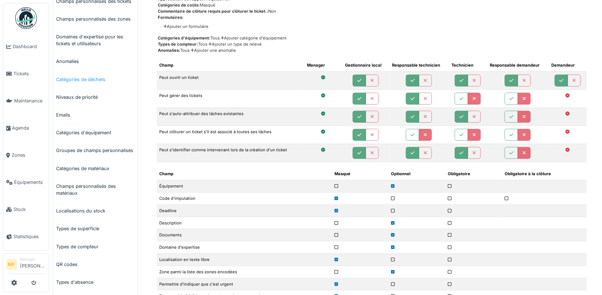
scroll to position [115, 0]
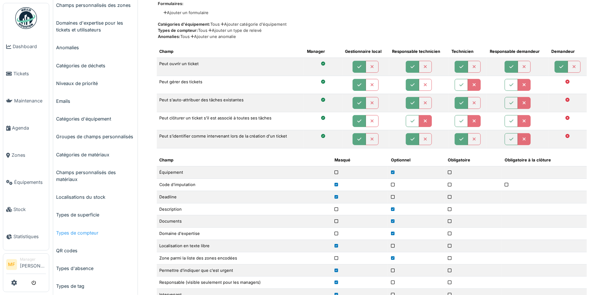
click at [81, 234] on link "Types de compteur" at bounding box center [95, 233] width 84 height 18
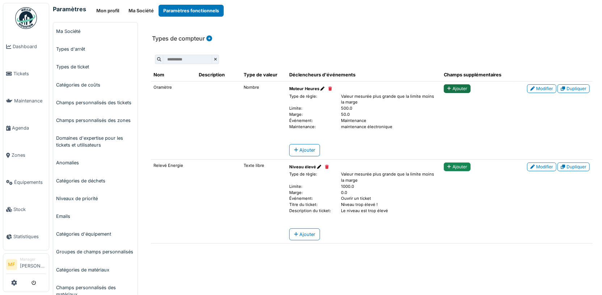
click at [454, 89] on link "Ajouter" at bounding box center [457, 88] width 27 height 9
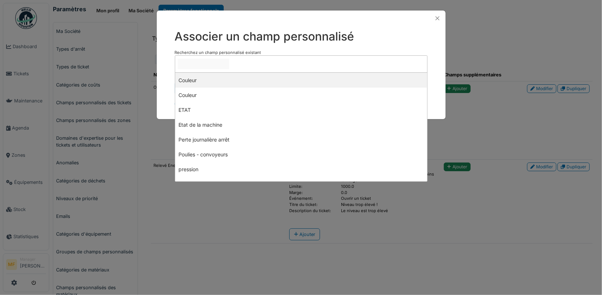
click at [221, 62] on input "null" at bounding box center [203, 64] width 51 height 10
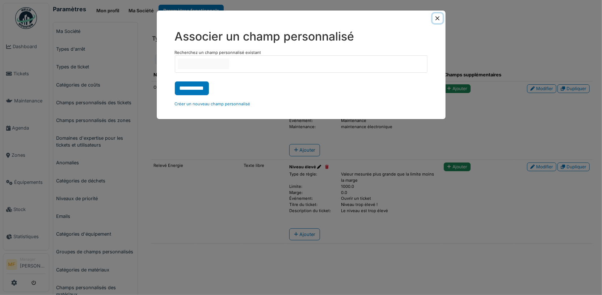
click at [439, 18] on button "Close" at bounding box center [437, 18] width 10 height 10
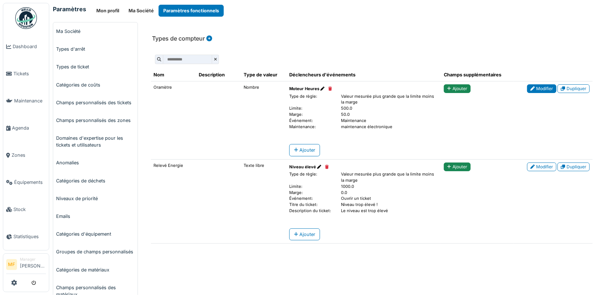
click at [543, 90] on link "Modifier" at bounding box center [541, 88] width 29 height 9
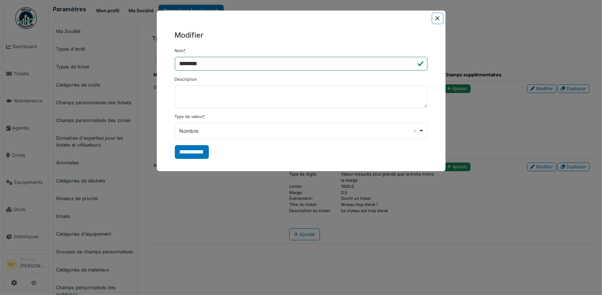
click at [440, 16] on button "Close" at bounding box center [437, 18] width 10 height 10
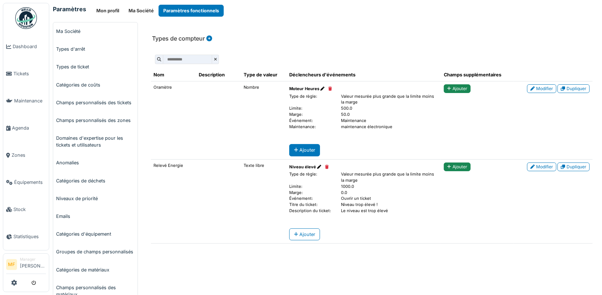
click at [301, 145] on div "Ajouter" at bounding box center [304, 150] width 31 height 12
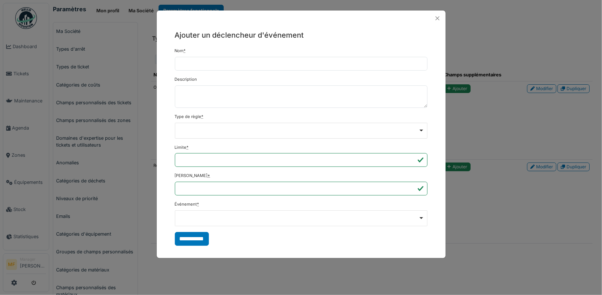
click at [235, 135] on div "Remove item" at bounding box center [301, 131] width 253 height 16
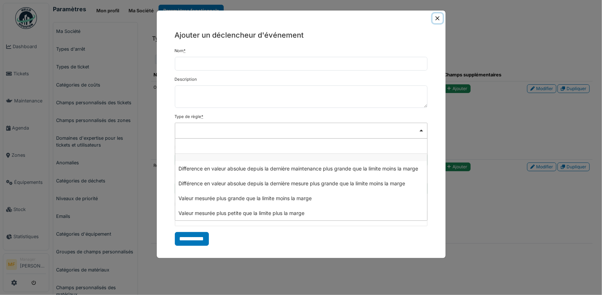
click at [433, 18] on button "Close" at bounding box center [437, 18] width 10 height 10
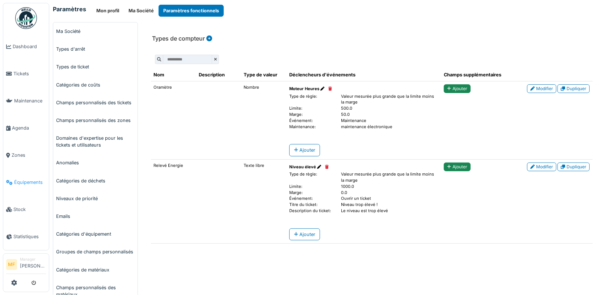
click at [27, 182] on link "Équipements" at bounding box center [26, 182] width 46 height 27
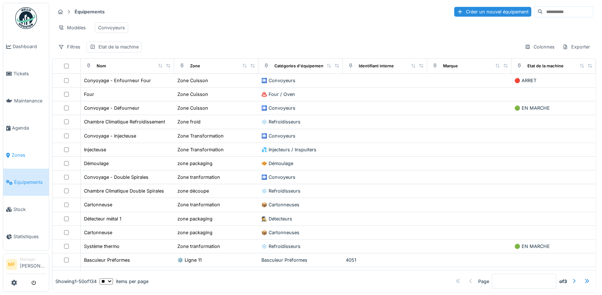
click at [14, 152] on span "Zones" at bounding box center [29, 155] width 34 height 7
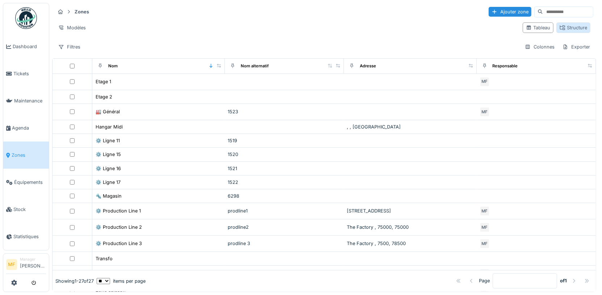
click at [579, 29] on div "Structure" at bounding box center [572, 27] width 27 height 7
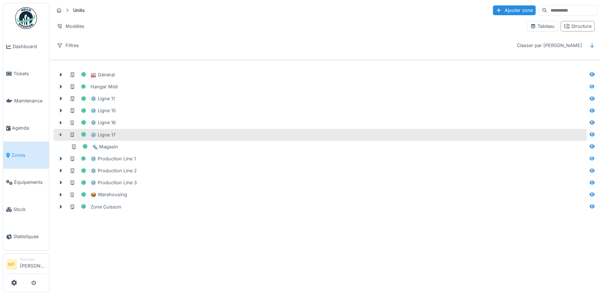
click at [62, 132] on icon at bounding box center [61, 134] width 6 height 5
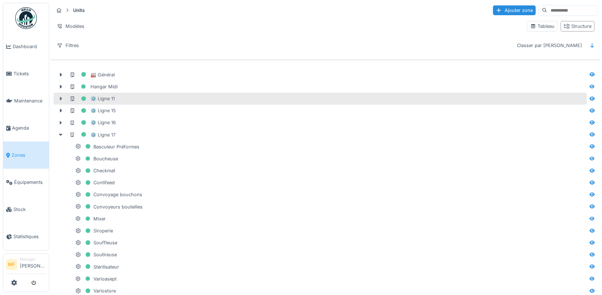
click at [60, 99] on div at bounding box center [61, 99] width 12 height 8
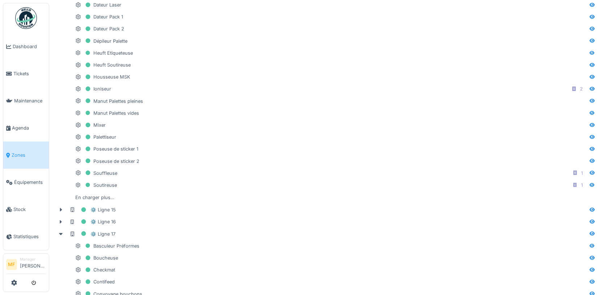
scroll to position [153, 0]
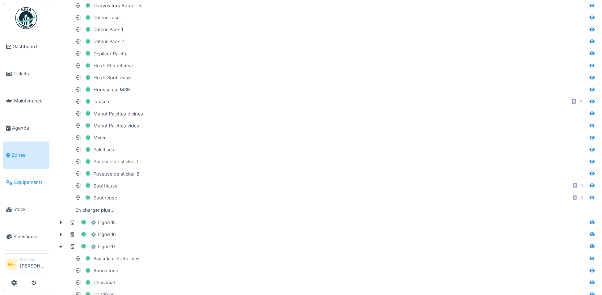
click at [27, 180] on span "Équipements" at bounding box center [30, 182] width 32 height 7
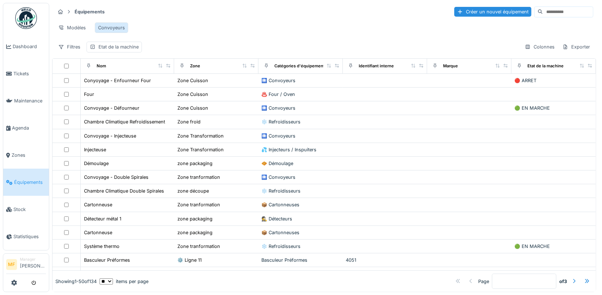
click at [116, 27] on div "Convoyeurs" at bounding box center [111, 27] width 27 height 7
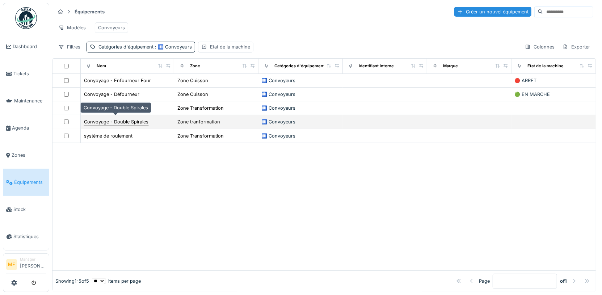
click at [123, 119] on div "Convoyage - Double Spirales" at bounding box center [116, 121] width 64 height 7
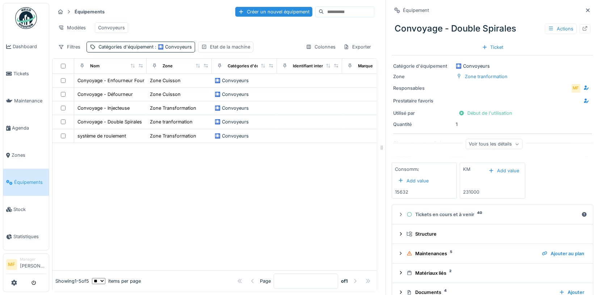
scroll to position [31, 0]
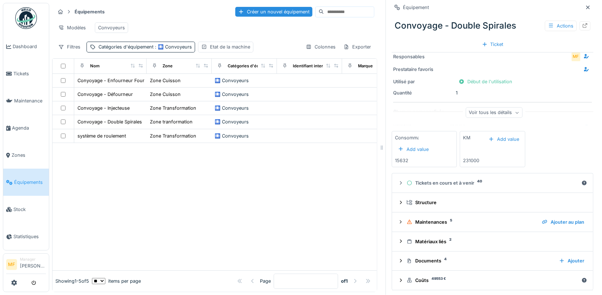
click at [588, 29] on div at bounding box center [584, 25] width 11 height 9
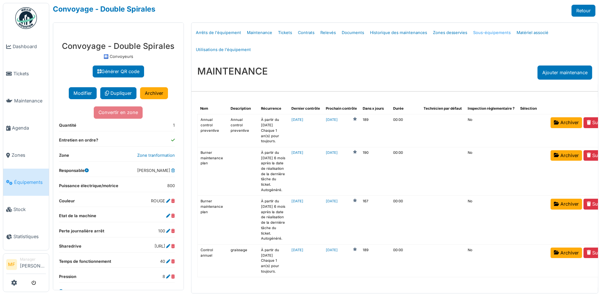
click at [471, 37] on link "Sous-équipements" at bounding box center [491, 32] width 43 height 17
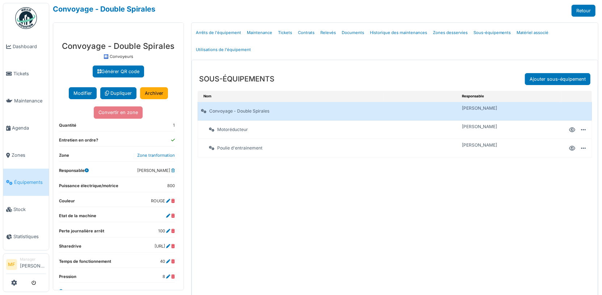
click at [572, 131] on div at bounding box center [572, 129] width 6 height 7
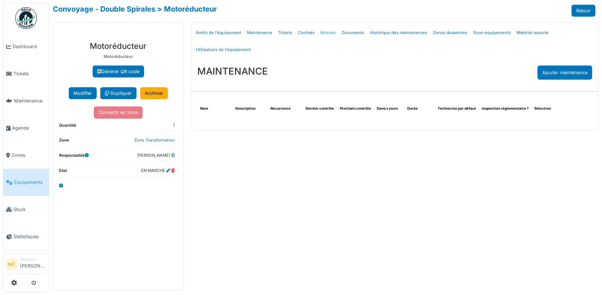
click at [327, 31] on link "Relevés" at bounding box center [327, 32] width 21 height 17
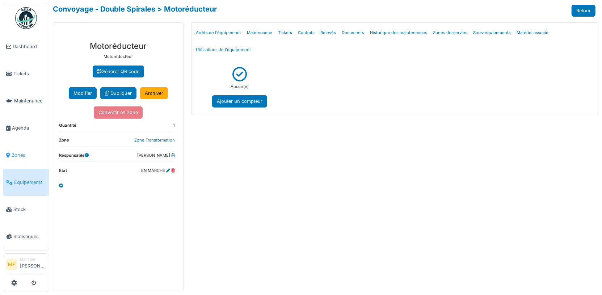
click at [23, 157] on link "Zones" at bounding box center [26, 154] width 46 height 27
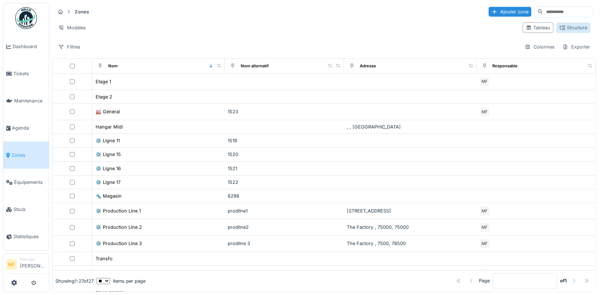
click at [574, 24] on div "Structure" at bounding box center [572, 27] width 27 height 7
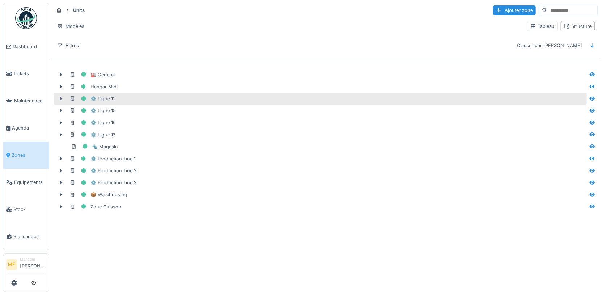
click at [59, 96] on icon at bounding box center [61, 98] width 6 height 5
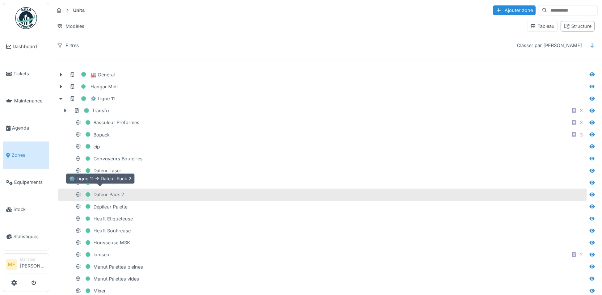
click at [115, 192] on div "Dateur Pack 2" at bounding box center [99, 194] width 49 height 9
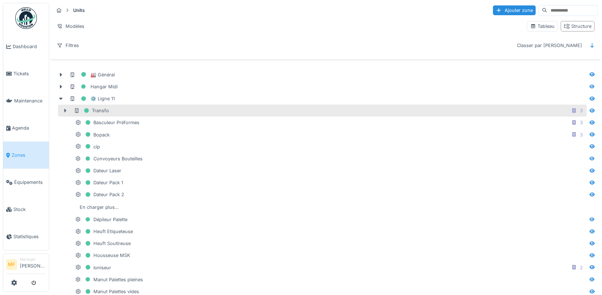
click at [65, 110] on icon at bounding box center [65, 110] width 6 height 5
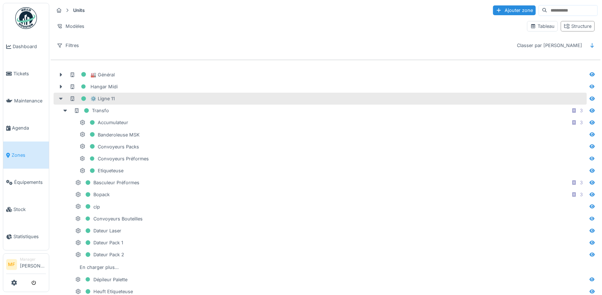
click at [59, 98] on icon at bounding box center [61, 98] width 6 height 5
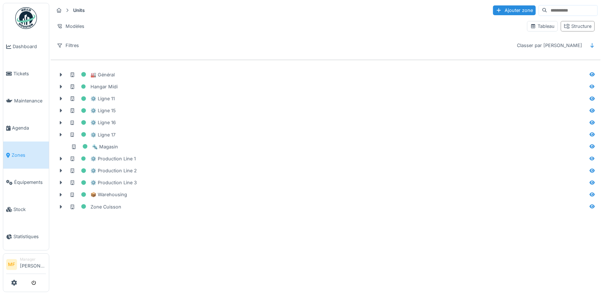
drag, startPoint x: 100, startPoint y: 71, endPoint x: 131, endPoint y: 213, distance: 146.0
click at [131, 213] on div "Annuler Units Ajouter zone Modèles Tableau Structure Filtres Classer par Nom 🏭 …" at bounding box center [301, 147] width 602 height 295
click at [592, 43] on icon at bounding box center [592, 45] width 6 height 5
click at [563, 48] on div "Classer par Nom" at bounding box center [549, 45] width 72 height 10
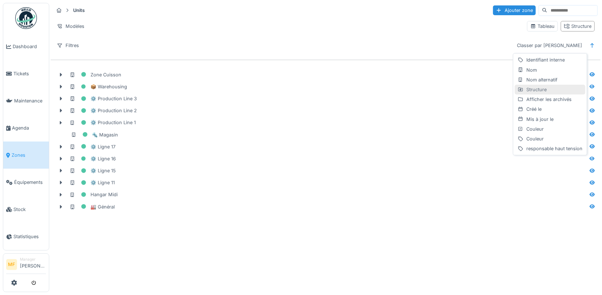
click at [532, 91] on div "Structure" at bounding box center [549, 90] width 71 height 10
click at [443, 42] on div "Filtres Classer par Structure" at bounding box center [326, 45] width 544 height 10
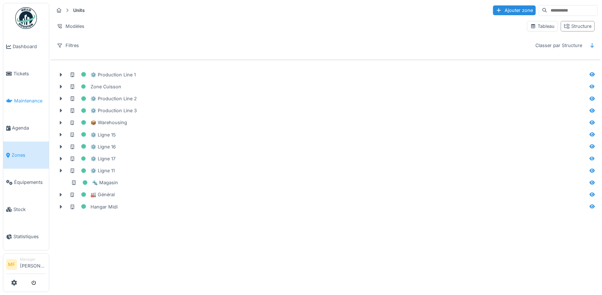
click at [31, 99] on span "Maintenance" at bounding box center [30, 100] width 32 height 7
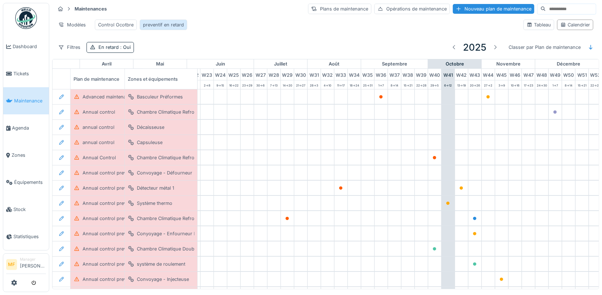
scroll to position [0, 313]
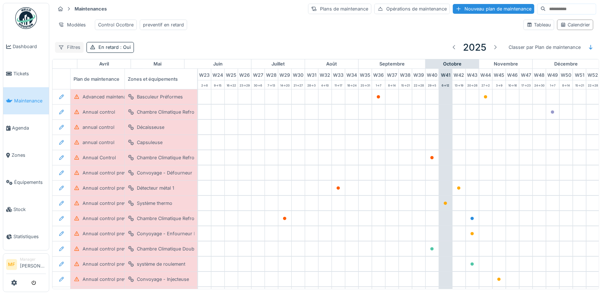
click at [75, 46] on div "Filtres" at bounding box center [69, 47] width 29 height 10
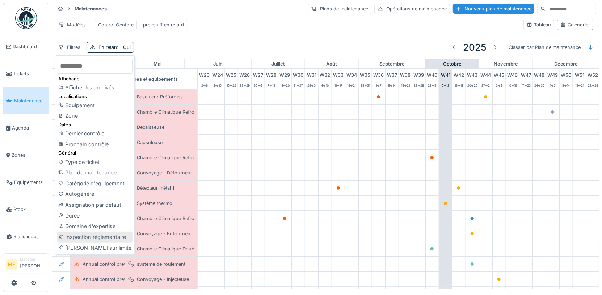
click at [88, 233] on div "Inspection réglementaire" at bounding box center [95, 237] width 76 height 11
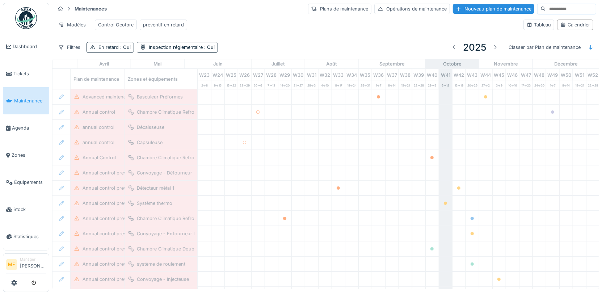
click at [119, 45] on span ": Oui" at bounding box center [125, 47] width 12 height 5
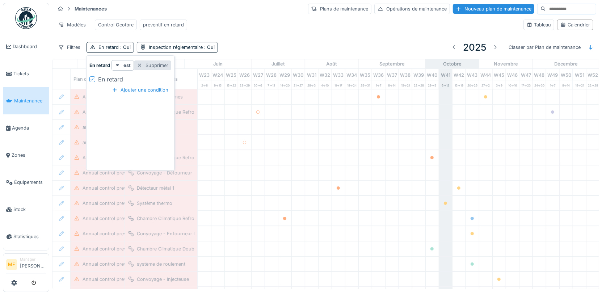
click at [142, 63] on div "Supprimer" at bounding box center [152, 65] width 37 height 10
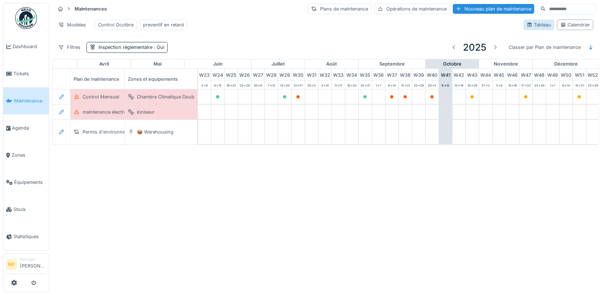
click at [535, 23] on div "Tableau" at bounding box center [538, 24] width 24 height 7
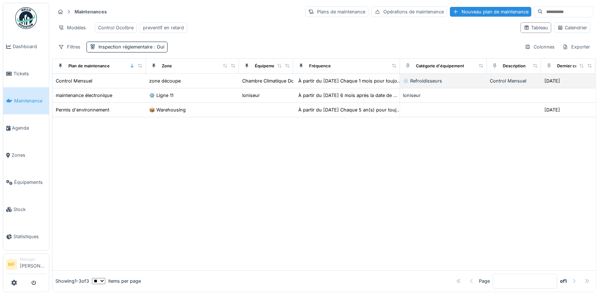
click at [426, 78] on div "❄️ Refroidisseurs" at bounding box center [443, 80] width 81 height 7
click at [411, 80] on div "❄️ Refroidisseurs" at bounding box center [443, 80] width 81 height 7
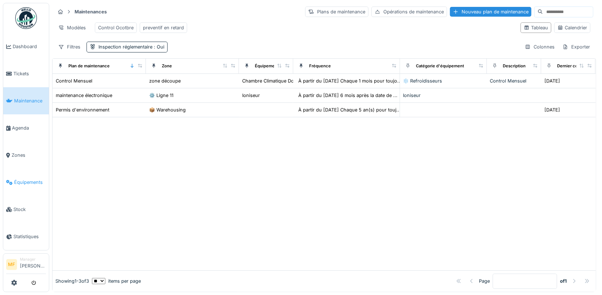
click at [27, 179] on span "Équipements" at bounding box center [30, 182] width 32 height 7
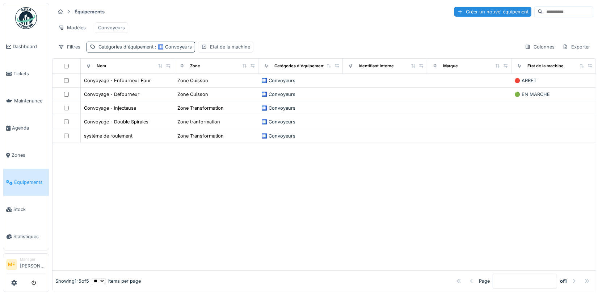
click at [171, 50] on div "Catégories d'équipement : 🛄 Convoyeurs" at bounding box center [140, 47] width 109 height 10
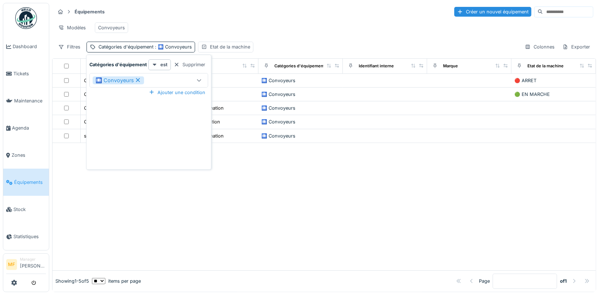
click at [201, 77] on div at bounding box center [199, 80] width 6 height 7
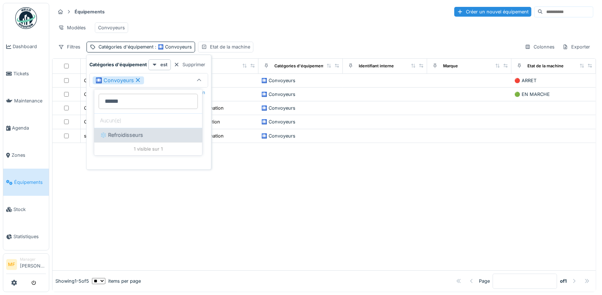
type d\'équipement_gyNjM "******"
click at [120, 136] on span "❄️ Refroidisseurs" at bounding box center [121, 135] width 43 height 8
type input "*********"
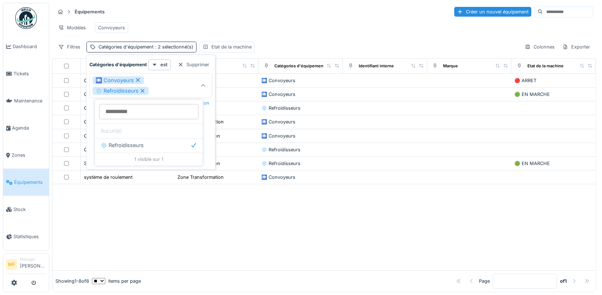
click at [137, 79] on icon at bounding box center [138, 79] width 7 height 5
type input "****"
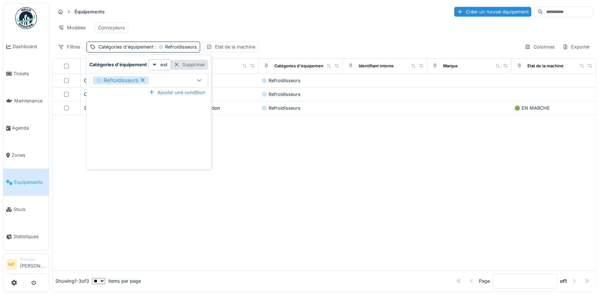
click at [191, 64] on div "Supprimer" at bounding box center [189, 65] width 37 height 10
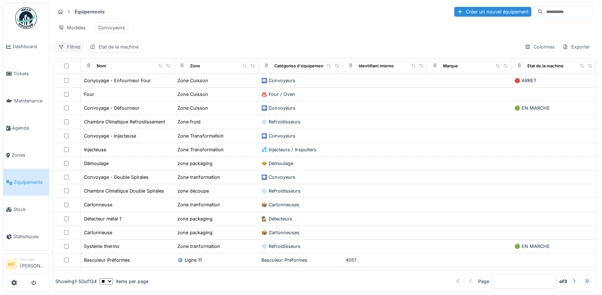
click at [75, 46] on div "Filtres" at bounding box center [69, 47] width 29 height 10
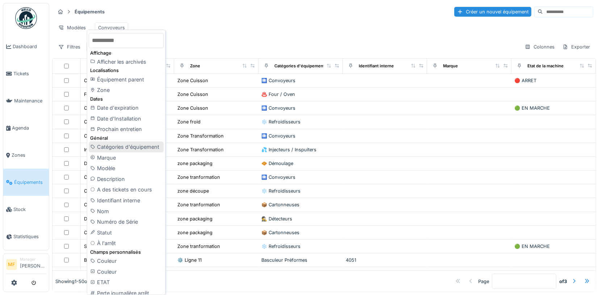
click at [124, 145] on div "Catégories d'équipement" at bounding box center [126, 146] width 75 height 11
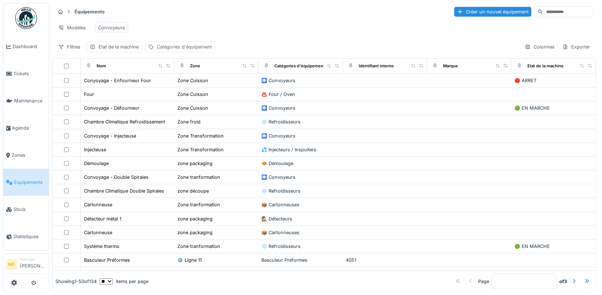
click at [188, 46] on div "Catégories d'équipement" at bounding box center [184, 46] width 55 height 7
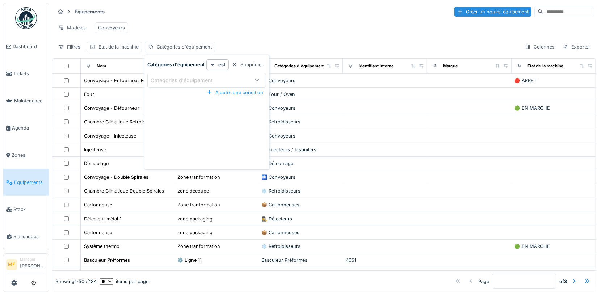
click at [182, 83] on div "Catégories d'équipement" at bounding box center [187, 80] width 72 height 8
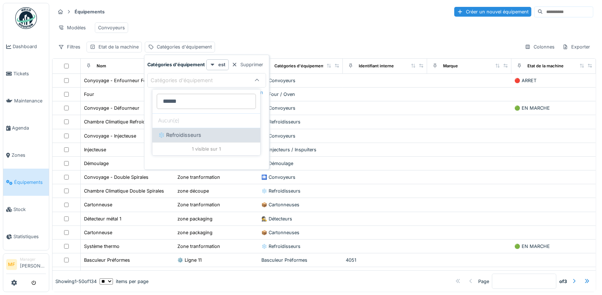
type d\'équipement_YyMTA "******"
click at [175, 136] on span "❄️ Refroidisseurs" at bounding box center [179, 135] width 43 height 8
type input "****"
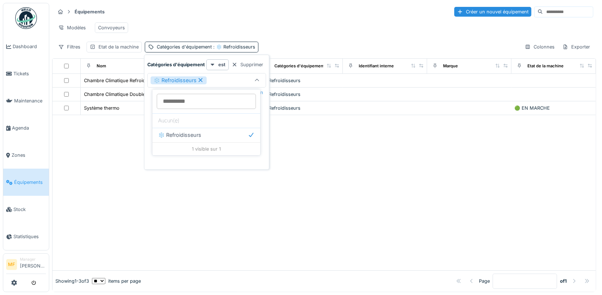
click at [310, 25] on div "Modèles Convoyeurs" at bounding box center [324, 28] width 538 height 16
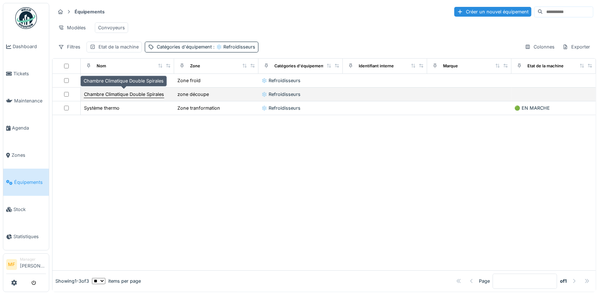
click at [133, 91] on div "Chambre Climatique Double Spirales" at bounding box center [124, 94] width 80 height 7
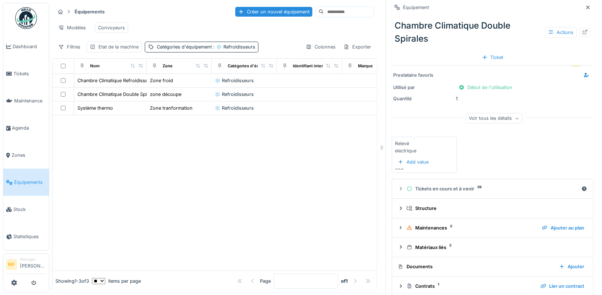
scroll to position [64, 0]
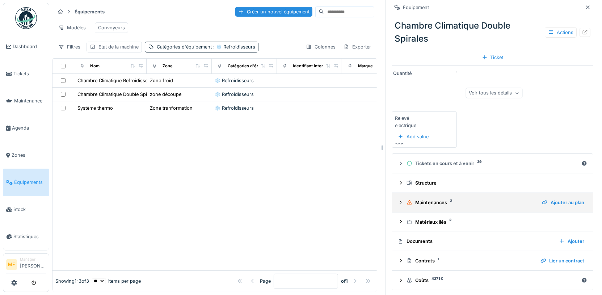
click at [426, 203] on div "Maintenances 2" at bounding box center [471, 202] width 130 height 7
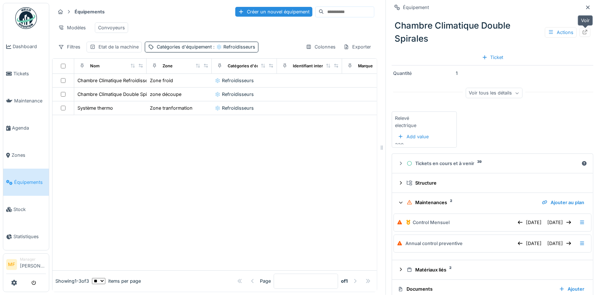
click at [587, 31] on icon at bounding box center [584, 32] width 5 height 5
click at [24, 234] on span "Statistiques" at bounding box center [29, 236] width 33 height 7
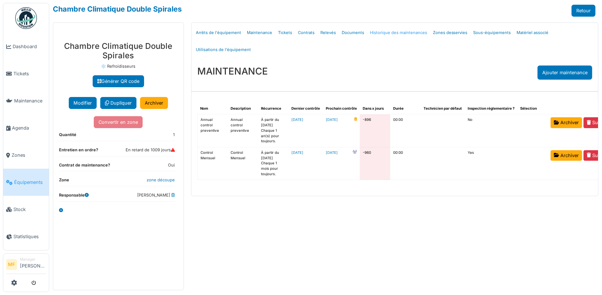
click at [385, 29] on link "Historique des maintenances" at bounding box center [398, 32] width 63 height 17
select select "***"
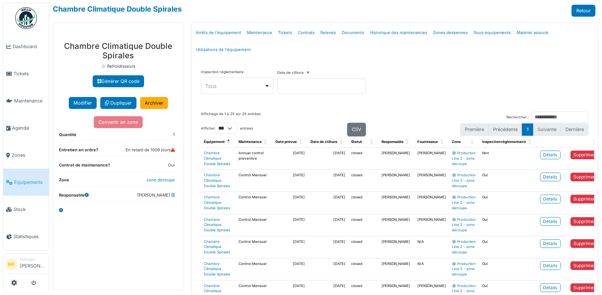
click at [243, 87] on div "Tous Remove item" at bounding box center [234, 86] width 59 height 8
select select "***"
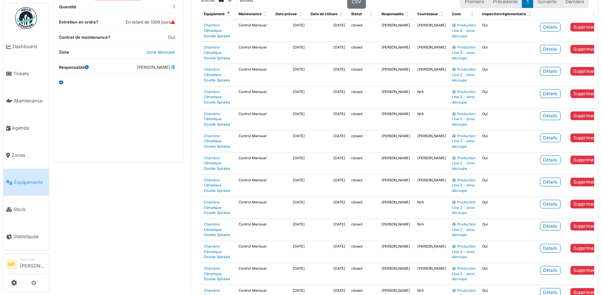
scroll to position [129, 0]
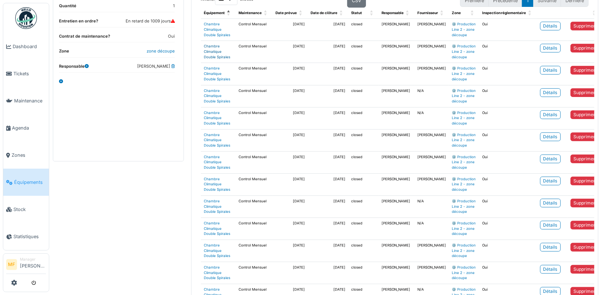
click at [216, 59] on link "Chambre Climatique Double Spirales" at bounding box center [217, 51] width 26 height 14
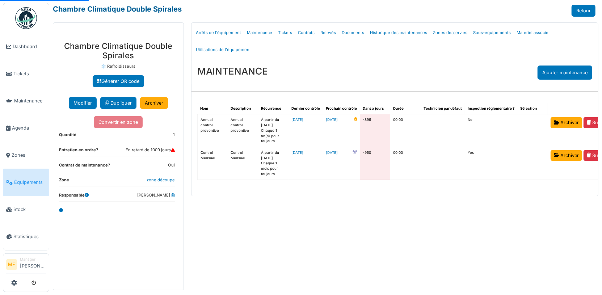
select select "***"
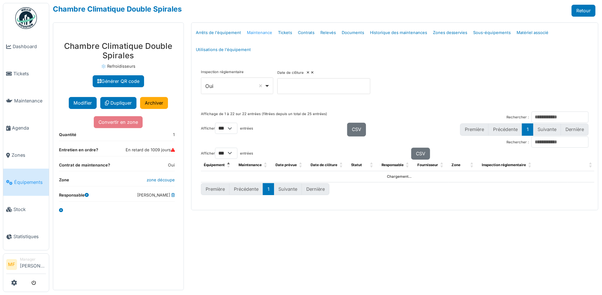
click at [259, 33] on link "Maintenance" at bounding box center [259, 32] width 31 height 17
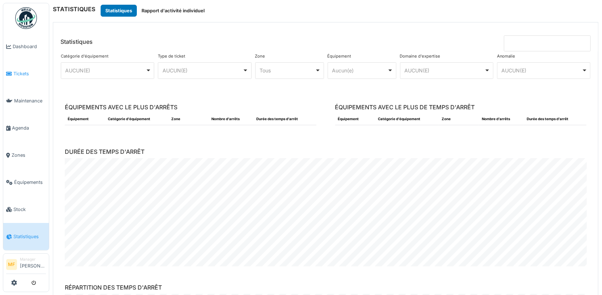
click at [27, 73] on span "Tickets" at bounding box center [29, 73] width 33 height 7
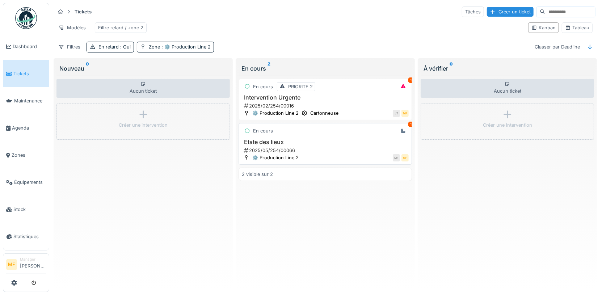
click at [272, 139] on h3 "Etate des lieux" at bounding box center [325, 142] width 167 height 7
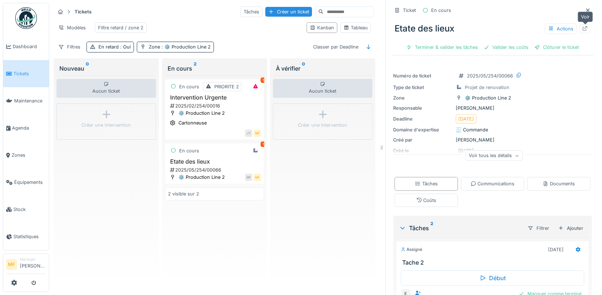
click at [585, 29] on icon at bounding box center [585, 28] width 6 height 5
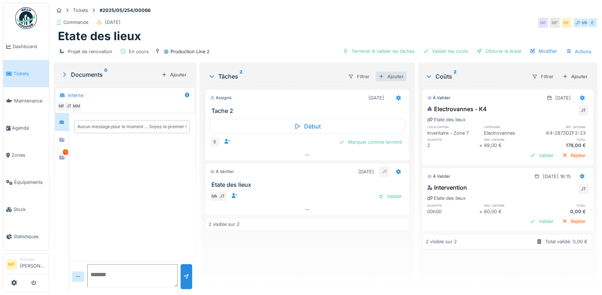
click at [395, 72] on div "Ajouter" at bounding box center [391, 77] width 31 height 10
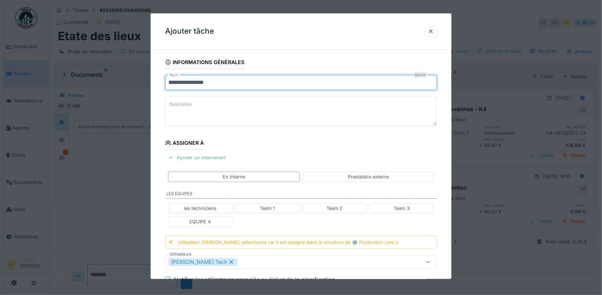
click at [203, 79] on input "**********" at bounding box center [301, 82] width 272 height 15
type input "********"
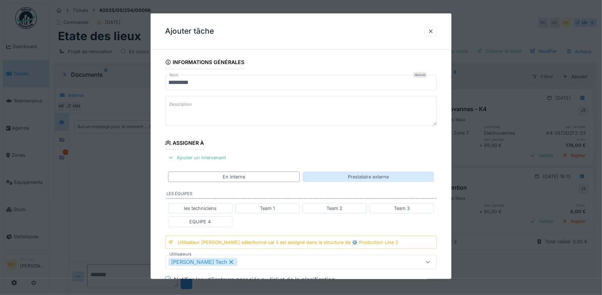
click at [381, 174] on div "Prestataire externe" at bounding box center [368, 176] width 41 height 7
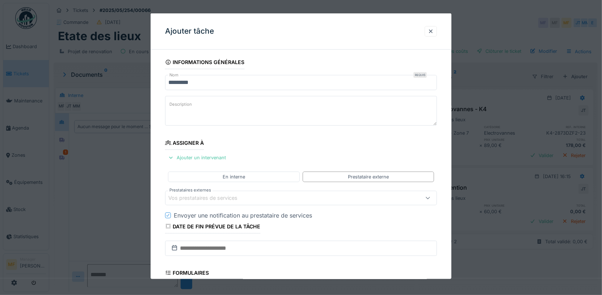
click at [243, 194] on div "Vos prestataires de services" at bounding box center [207, 198] width 79 height 8
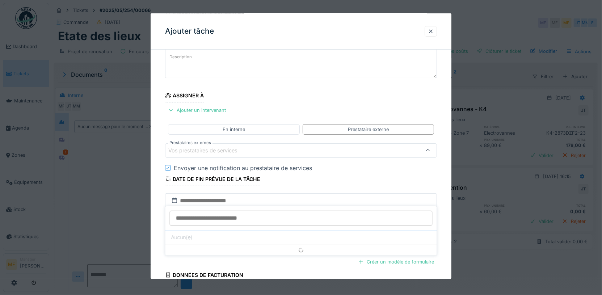
scroll to position [50, 0]
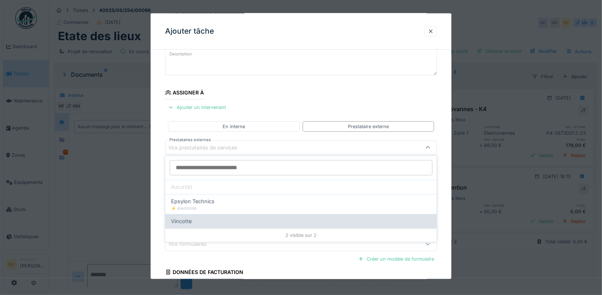
click at [215, 216] on div "Vincotte" at bounding box center [300, 221] width 271 height 14
type input "***"
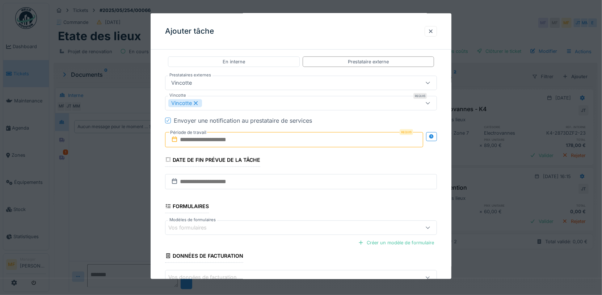
scroll to position [125, 0]
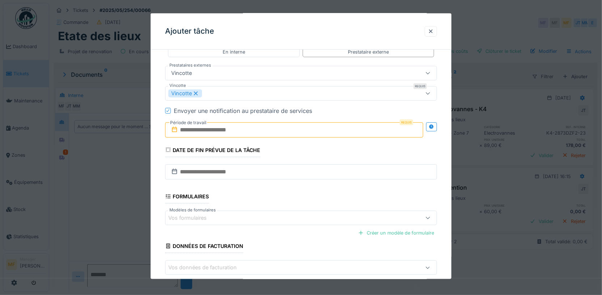
click at [222, 126] on input "text" at bounding box center [294, 129] width 258 height 15
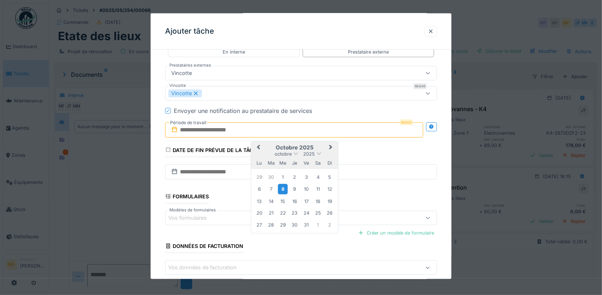
click at [283, 184] on div "8" at bounding box center [282, 189] width 10 height 10
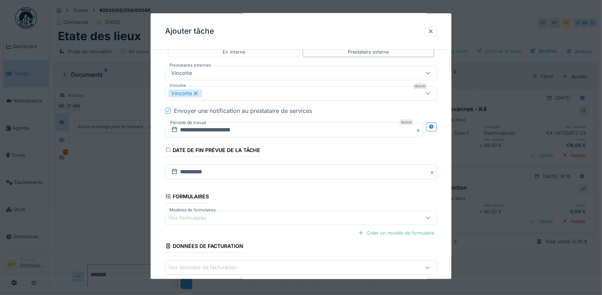
click at [195, 93] on icon at bounding box center [195, 92] width 7 height 5
click at [260, 100] on fieldset "**********" at bounding box center [301, 116] width 272 height 371
click at [253, 92] on div "Utilisateurs du fournisseur Vincotte" at bounding box center [216, 93] width 97 height 8
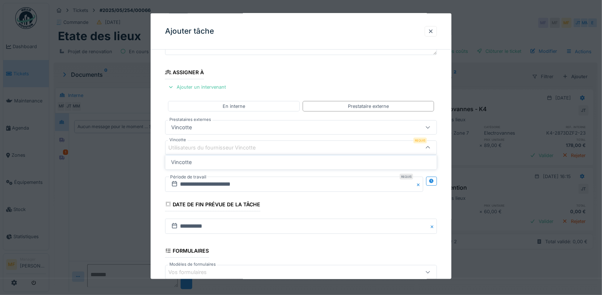
scroll to position [71, 0]
click at [215, 129] on div "Vincotte" at bounding box center [284, 127] width 233 height 8
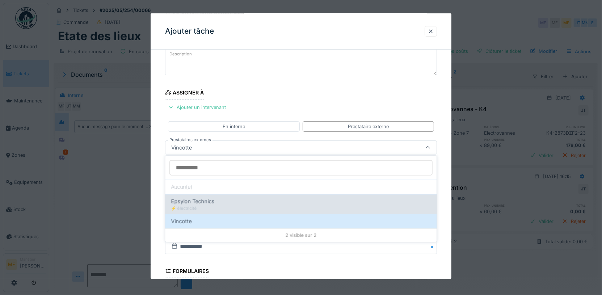
click at [212, 200] on span "Epsylon Technics" at bounding box center [192, 201] width 43 height 8
type input "*****"
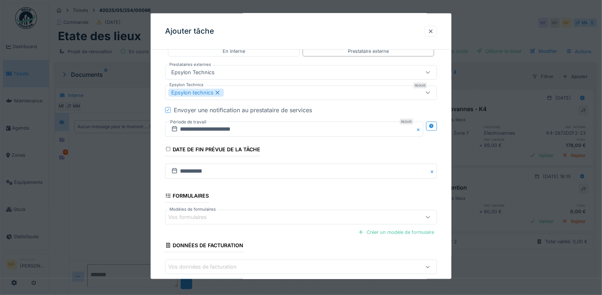
scroll to position [159, 0]
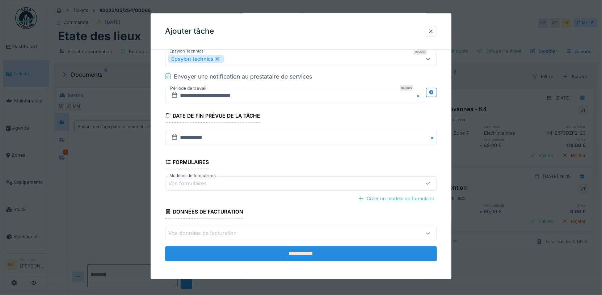
click at [298, 251] on input "**********" at bounding box center [301, 253] width 272 height 15
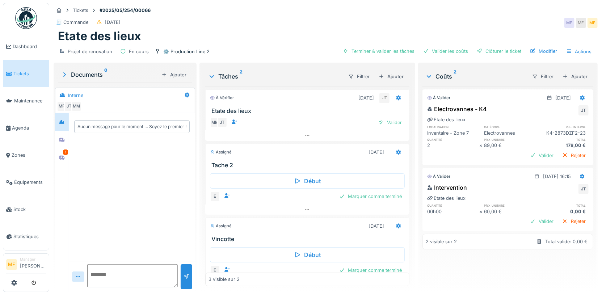
scroll to position [15, 0]
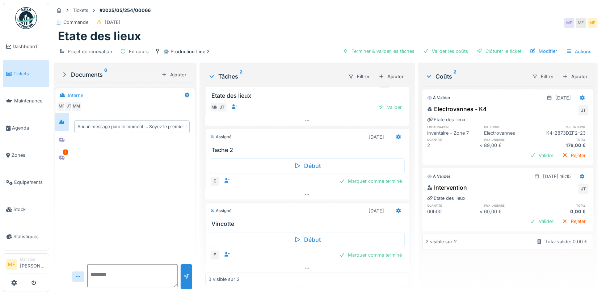
click at [234, 220] on h3 "Vincotte" at bounding box center [308, 223] width 195 height 7
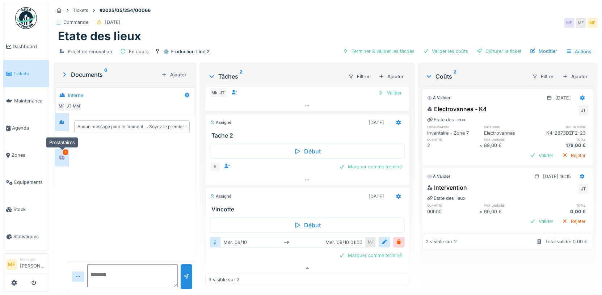
click at [58, 157] on div at bounding box center [61, 157] width 11 height 9
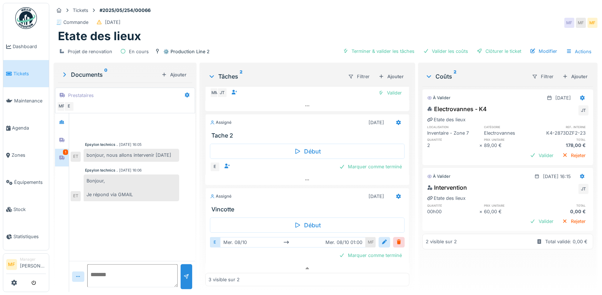
click at [108, 281] on textarea at bounding box center [132, 275] width 90 height 23
click at [575, 73] on div "Ajouter" at bounding box center [574, 77] width 31 height 10
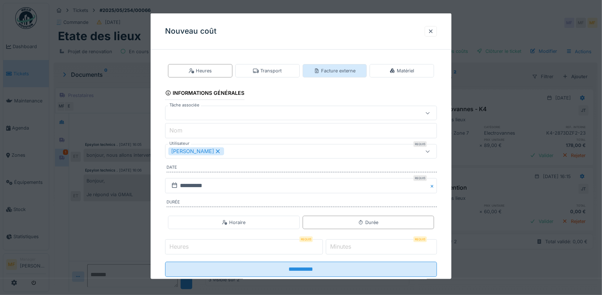
click at [344, 71] on div "Facture externe" at bounding box center [335, 70] width 42 height 7
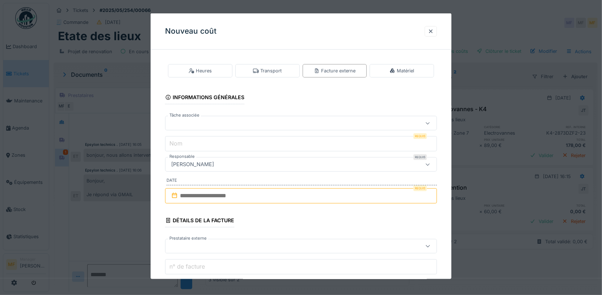
click at [208, 126] on div at bounding box center [284, 123] width 233 height 8
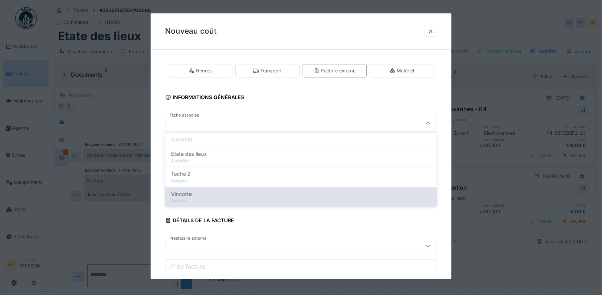
click at [206, 190] on div "Vincotte" at bounding box center [301, 194] width 260 height 8
type input "******"
type input "********"
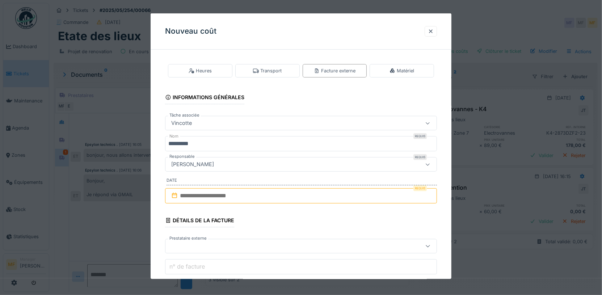
click at [201, 197] on input "text" at bounding box center [301, 195] width 272 height 15
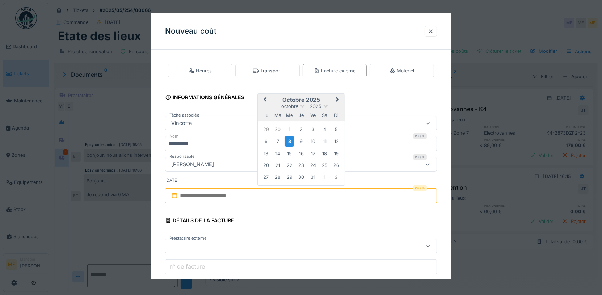
click at [288, 140] on div "8" at bounding box center [289, 141] width 10 height 10
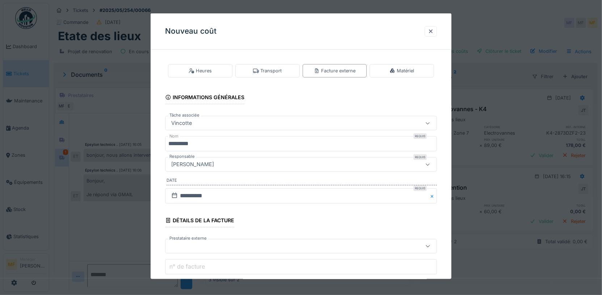
click at [288, 140] on input "********" at bounding box center [301, 143] width 272 height 15
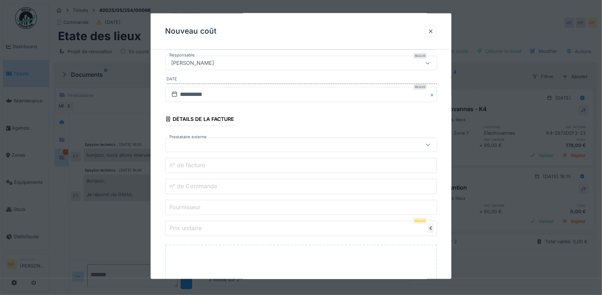
click at [204, 148] on div at bounding box center [301, 144] width 272 height 14
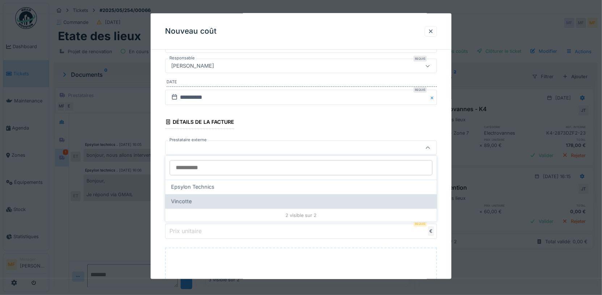
click at [197, 196] on div "Vincotte" at bounding box center [300, 201] width 271 height 14
type input "***"
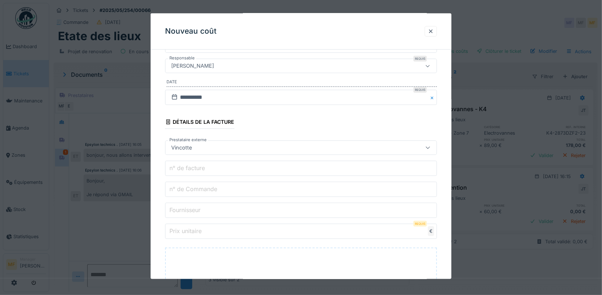
click at [193, 166] on label "n° de facture" at bounding box center [187, 168] width 38 height 9
click at [193, 166] on input "n° de facture" at bounding box center [301, 168] width 272 height 15
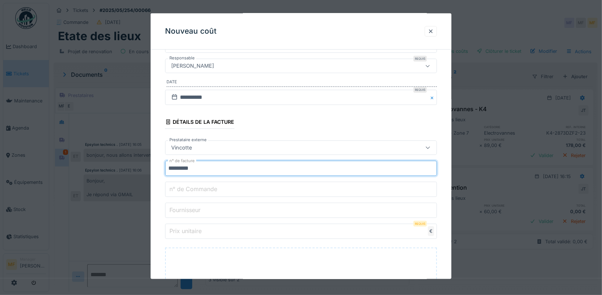
type input "*********"
click at [187, 187] on label "n° de Commande" at bounding box center [193, 189] width 51 height 9
click at [187, 187] on input "n° de Commande" at bounding box center [301, 189] width 272 height 15
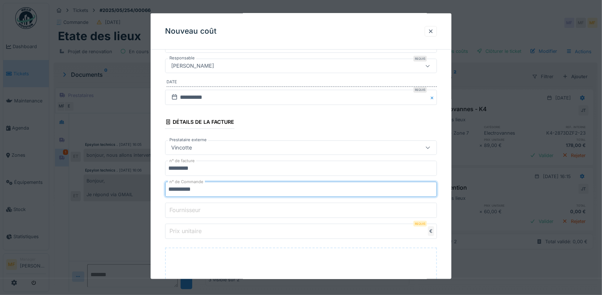
type input "**********"
click at [200, 214] on input "Fournisseur" at bounding box center [301, 210] width 272 height 15
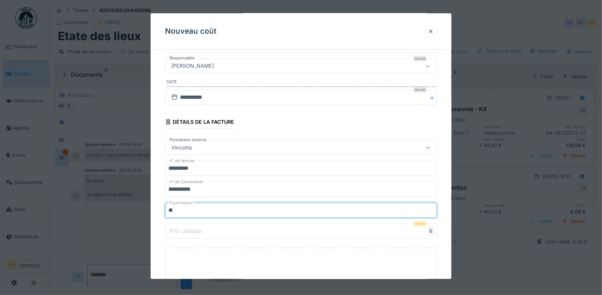
type input "*"
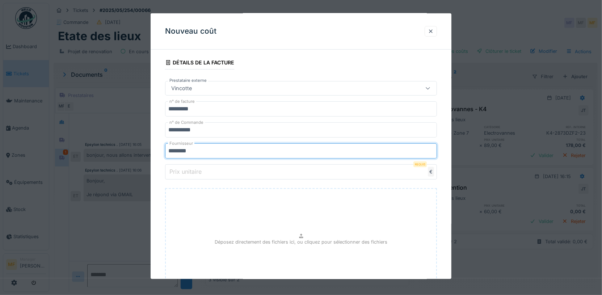
scroll to position [170, 0]
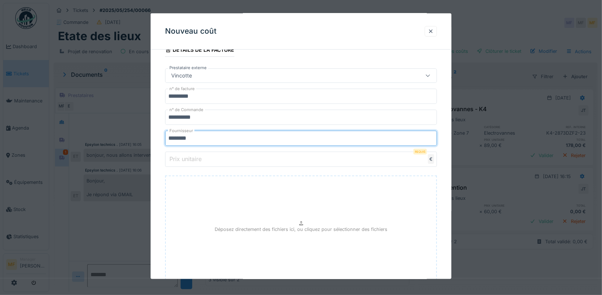
type input "********"
click at [192, 157] on label "Prix unitaire" at bounding box center [185, 158] width 35 height 9
click at [192, 157] on input "Prix unitaire" at bounding box center [301, 159] width 272 height 15
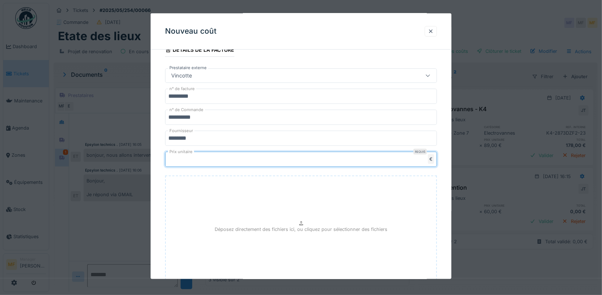
scroll to position [219, 0]
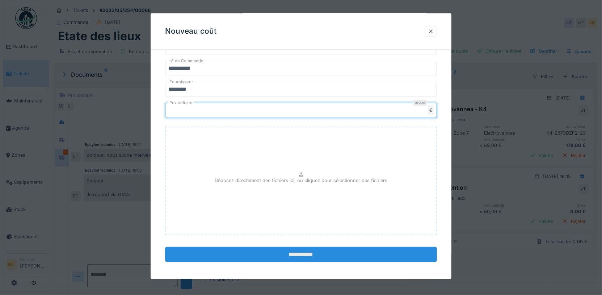
type input "****"
click at [297, 255] on input "**********" at bounding box center [301, 254] width 272 height 15
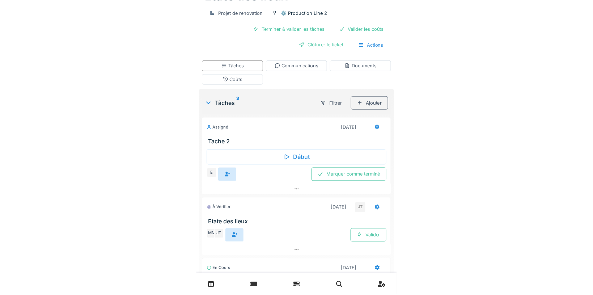
scroll to position [0, 0]
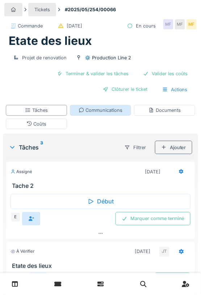
click at [102, 112] on div "Communications" at bounding box center [101, 110] width 44 height 7
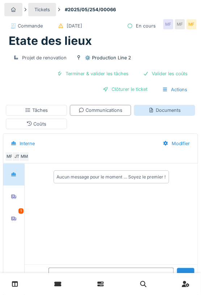
click at [164, 110] on div "Documents" at bounding box center [164, 110] width 32 height 7
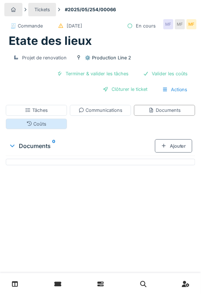
click at [38, 123] on div "Coûts" at bounding box center [36, 123] width 20 height 7
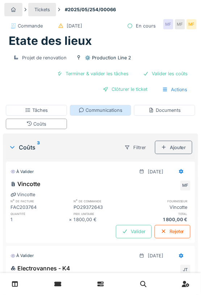
click at [94, 109] on div "Communications" at bounding box center [101, 110] width 44 height 7
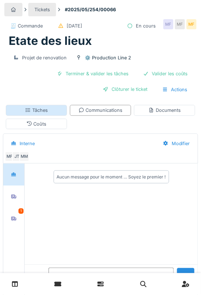
click at [28, 112] on div "Tâches" at bounding box center [36, 110] width 23 height 7
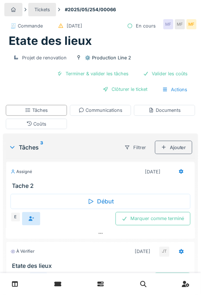
click at [81, 64] on div "Projet de renovation ⚙️ Production Line 2 Terminer & valider les tâches Valider…" at bounding box center [100, 73] width 192 height 51
click at [81, 80] on div "Terminer & valider les tâches Valider les coûts Clôturer le ticket Actions" at bounding box center [100, 81] width 186 height 29
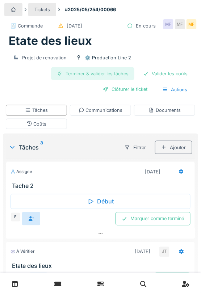
click at [81, 72] on div "Terminer & valider les tâches" at bounding box center [92, 73] width 83 height 13
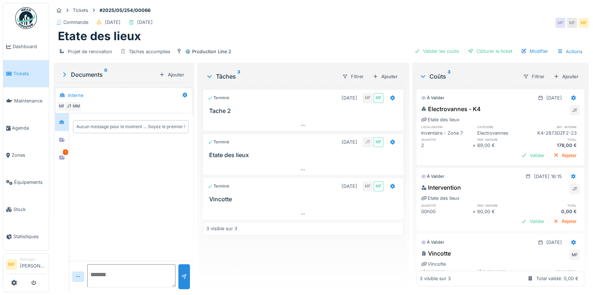
click at [20, 70] on span "Tickets" at bounding box center [29, 73] width 33 height 7
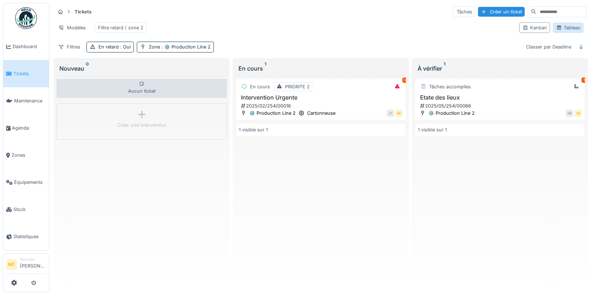
click at [575, 30] on div "Tableau" at bounding box center [568, 27] width 24 height 7
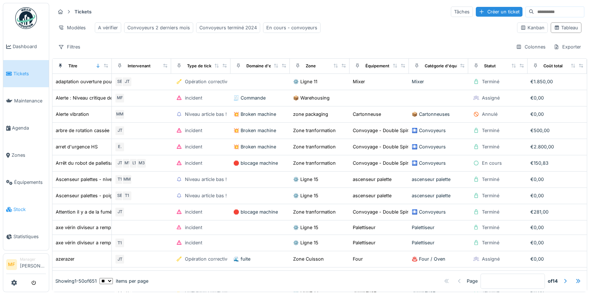
click at [16, 209] on link "Stock" at bounding box center [26, 209] width 46 height 27
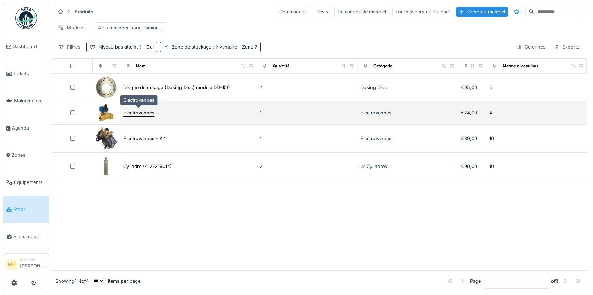
click at [136, 111] on div "Electrovannes" at bounding box center [138, 112] width 31 height 7
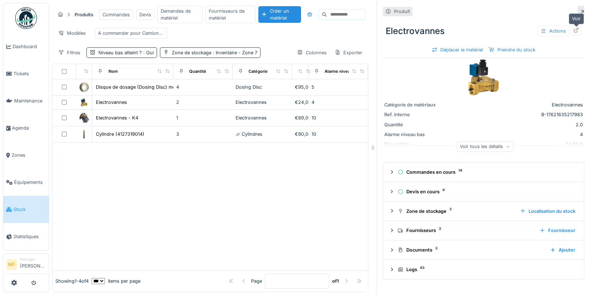
click at [574, 29] on icon at bounding box center [576, 30] width 5 height 5
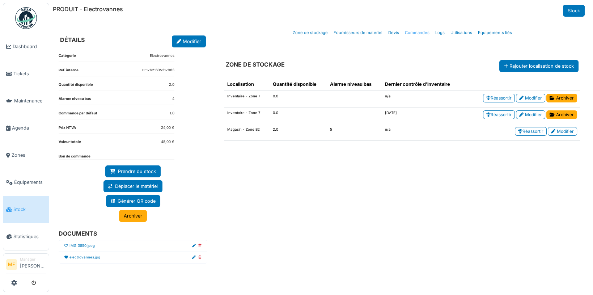
click at [417, 29] on link "Commandes" at bounding box center [417, 32] width 30 height 17
select select "***"
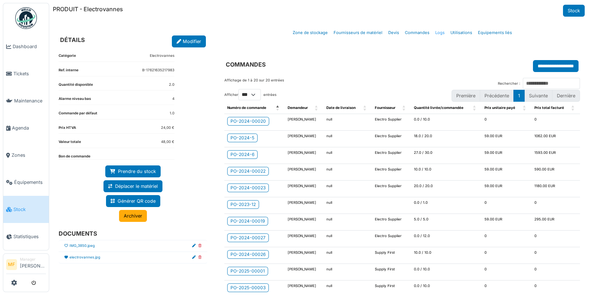
click at [435, 33] on link "Logs" at bounding box center [439, 32] width 15 height 17
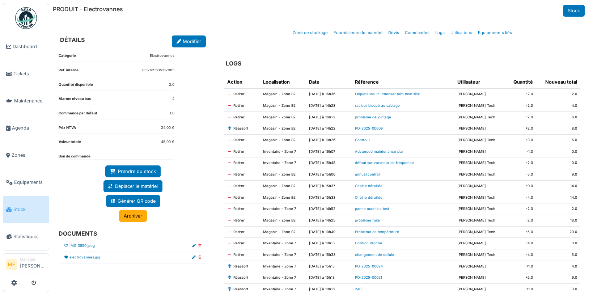
click at [455, 33] on link "Utilisations" at bounding box center [461, 32] width 27 height 17
select select "***"
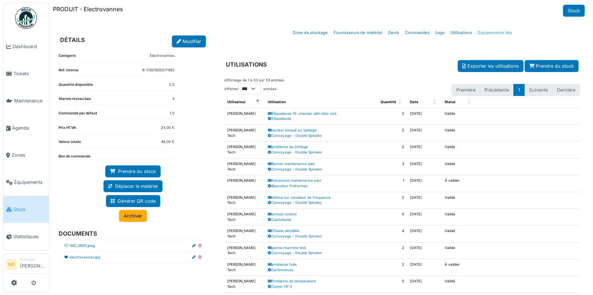
click at [484, 34] on link "Equipements liés" at bounding box center [495, 32] width 40 height 17
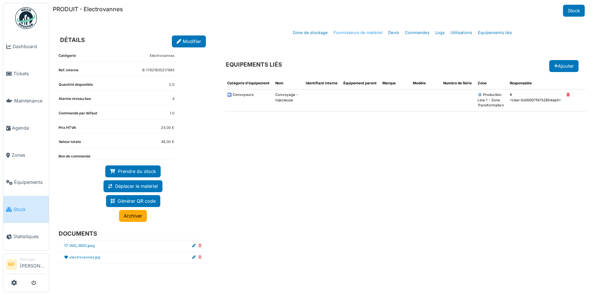
click at [355, 27] on link "Fournisseurs de matériel" at bounding box center [358, 32] width 55 height 17
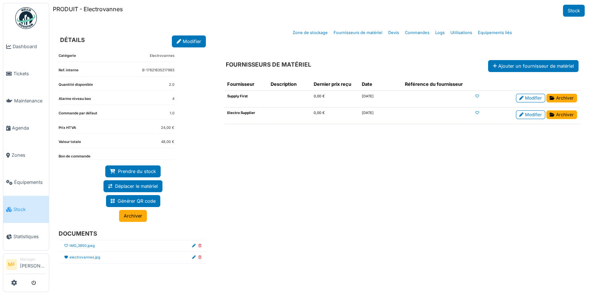
click at [31, 200] on link "Stock" at bounding box center [26, 209] width 46 height 27
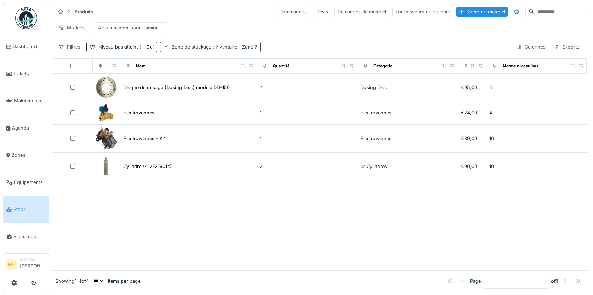
click at [214, 47] on span ": Inventaire - Zone 7" at bounding box center [234, 46] width 46 height 5
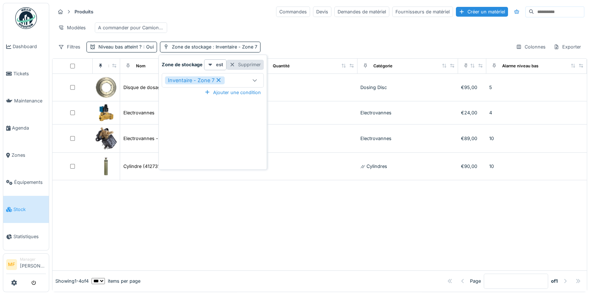
click at [254, 60] on div "Supprimer" at bounding box center [244, 65] width 37 height 10
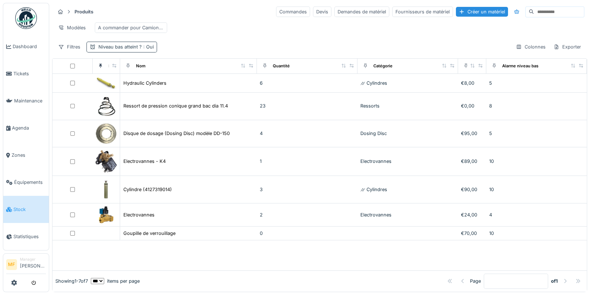
click at [123, 50] on div "Niveau bas atteint ? : Oui" at bounding box center [121, 47] width 71 height 10
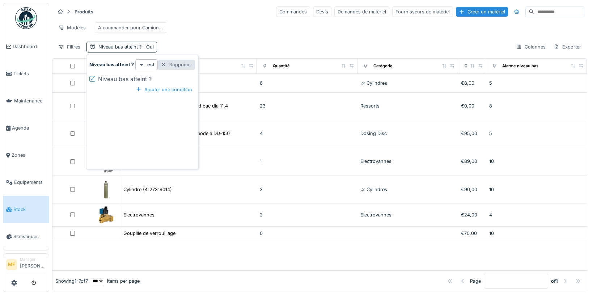
click at [188, 67] on div "Supprimer" at bounding box center [176, 65] width 37 height 10
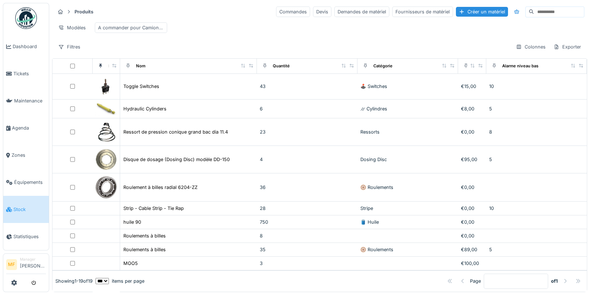
click at [84, 49] on div "Filtres Colonnes Exporter" at bounding box center [319, 47] width 529 height 10
click at [76, 48] on div "Filtres" at bounding box center [69, 47] width 29 height 10
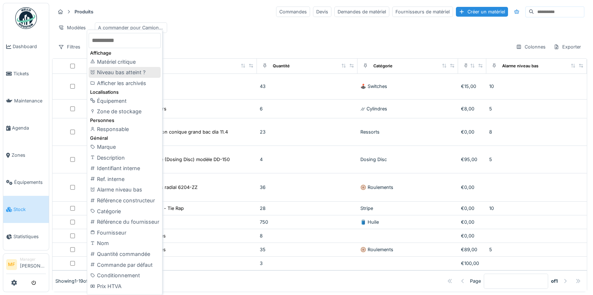
click at [128, 71] on div "Niveau bas atteint ?" at bounding box center [125, 72] width 72 height 11
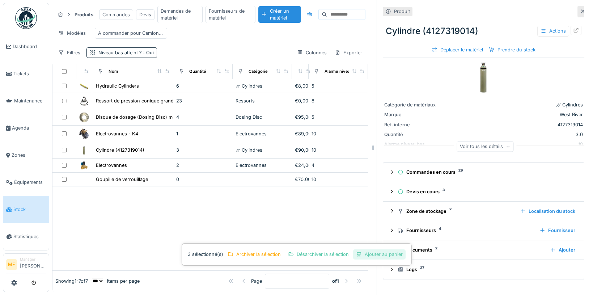
click at [374, 253] on div "Ajouter au panier" at bounding box center [379, 254] width 52 height 10
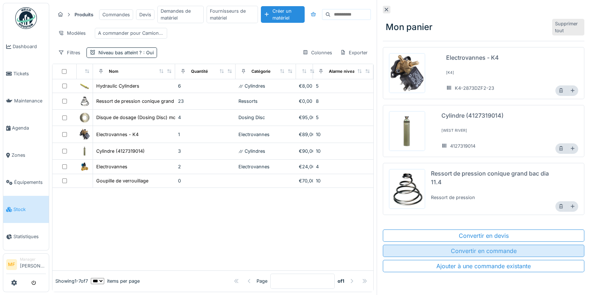
click at [485, 247] on div "Convertir en commande" at bounding box center [484, 251] width 202 height 12
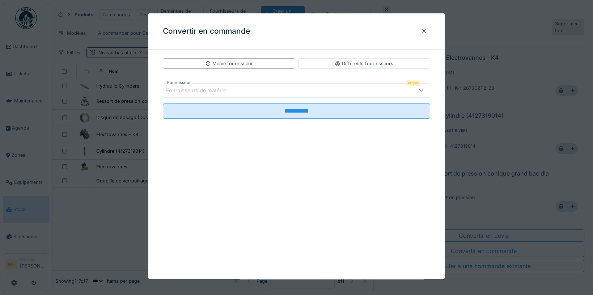
click at [217, 85] on div "Fournisseurs de matériel" at bounding box center [297, 90] width 268 height 14
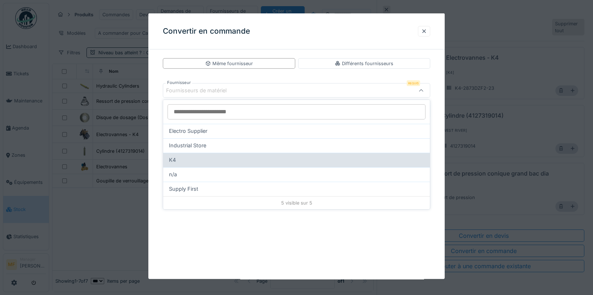
drag, startPoint x: 211, startPoint y: 152, endPoint x: 211, endPoint y: 156, distance: 4.0
click at [211, 156] on div "Electro Supplier Industrial Store K4 n/a Supply First 5 visible sur 5" at bounding box center [296, 154] width 267 height 109
click at [211, 156] on div "K4" at bounding box center [296, 160] width 255 height 8
type input "***"
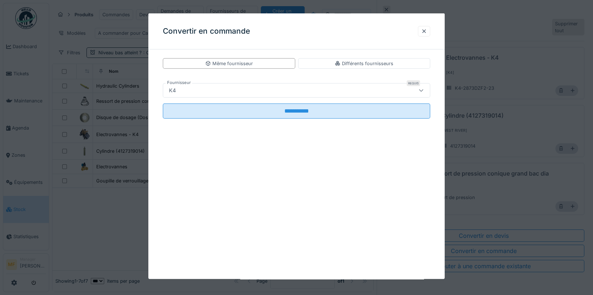
click at [315, 118] on fieldset "**********" at bounding box center [297, 100] width 268 height 47
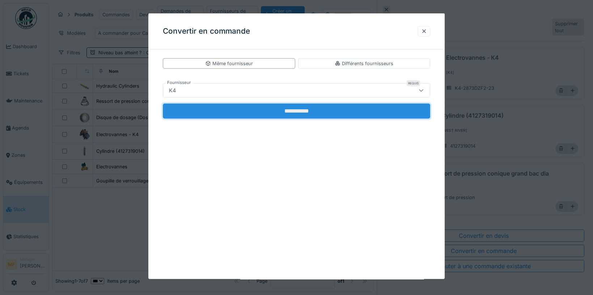
click at [296, 112] on input "**********" at bounding box center [297, 110] width 268 height 15
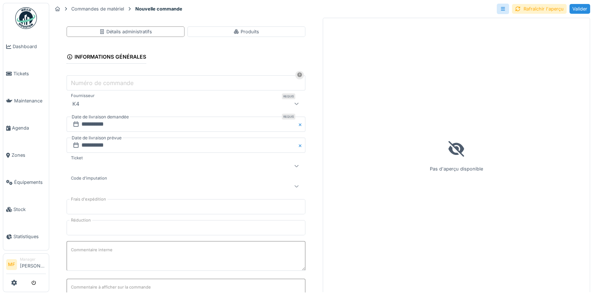
click at [82, 84] on label "Numéro de commande" at bounding box center [101, 83] width 65 height 9
click at [82, 84] on input "Numéro de commande" at bounding box center [186, 82] width 239 height 15
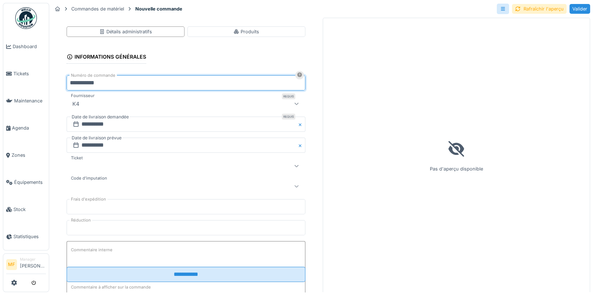
type input "**********"
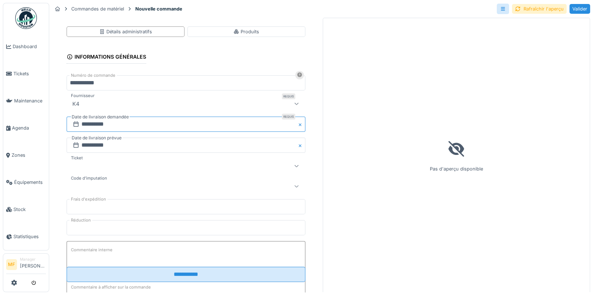
click at [110, 127] on input "**********" at bounding box center [186, 123] width 239 height 15
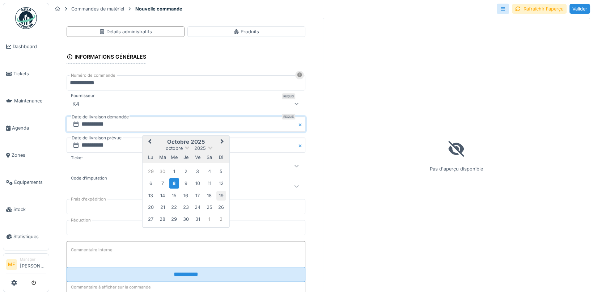
click at [219, 194] on div "19" at bounding box center [221, 196] width 10 height 10
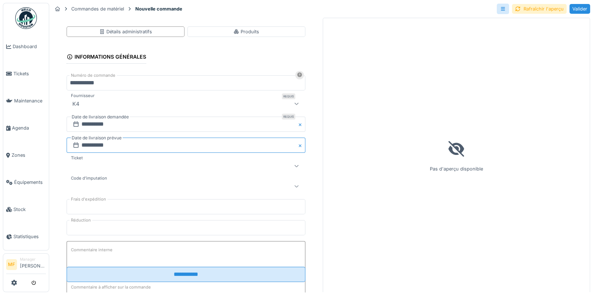
click at [125, 139] on input "**********" at bounding box center [186, 144] width 239 height 15
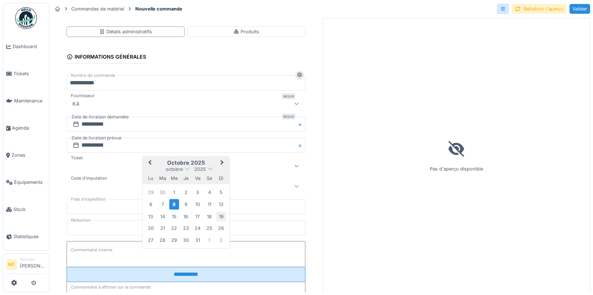
click at [220, 215] on div "19" at bounding box center [221, 217] width 10 height 10
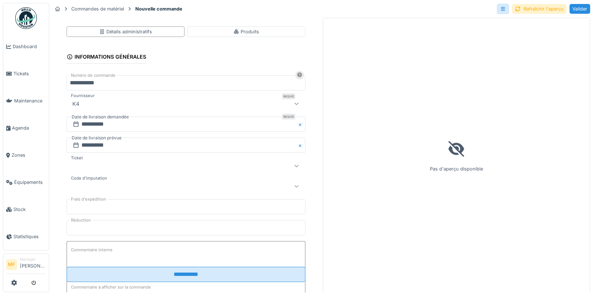
click at [113, 185] on div at bounding box center [171, 186] width 204 height 9
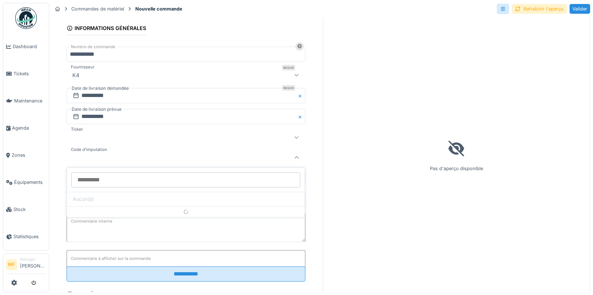
scroll to position [29, 0]
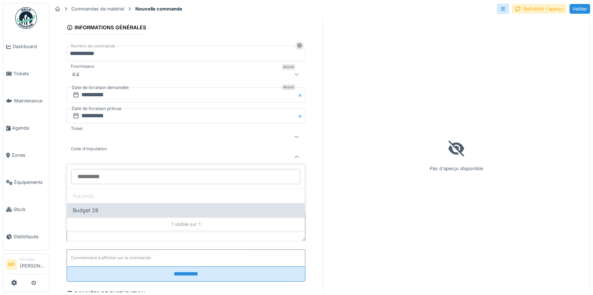
click at [104, 212] on div "Budget 28" at bounding box center [186, 210] width 226 height 8
type input "****"
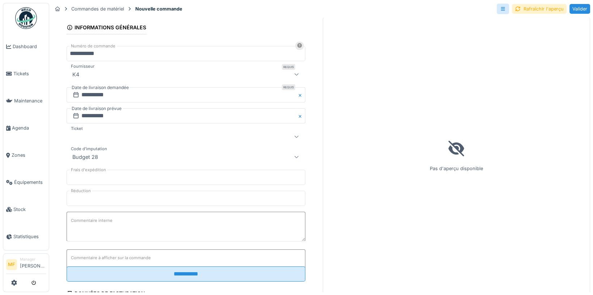
click at [100, 134] on div at bounding box center [171, 136] width 204 height 9
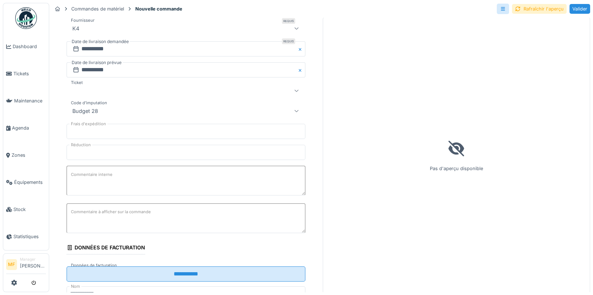
scroll to position [76, 0]
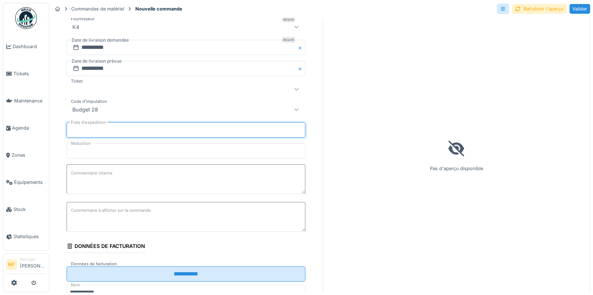
click at [99, 124] on input "***" at bounding box center [186, 129] width 239 height 15
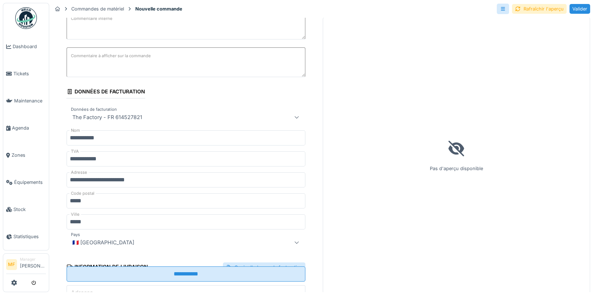
scroll to position [326, 0]
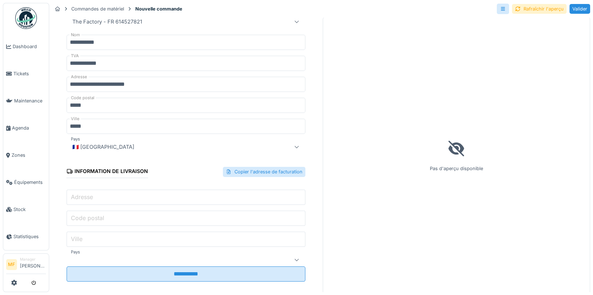
click at [242, 174] on div "Information de livraison Copier l'adresse de facturation" at bounding box center [186, 172] width 239 height 24
click at [244, 171] on div "Information de livraison Copier l'adresse de facturation" at bounding box center [186, 172] width 239 height 24
click at [255, 169] on div "Copier l'adresse de facturation" at bounding box center [264, 172] width 82 height 10
type input "**********"
type input "*****"
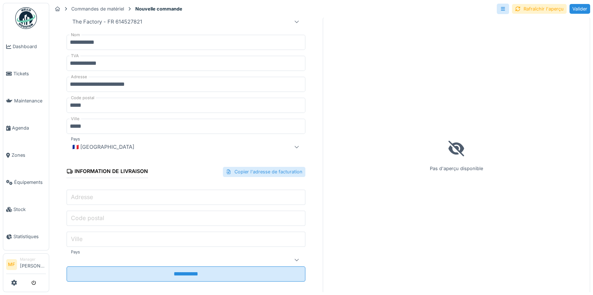
type input "*****"
type input "**"
click at [531, 12] on div "Rafraîchir l'aperçu" at bounding box center [539, 9] width 55 height 10
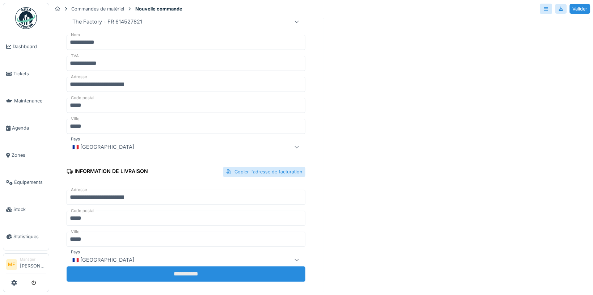
click at [202, 277] on input "**********" at bounding box center [186, 273] width 239 height 15
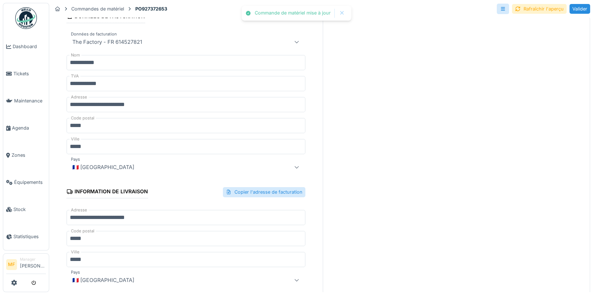
scroll to position [3, 0]
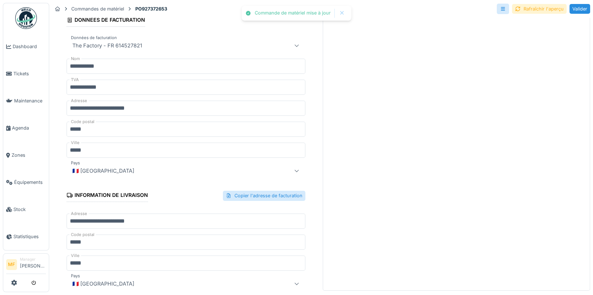
click at [531, 10] on div "Rafraîchir l'aperçu" at bounding box center [539, 9] width 55 height 10
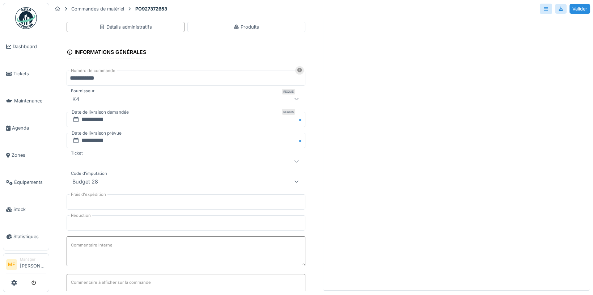
scroll to position [0, 0]
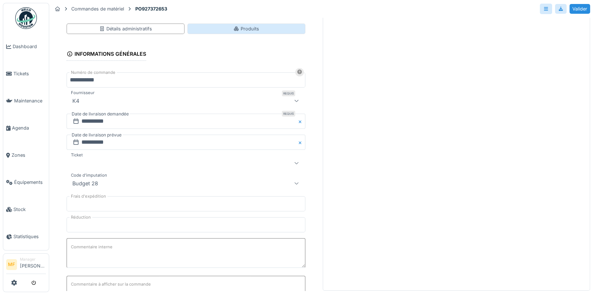
click at [245, 27] on div "Produits" at bounding box center [246, 28] width 26 height 7
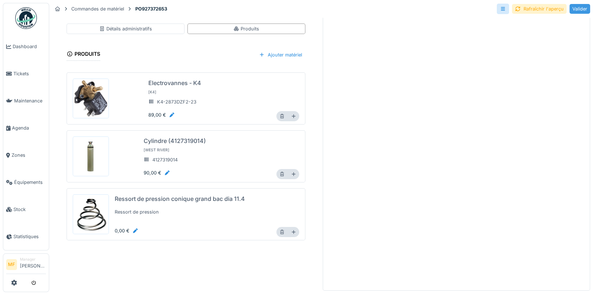
click at [582, 8] on div "Valider" at bounding box center [579, 9] width 21 height 10
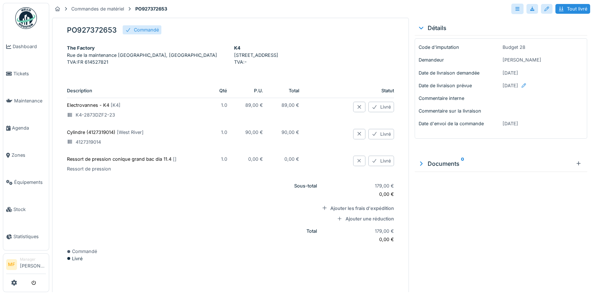
click at [94, 29] on h5 "PO927372653" at bounding box center [92, 30] width 50 height 9
copy h5 "PO927372653"
click at [24, 206] on span "Stock" at bounding box center [29, 209] width 33 height 7
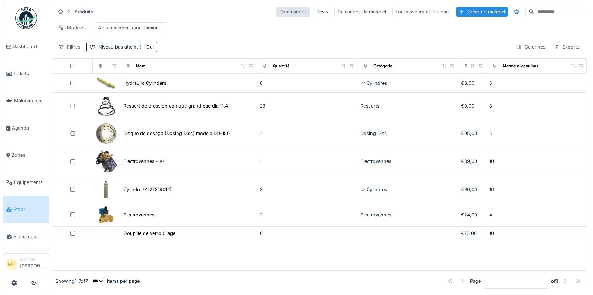
click at [285, 9] on div "Commandes" at bounding box center [293, 12] width 34 height 10
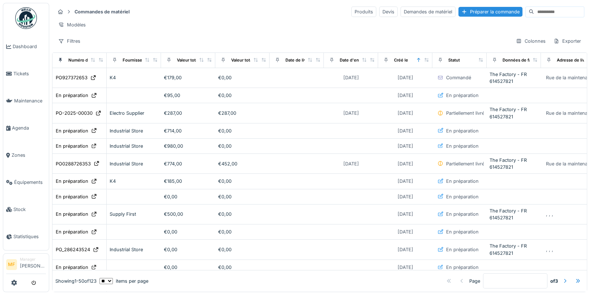
click at [535, 15] on input at bounding box center [559, 12] width 50 height 10
paste input "**********"
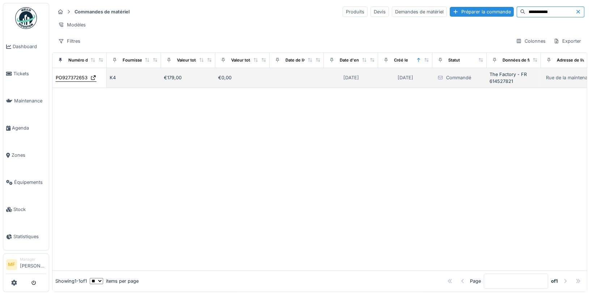
type input "**********"
click at [68, 76] on div "PO927372653" at bounding box center [72, 77] width 32 height 7
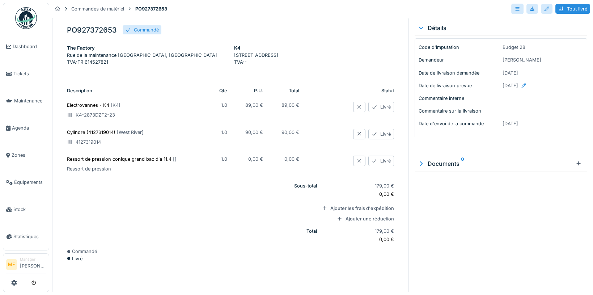
click at [385, 112] on div "Livré" at bounding box center [381, 107] width 26 height 10
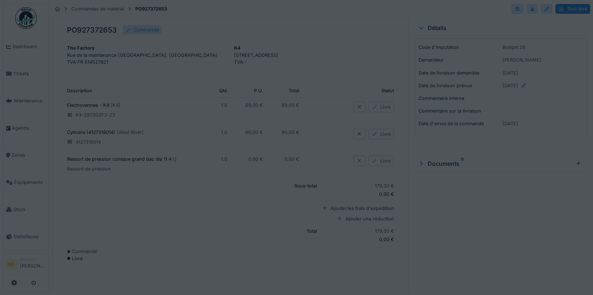
type input "****"
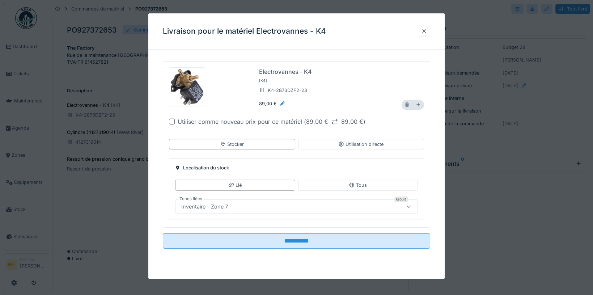
click at [238, 203] on div "Inventaire - Zone 7" at bounding box center [281, 206] width 207 height 8
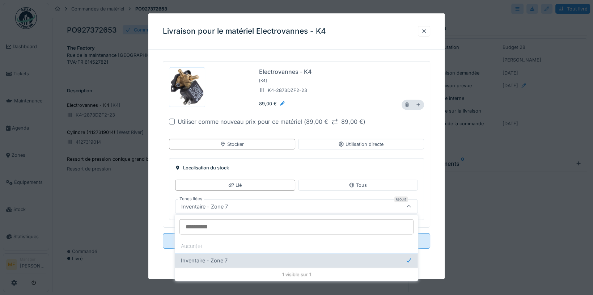
click at [231, 262] on div "Inventaire - Zone 7" at bounding box center [296, 261] width 231 height 8
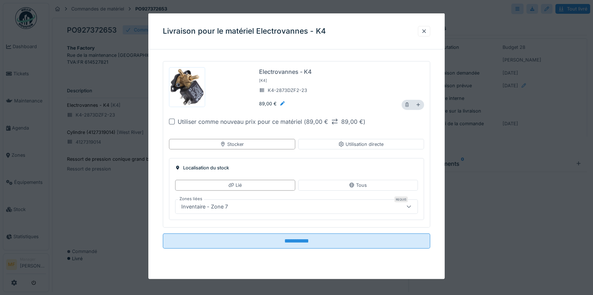
click at [165, 177] on div "Electrovannes - K4 [ K4 ] K4-2873DZF2-23 89,00 € * Utiliser comme nouveau prix …" at bounding box center [297, 144] width 268 height 166
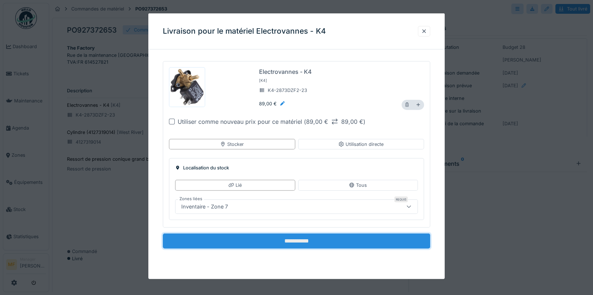
click at [325, 239] on input "**********" at bounding box center [297, 240] width 268 height 15
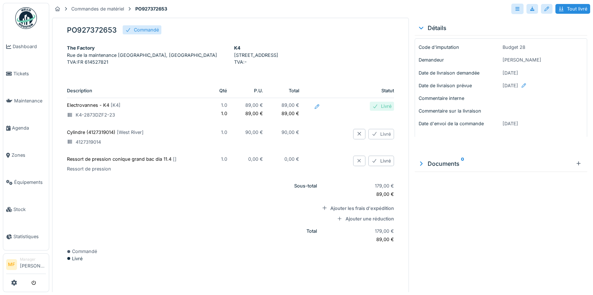
click at [380, 139] on div "Livré" at bounding box center [381, 134] width 26 height 10
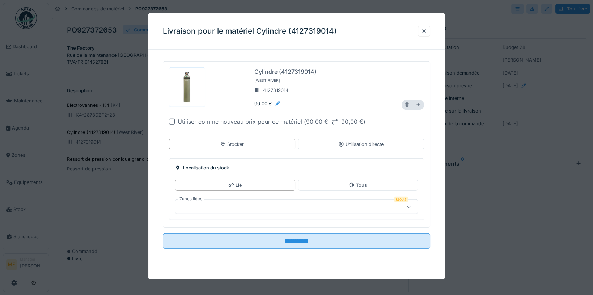
click at [277, 103] on div at bounding box center [278, 103] width 6 height 7
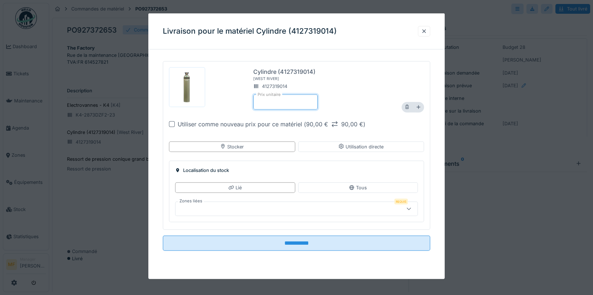
type input "*"
type input "**"
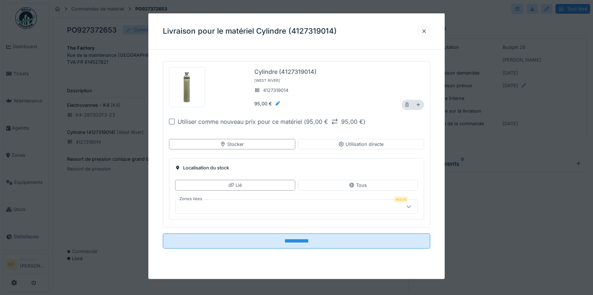
click at [377, 81] on div "Cylindre (4127319014) [ West River ] 4127319014 95,00 €" at bounding box center [324, 87] width 141 height 40
click at [219, 200] on div at bounding box center [296, 206] width 243 height 14
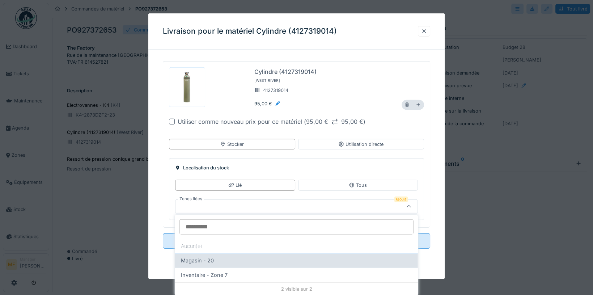
click at [223, 259] on div "Magasin - 20" at bounding box center [296, 261] width 231 height 8
type input "**"
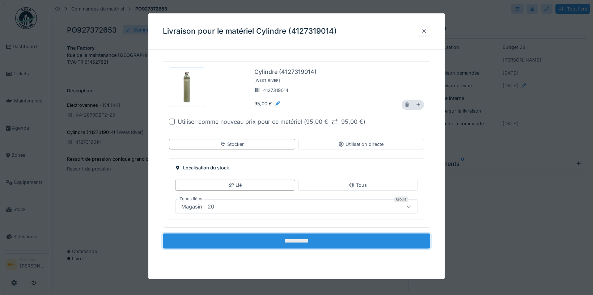
click at [303, 242] on input "**********" at bounding box center [297, 240] width 268 height 15
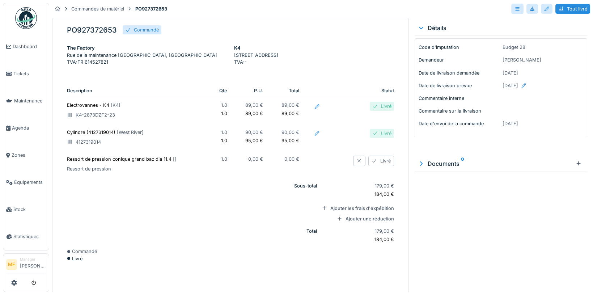
click at [385, 166] on div "Livré" at bounding box center [381, 161] width 26 height 10
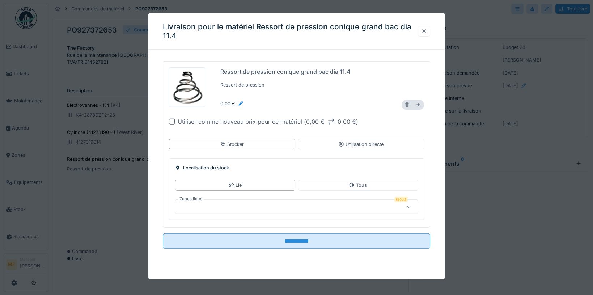
click at [427, 30] on div at bounding box center [424, 31] width 6 height 7
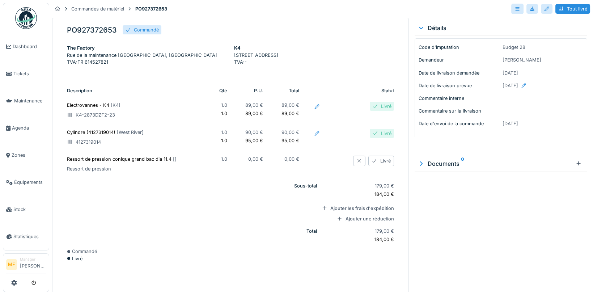
click at [357, 164] on div at bounding box center [359, 160] width 6 height 7
click at [577, 10] on div "Fermer" at bounding box center [575, 9] width 30 height 10
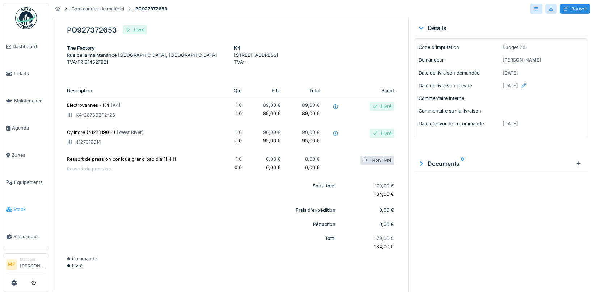
click at [25, 206] on span "Stock" at bounding box center [29, 209] width 33 height 7
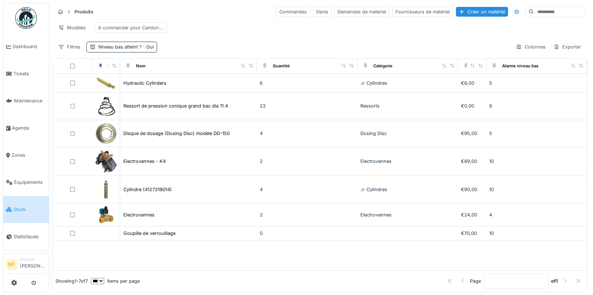
click at [18, 16] on img at bounding box center [26, 18] width 22 height 22
